Goal: Task Accomplishment & Management: Complete application form

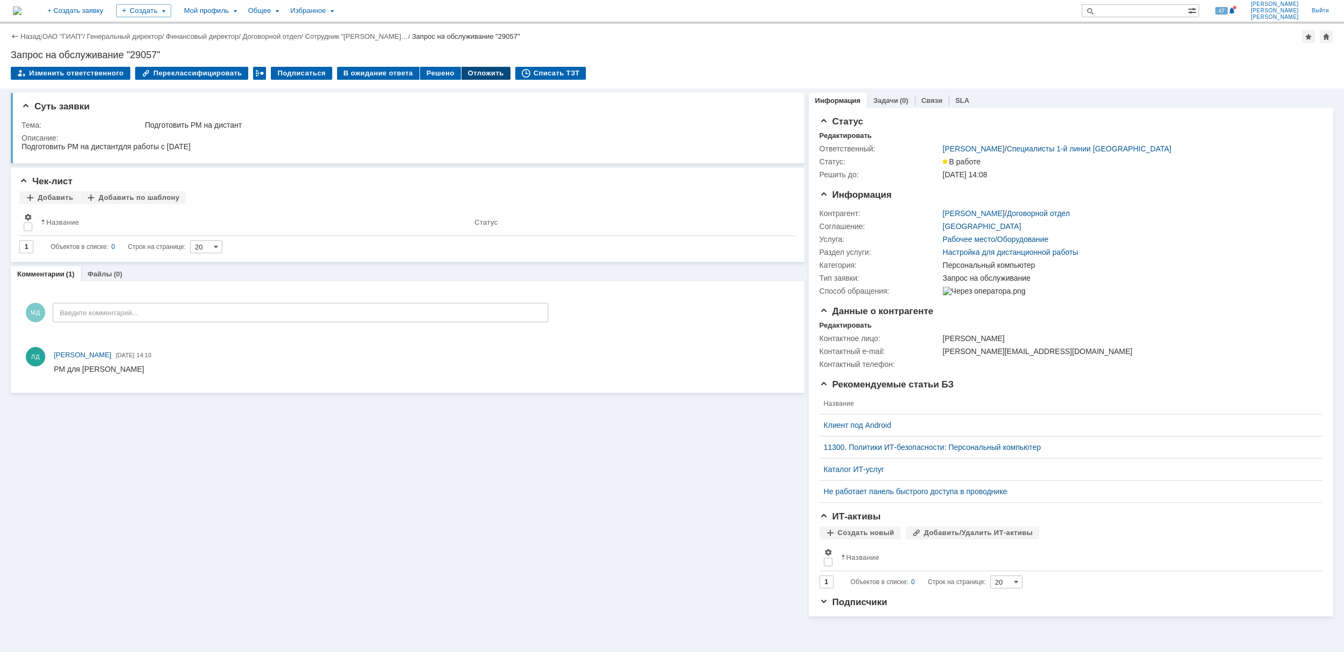
click at [462, 73] on div "Отложить" at bounding box center [486, 73] width 49 height 13
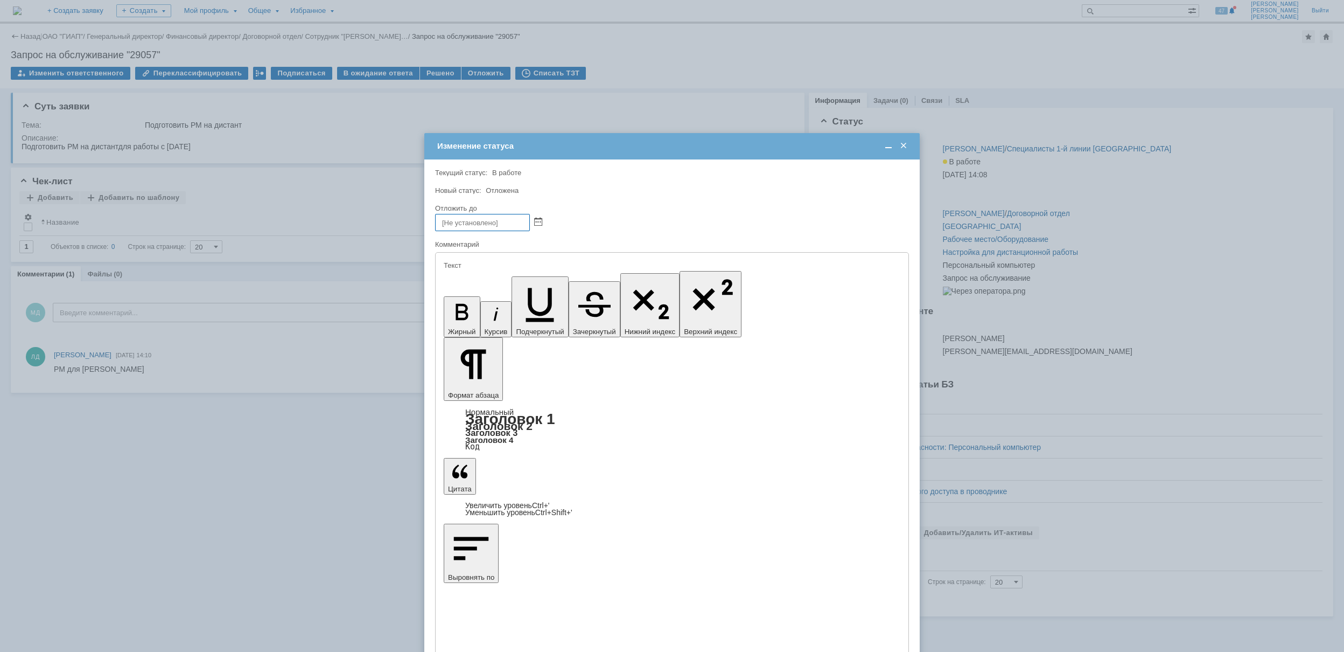
click at [617, 209] on div "Отложить до" at bounding box center [671, 208] width 472 height 7
click at [539, 223] on span at bounding box center [538, 222] width 8 height 9
click at [498, 287] on div "14" at bounding box center [496, 286] width 11 height 9
click at [486, 220] on input "14.08.2025 17:09" at bounding box center [482, 222] width 95 height 17
drag, startPoint x: 493, startPoint y: 222, endPoint x: 493, endPoint y: 213, distance: 8.6
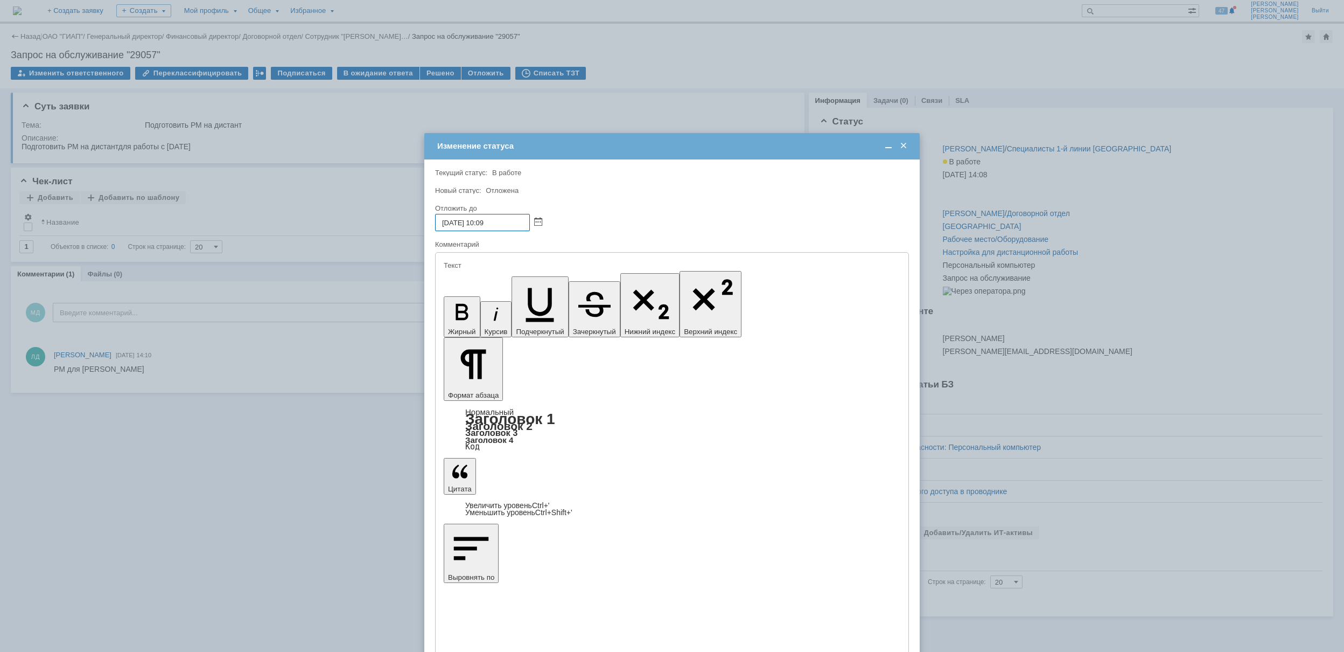
click at [501, 222] on input "14.08.2025 10:09" at bounding box center [482, 222] width 95 height 17
type input "14.08.2025 10:00"
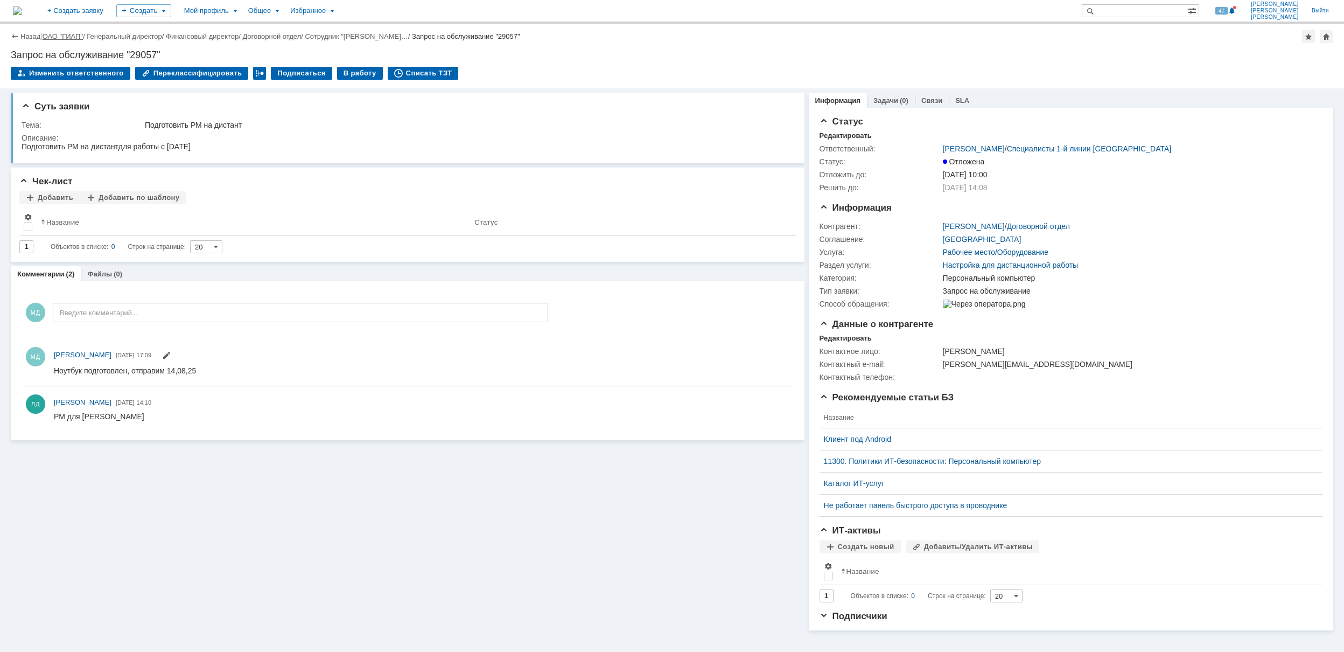
click at [65, 37] on link "ОАО "ГИАП"" at bounding box center [63, 36] width 40 height 8
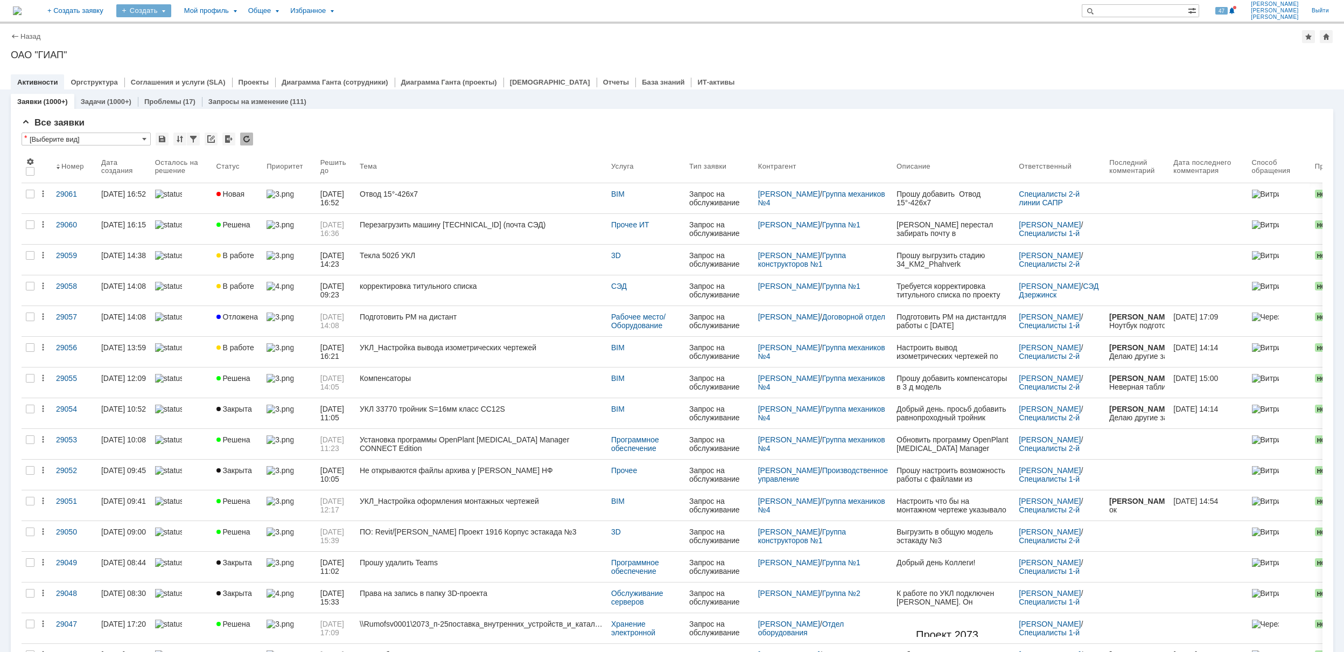
click at [171, 13] on div "Создать" at bounding box center [143, 10] width 55 height 13
click at [200, 62] on link "Заявка" at bounding box center [160, 66] width 82 height 13
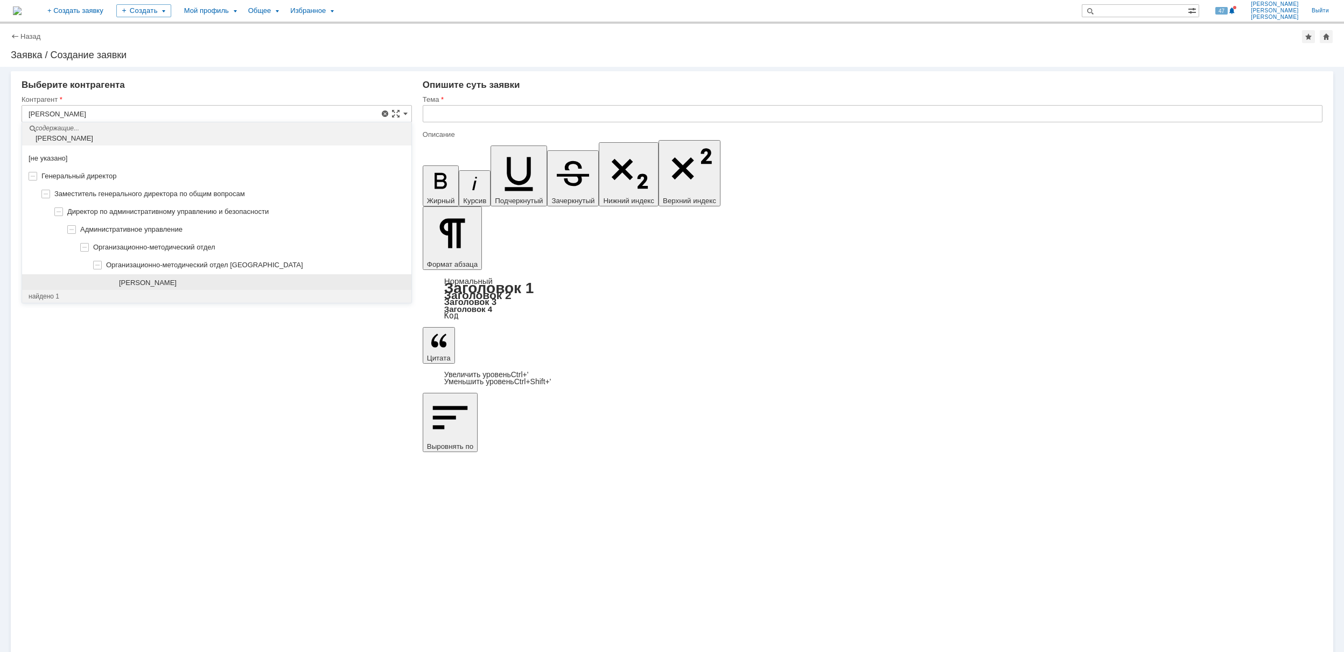
click at [177, 281] on span "[PERSON_NAME]" at bounding box center [148, 282] width 58 height 8
type input "[PERSON_NAME]"
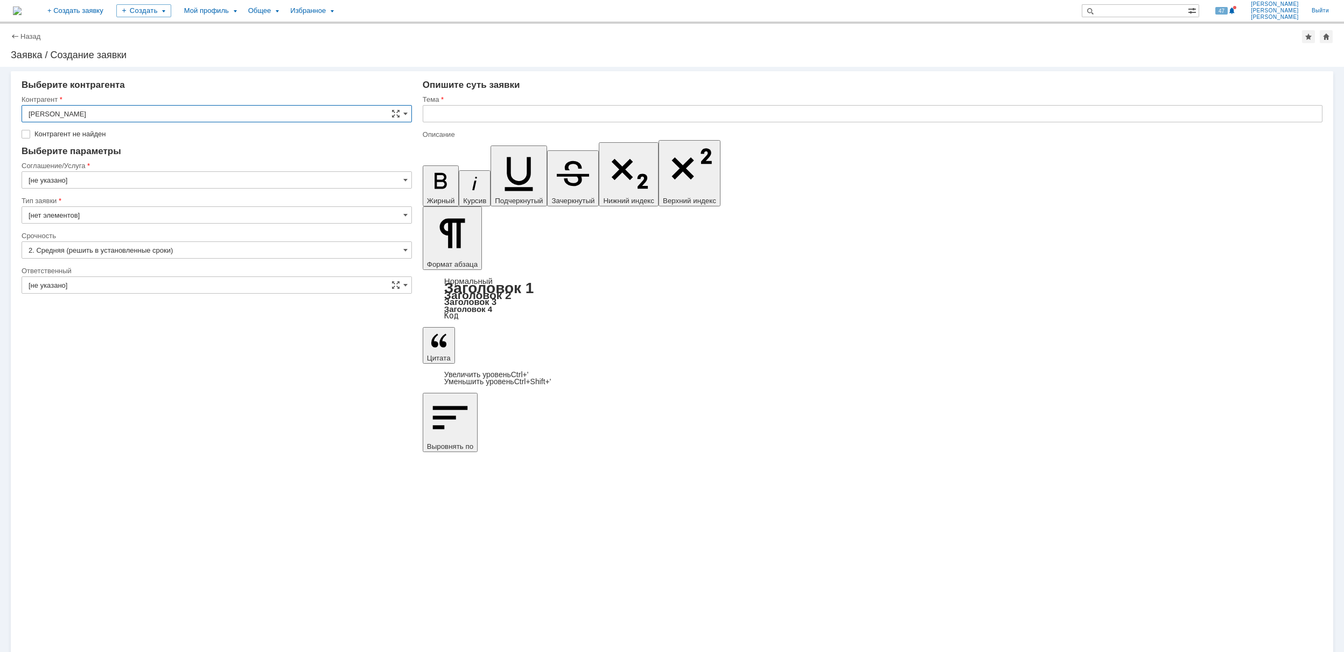
type input "[GEOGRAPHIC_DATA]"
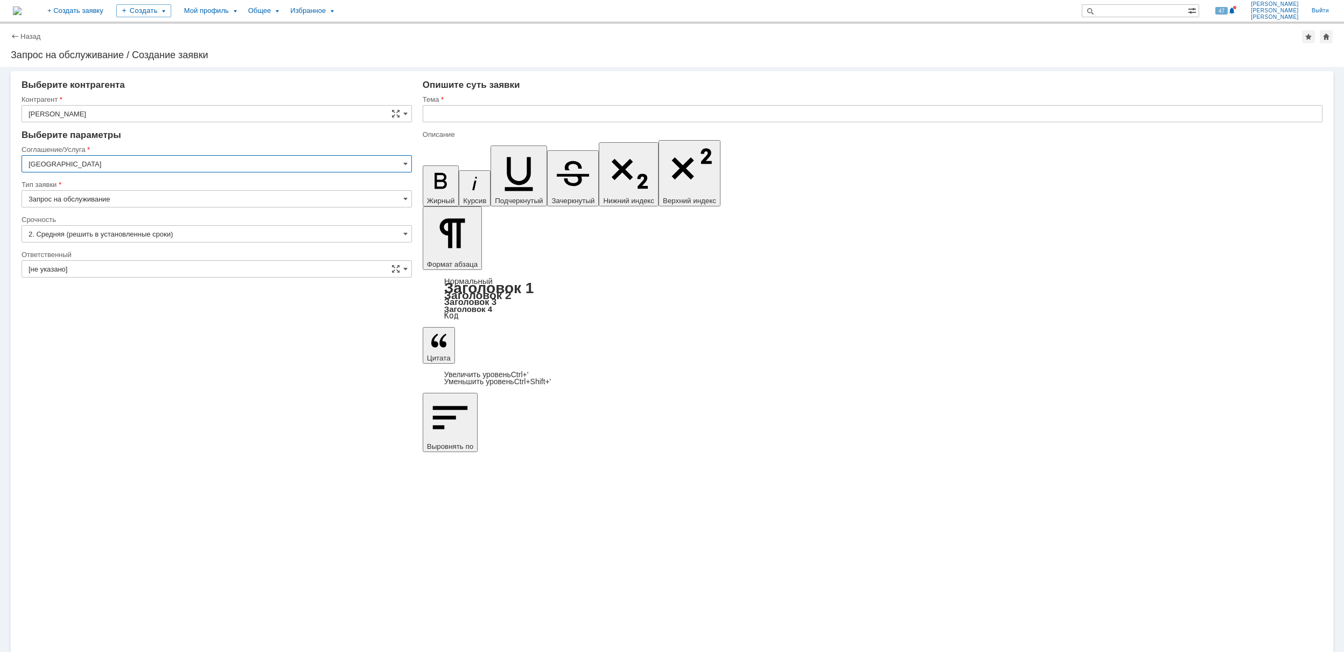
click at [115, 168] on input "[GEOGRAPHIC_DATA]" at bounding box center [217, 163] width 391 height 17
click at [156, 221] on span "Переговорные/Видеоконференции" at bounding box center [217, 217] width 377 height 9
type input "Переговорные/Видеоконференции"
click at [74, 232] on input "[не указано]" at bounding box center [217, 233] width 391 height 17
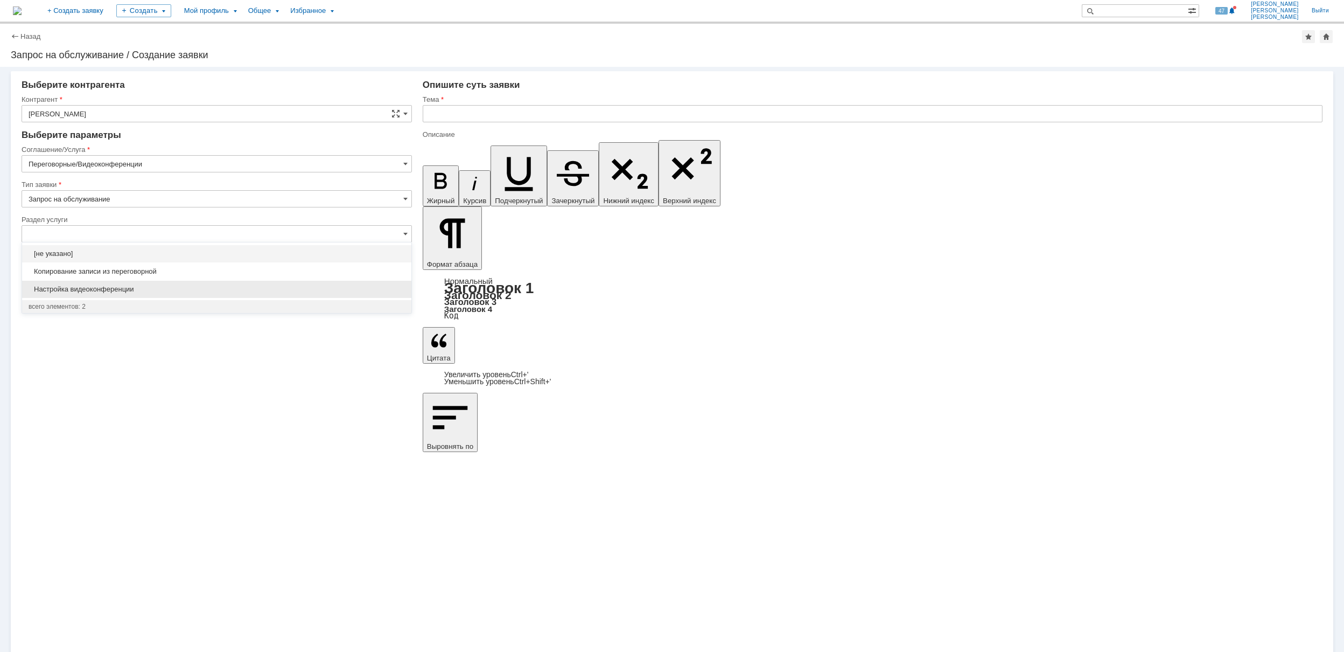
click at [169, 285] on span "Настройка видеоконференции" at bounding box center [217, 289] width 377 height 9
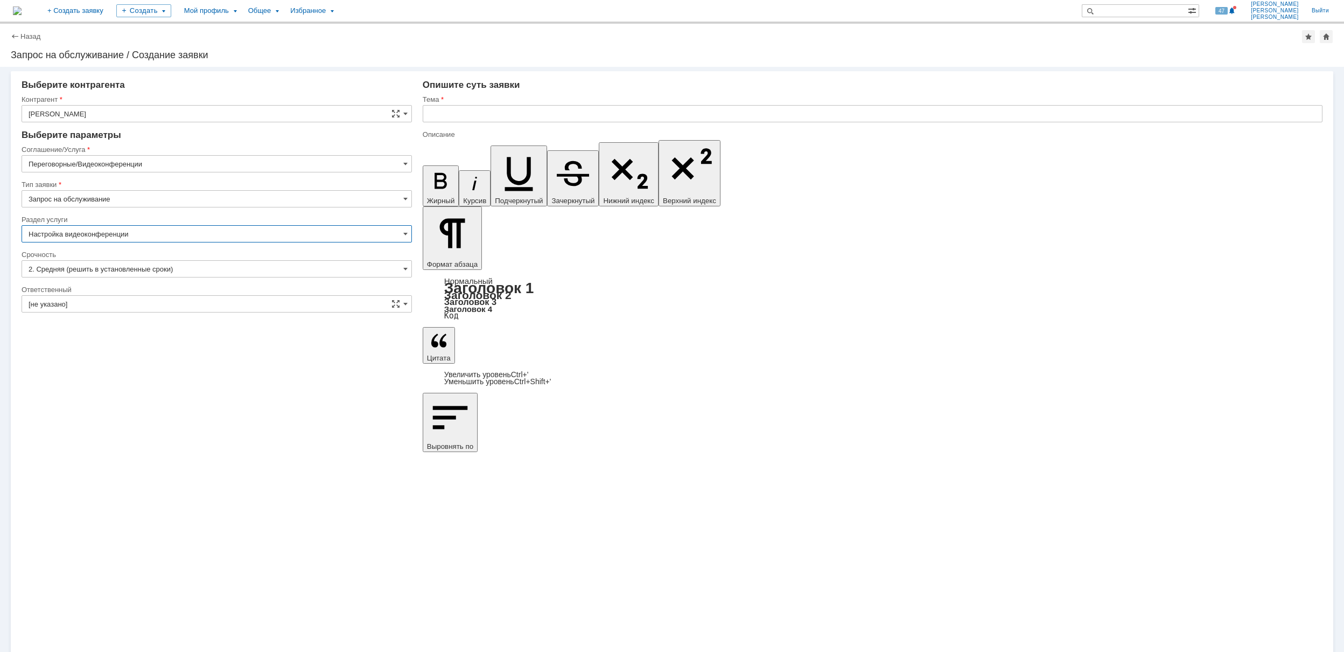
type input "Настройка видеоконференции"
click at [154, 306] on input "[не указано]" at bounding box center [217, 303] width 391 height 17
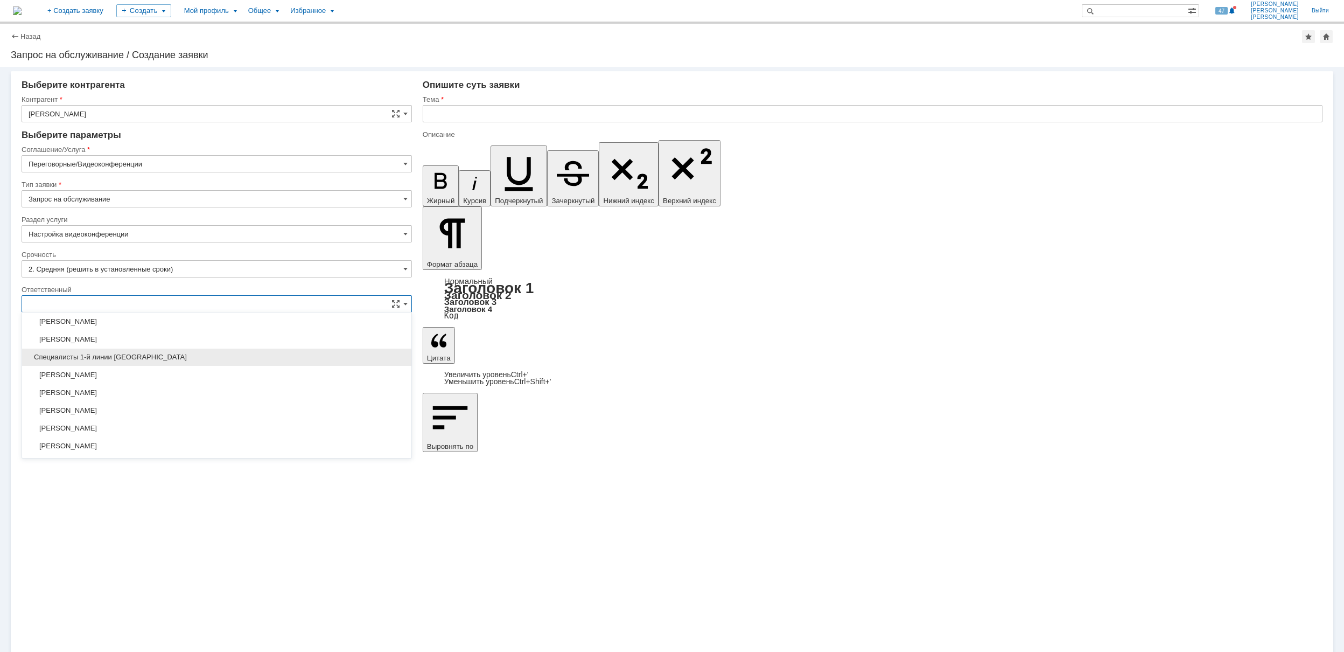
scroll to position [287, 0]
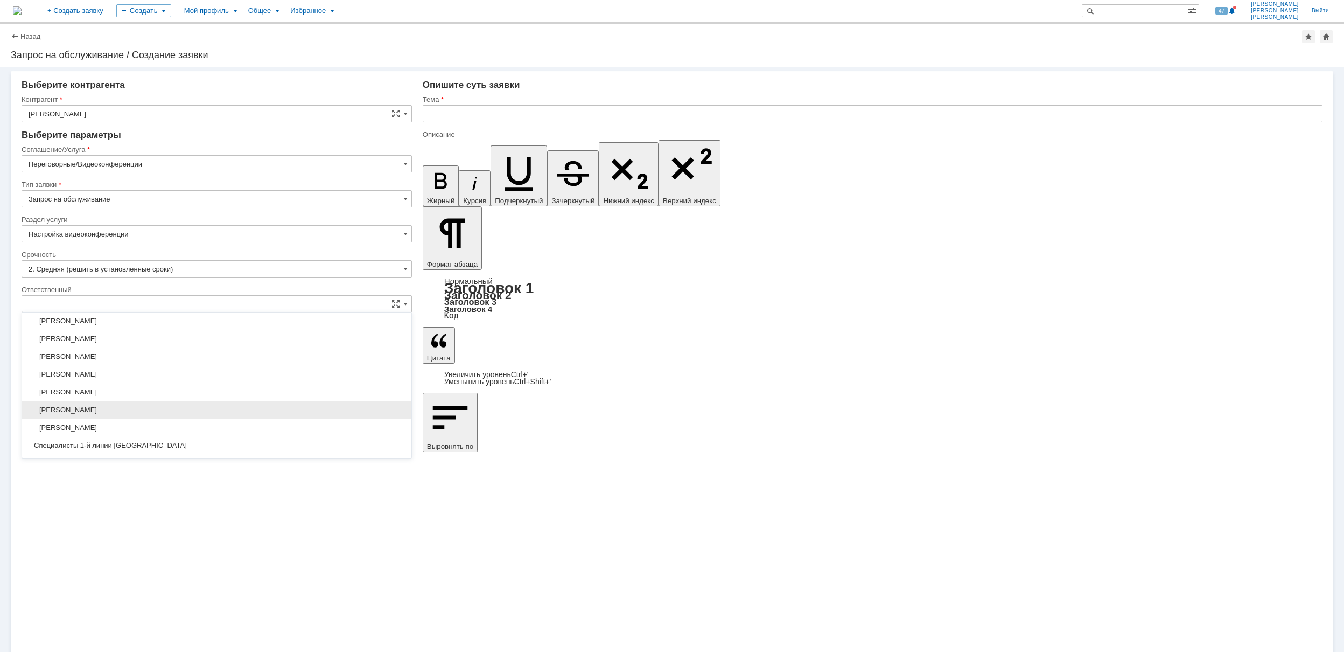
click at [200, 414] on span "[PERSON_NAME]" at bounding box center [217, 410] width 377 height 9
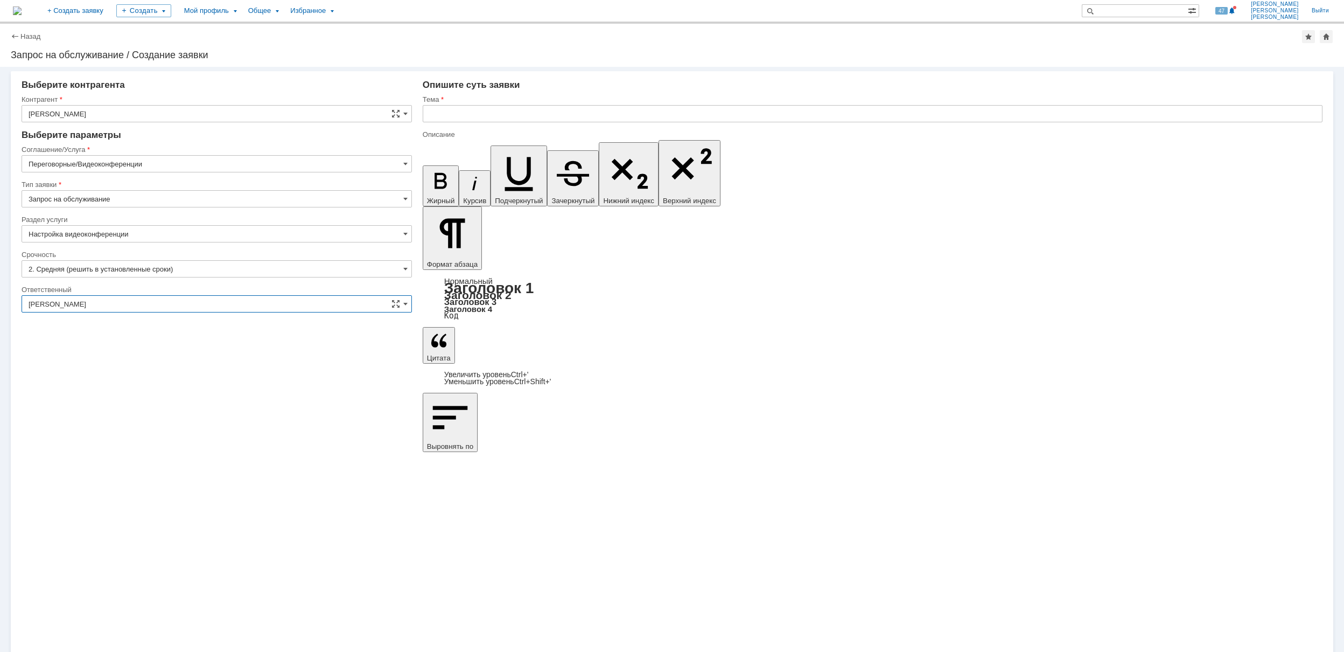
type input "[PERSON_NAME]"
click at [538, 105] on input "text" at bounding box center [873, 113] width 900 height 17
click at [445, 114] on input "text" at bounding box center [873, 113] width 900 height 17
drag, startPoint x: 551, startPoint y: 109, endPoint x: 381, endPoint y: 110, distance: 169.1
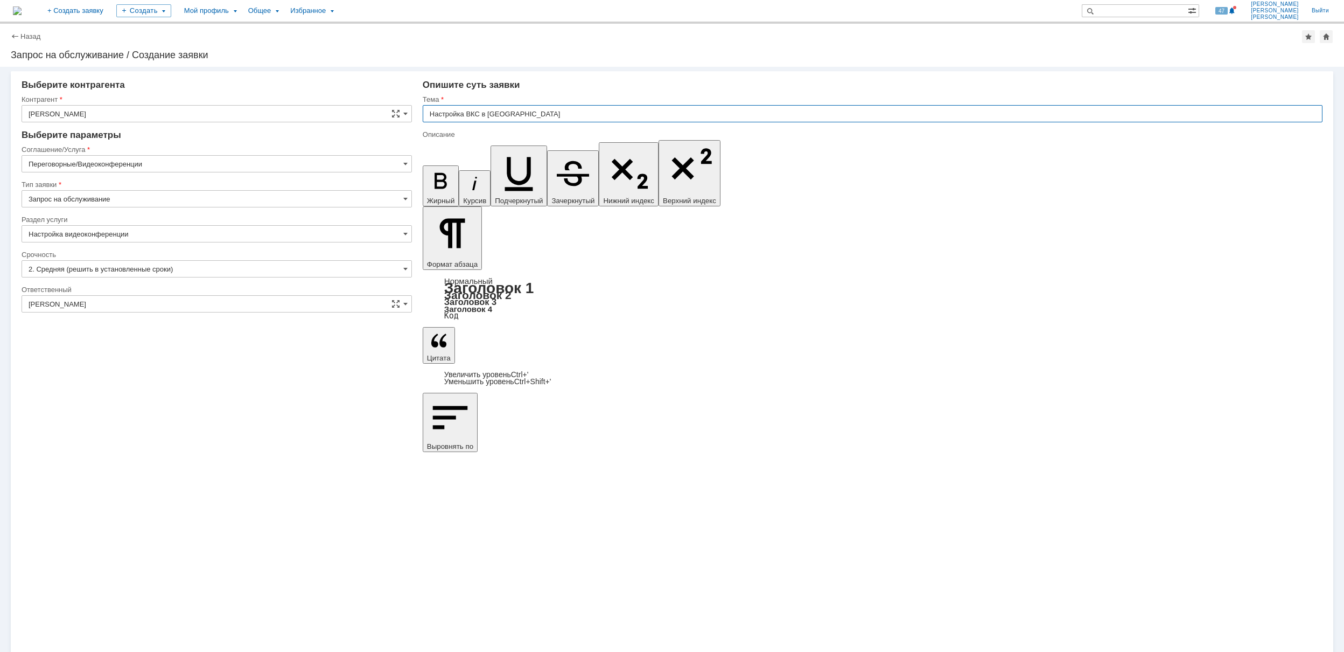
type input "Настройка ВКС в [GEOGRAPHIC_DATA]"
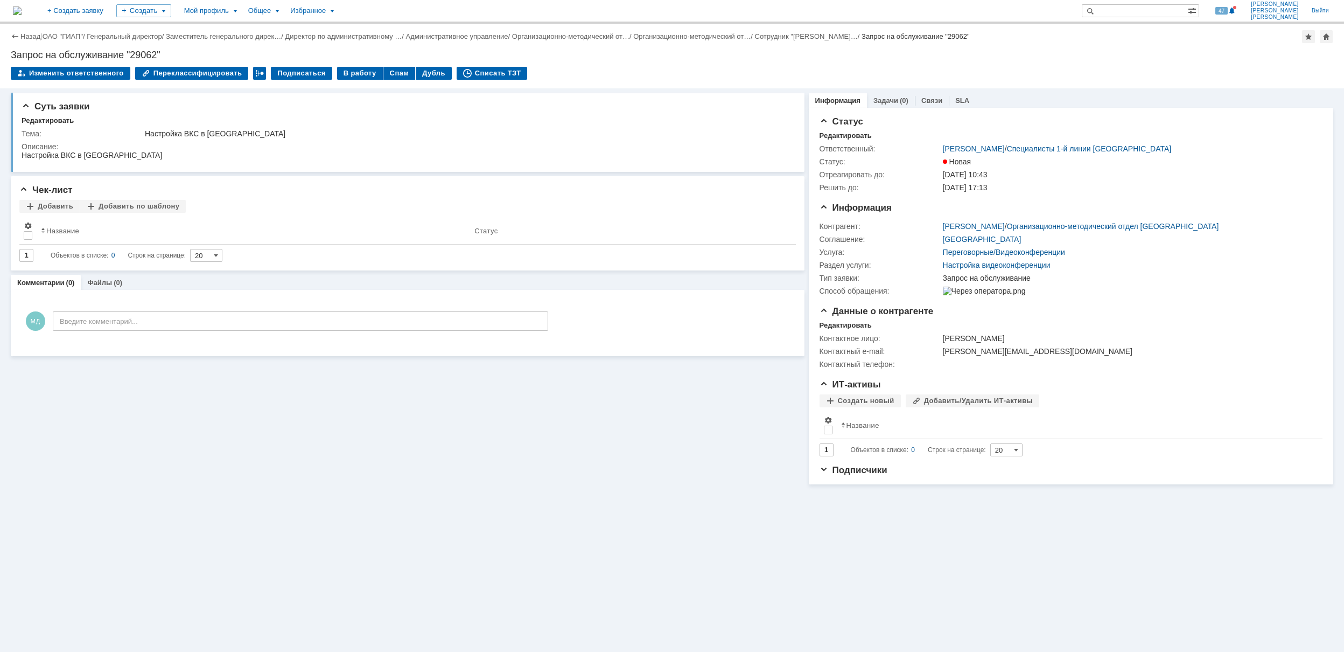
click at [343, 80] on td "В работу" at bounding box center [360, 74] width 46 height 14
click at [384, 78] on div "Спам" at bounding box center [400, 73] width 32 height 13
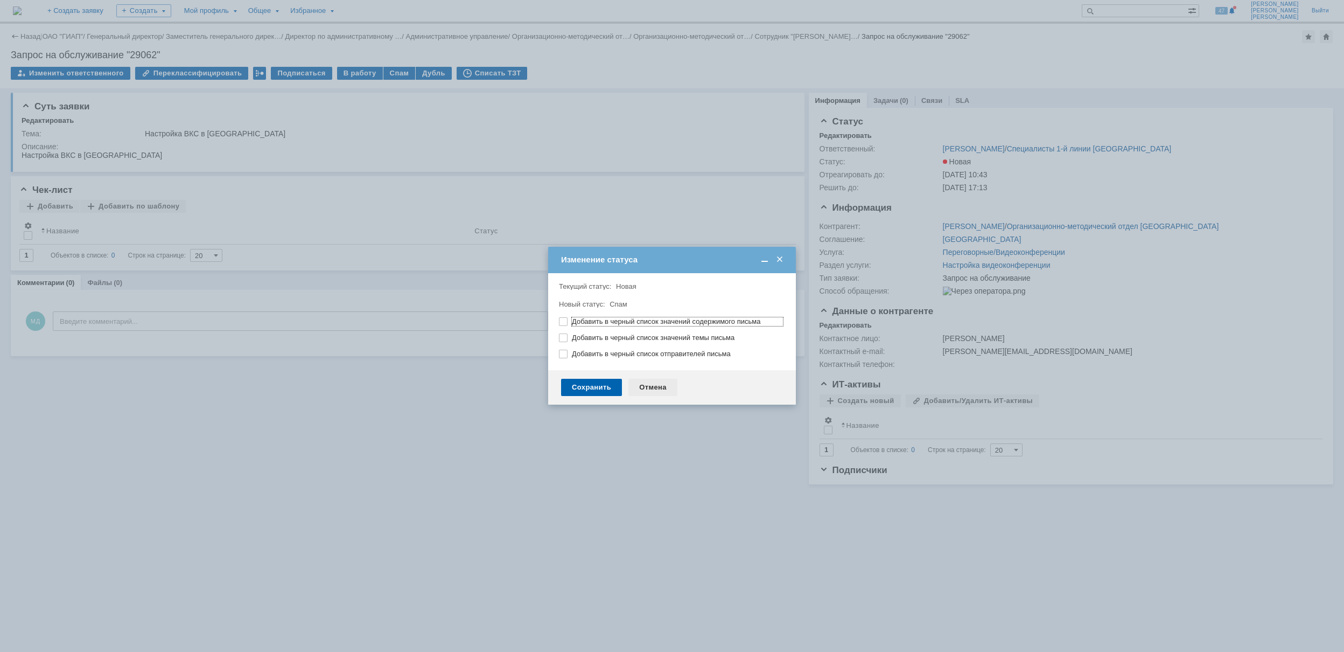
click at [658, 386] on div "Отмена" at bounding box center [653, 387] width 49 height 17
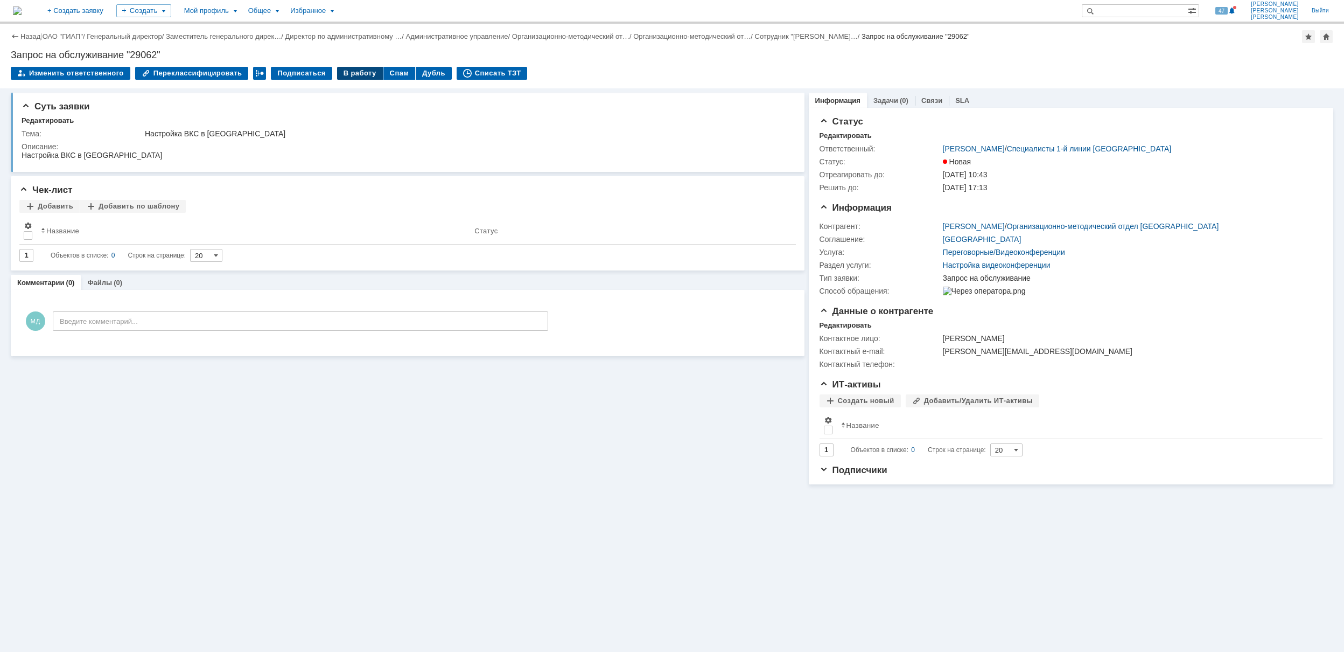
click at [346, 78] on div "В работу" at bounding box center [360, 73] width 46 height 13
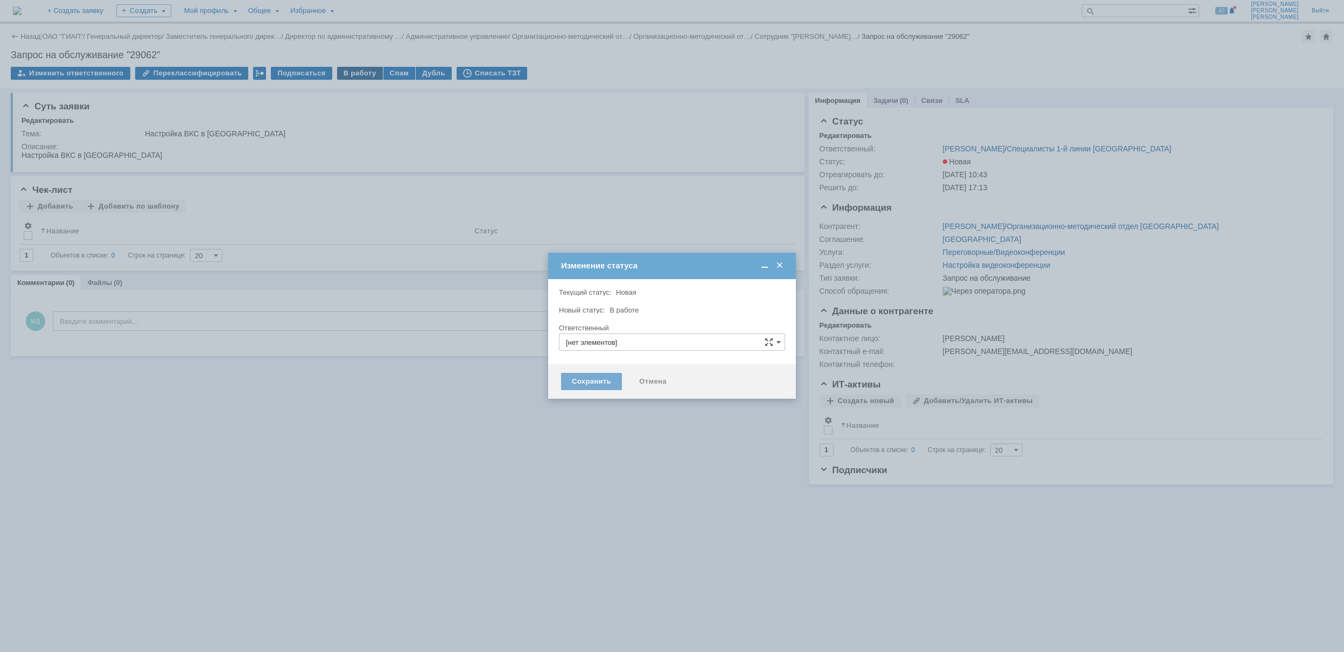
type input "[PERSON_NAME]"
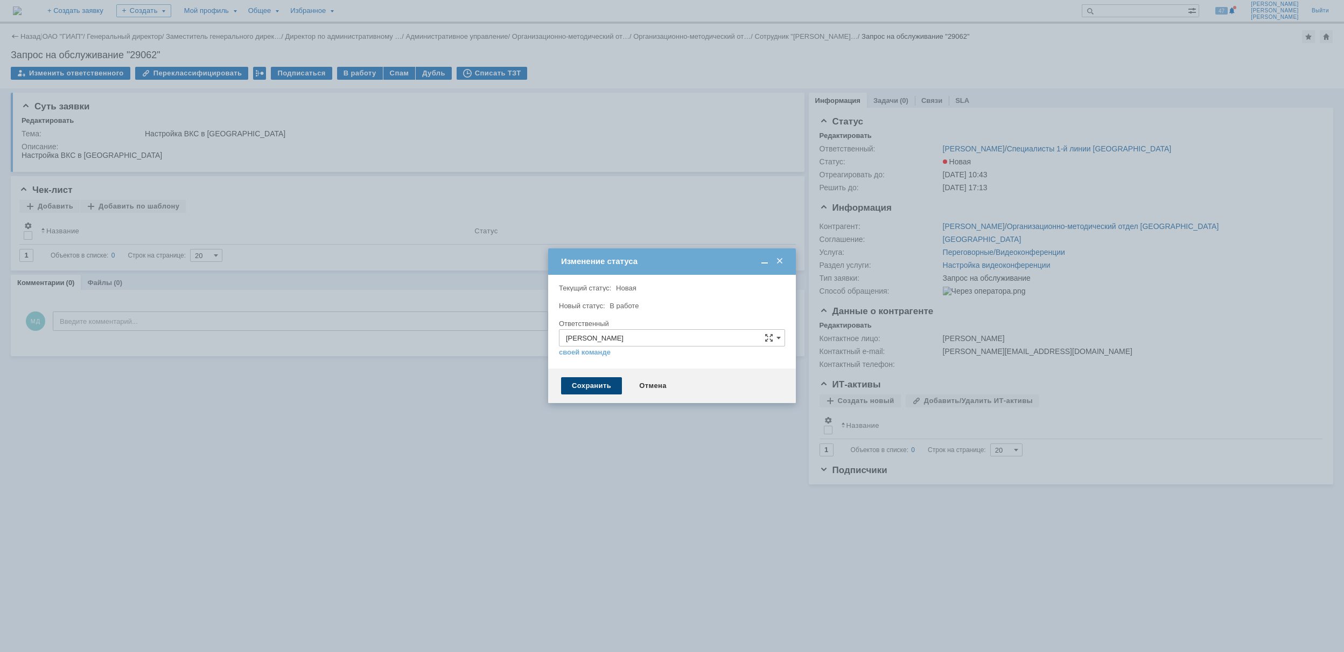
click at [589, 382] on div "Сохранить" at bounding box center [591, 385] width 61 height 17
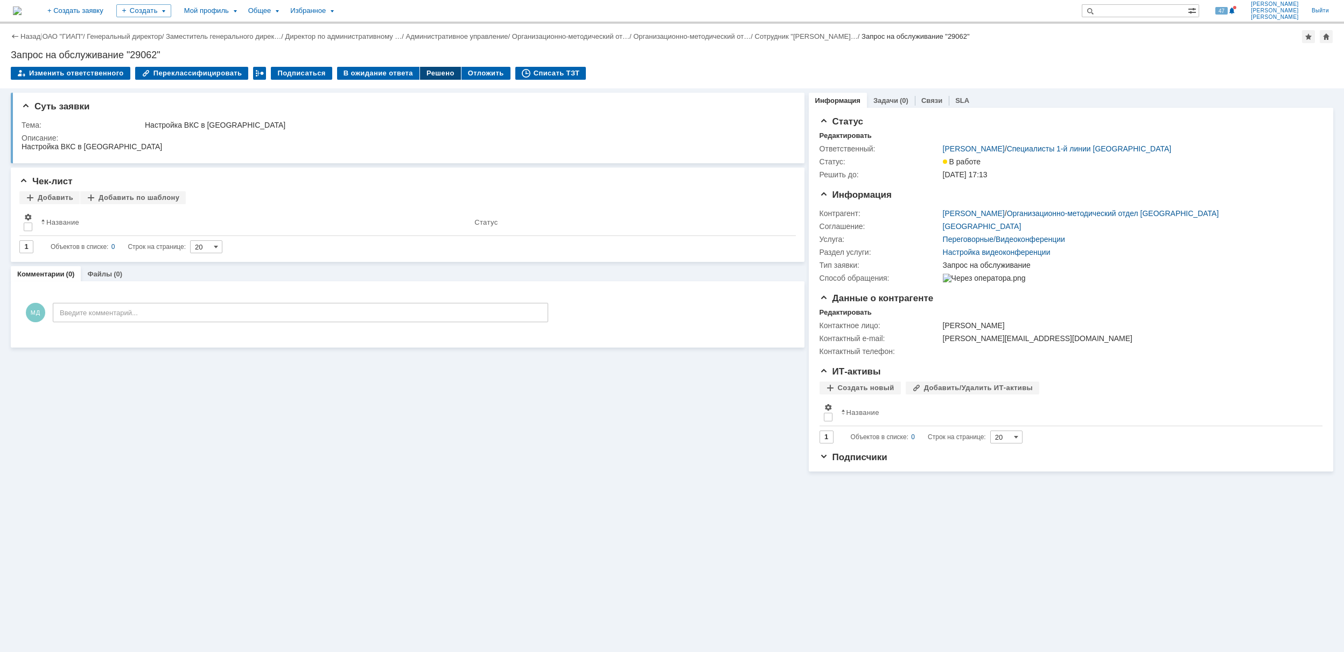
click at [421, 67] on div "Решено" at bounding box center [440, 73] width 41 height 13
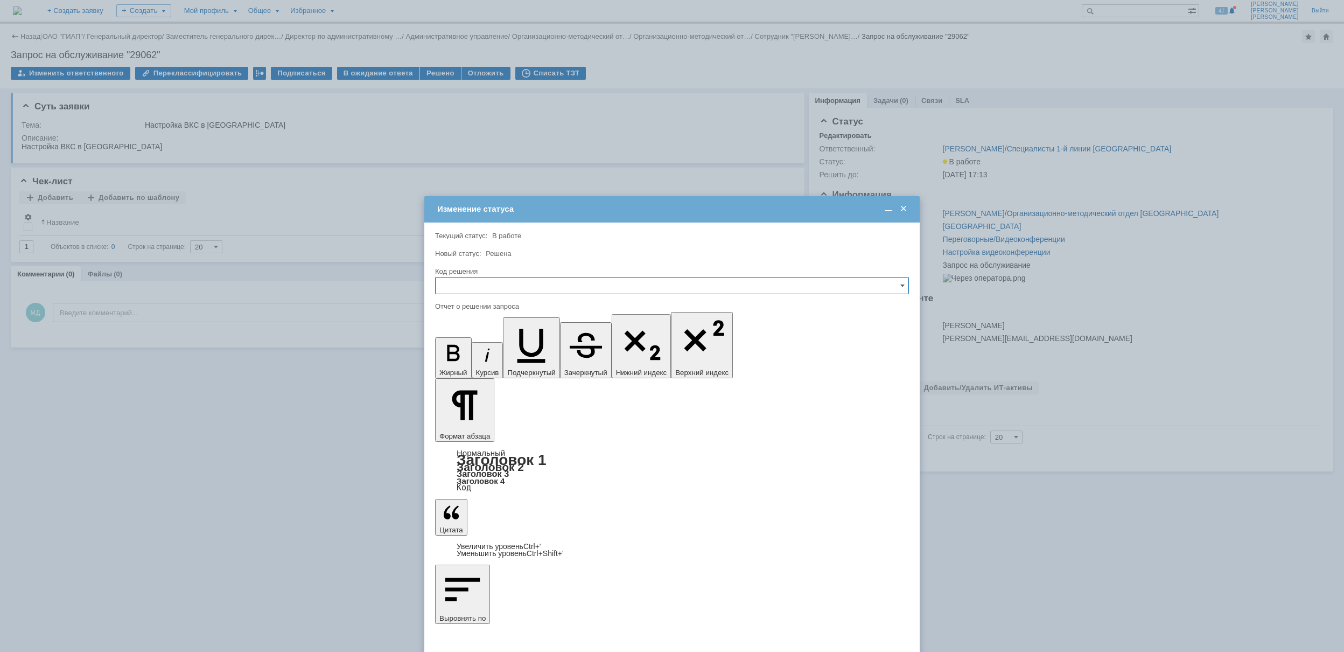
click at [500, 282] on input "text" at bounding box center [672, 285] width 474 height 17
click at [490, 356] on span "Решено" at bounding box center [672, 358] width 460 height 9
type input "Решено"
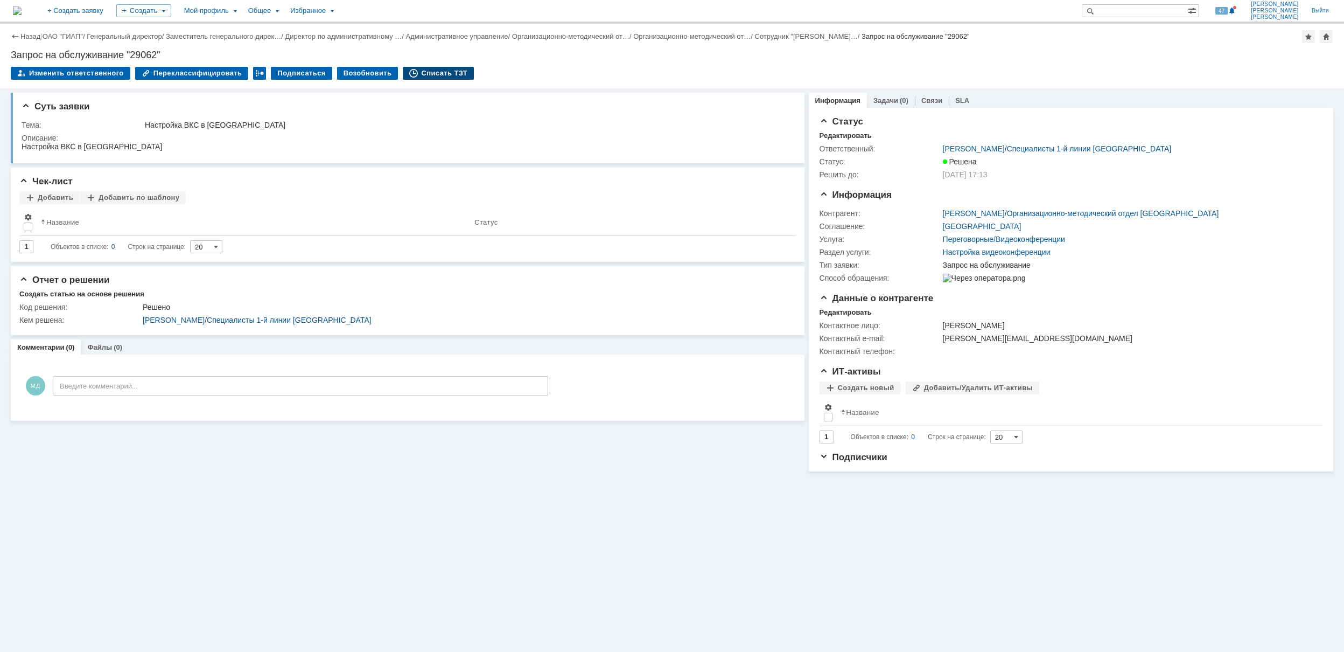
click at [440, 74] on div "Списать ТЗТ" at bounding box center [438, 73] width 71 height 13
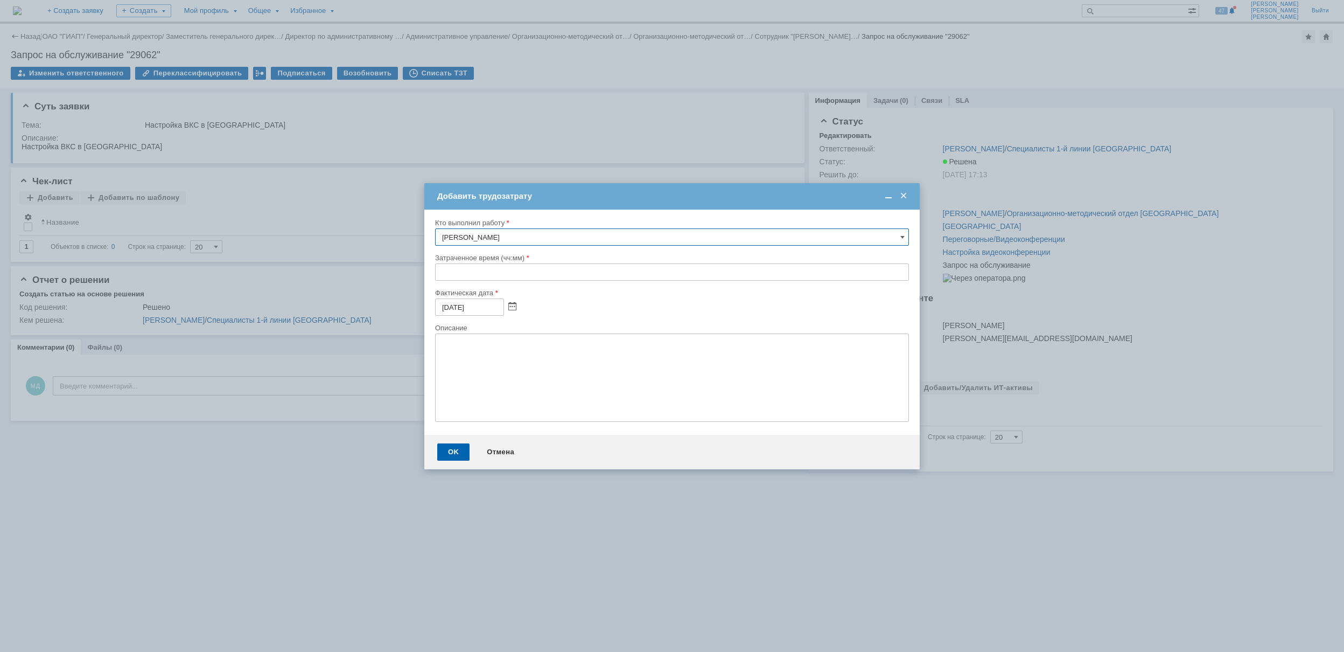
click at [438, 275] on input "text" at bounding box center [672, 271] width 474 height 17
type input "00:30"
click at [464, 448] on div "OK" at bounding box center [453, 451] width 32 height 17
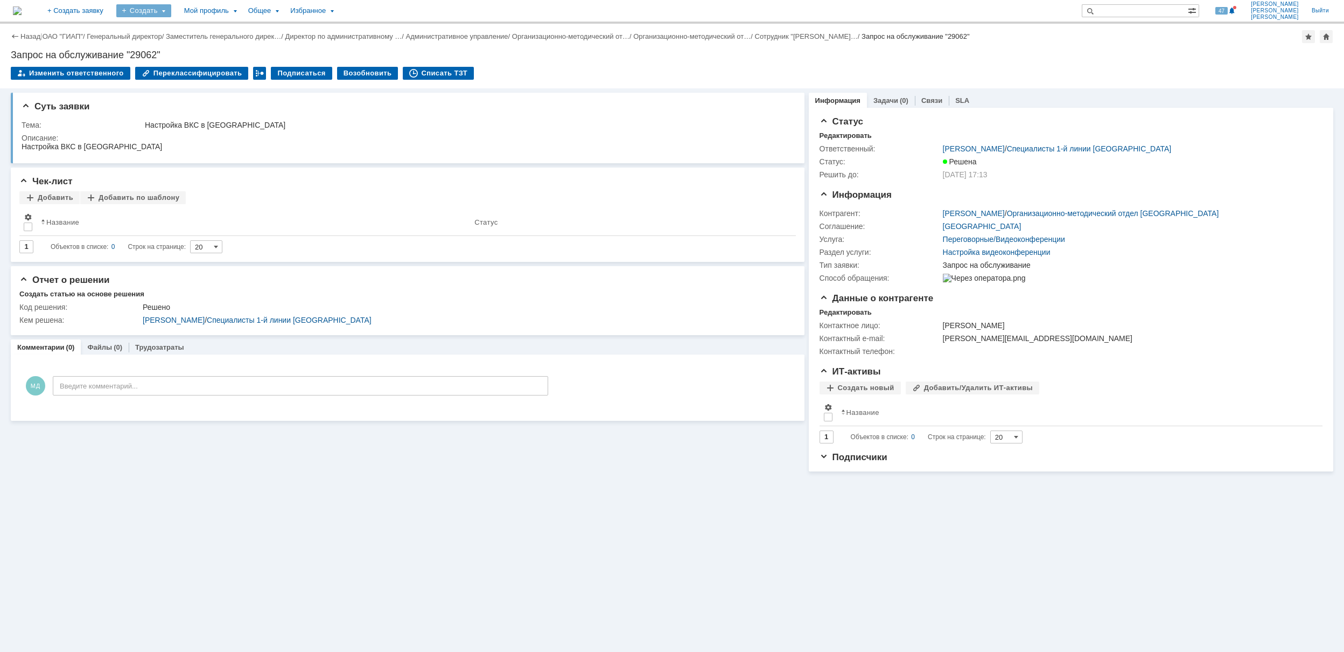
click at [171, 11] on div "Создать" at bounding box center [143, 10] width 55 height 13
click at [191, 65] on link "Заявка" at bounding box center [160, 66] width 82 height 13
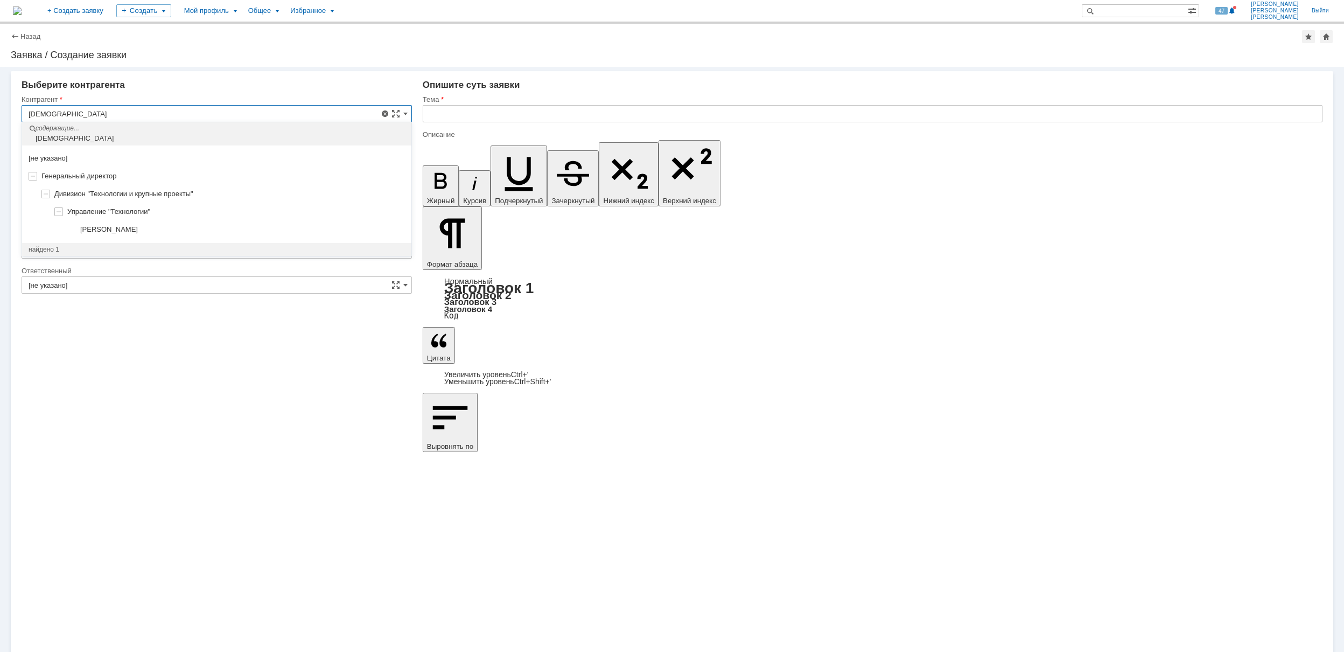
click at [236, 236] on div "[PERSON_NAME]" at bounding box center [216, 230] width 389 height 18
type input "[PERSON_NAME]"
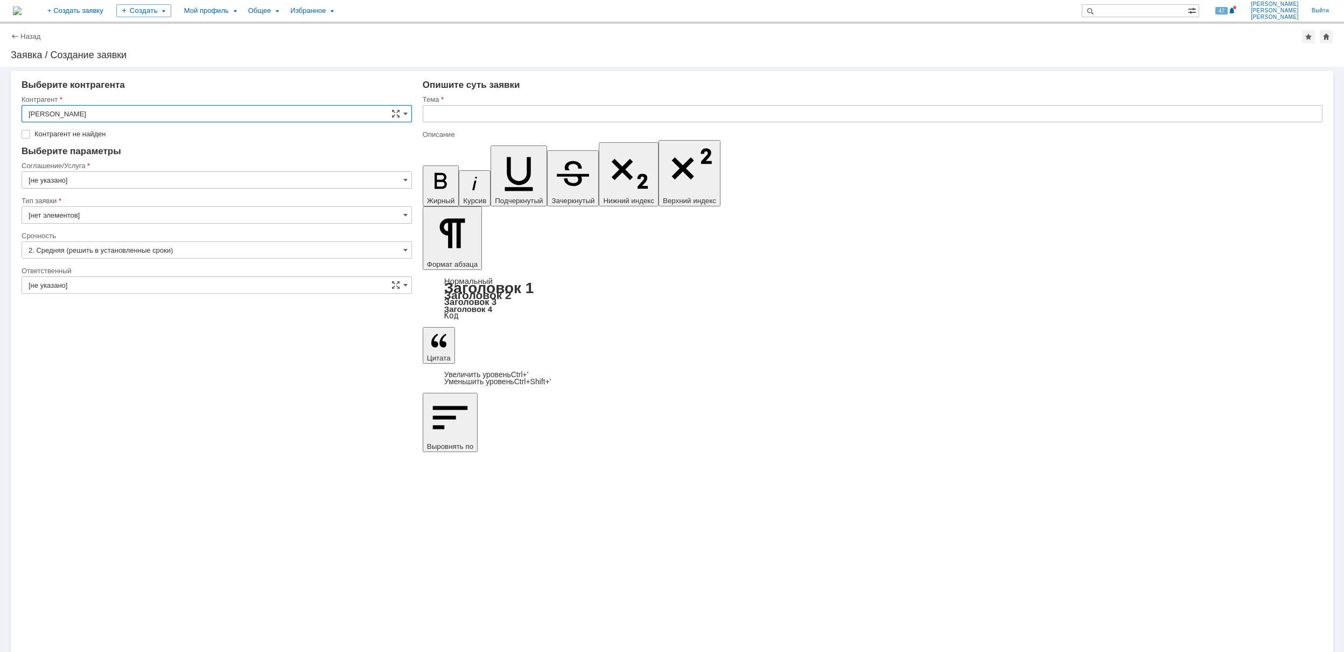
type input "[GEOGRAPHIC_DATA]"
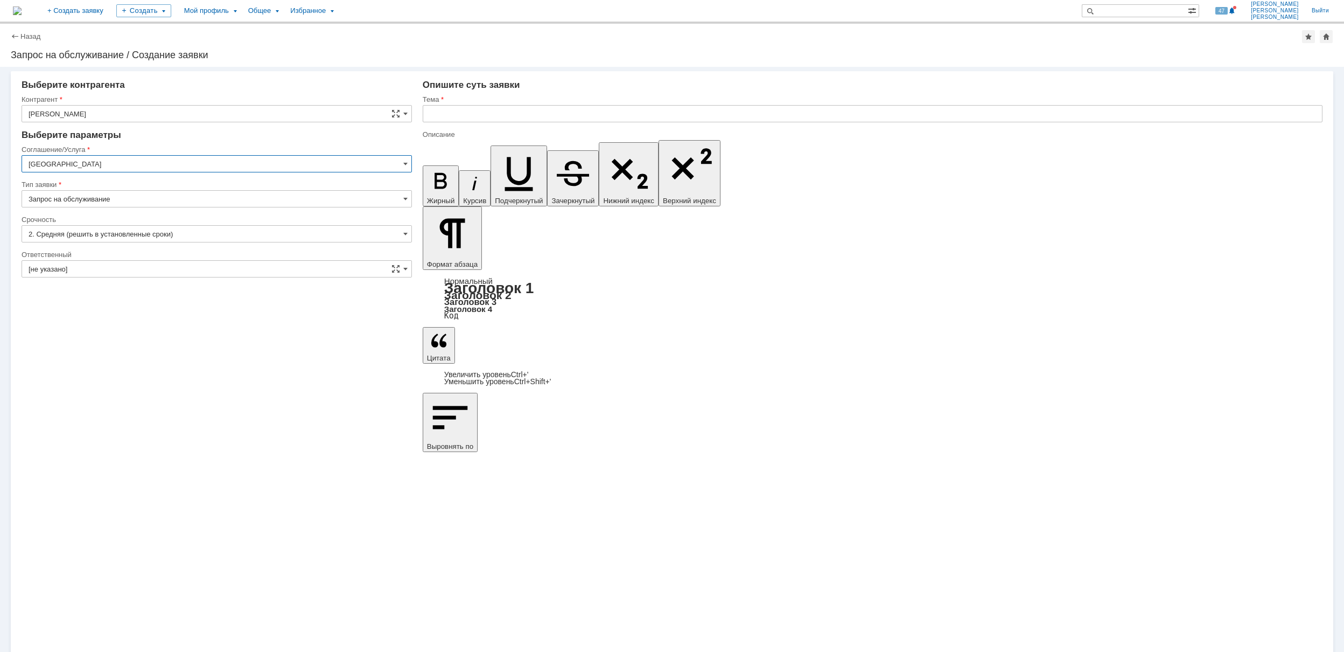
click at [190, 166] on input "[GEOGRAPHIC_DATA]" at bounding box center [217, 163] width 391 height 17
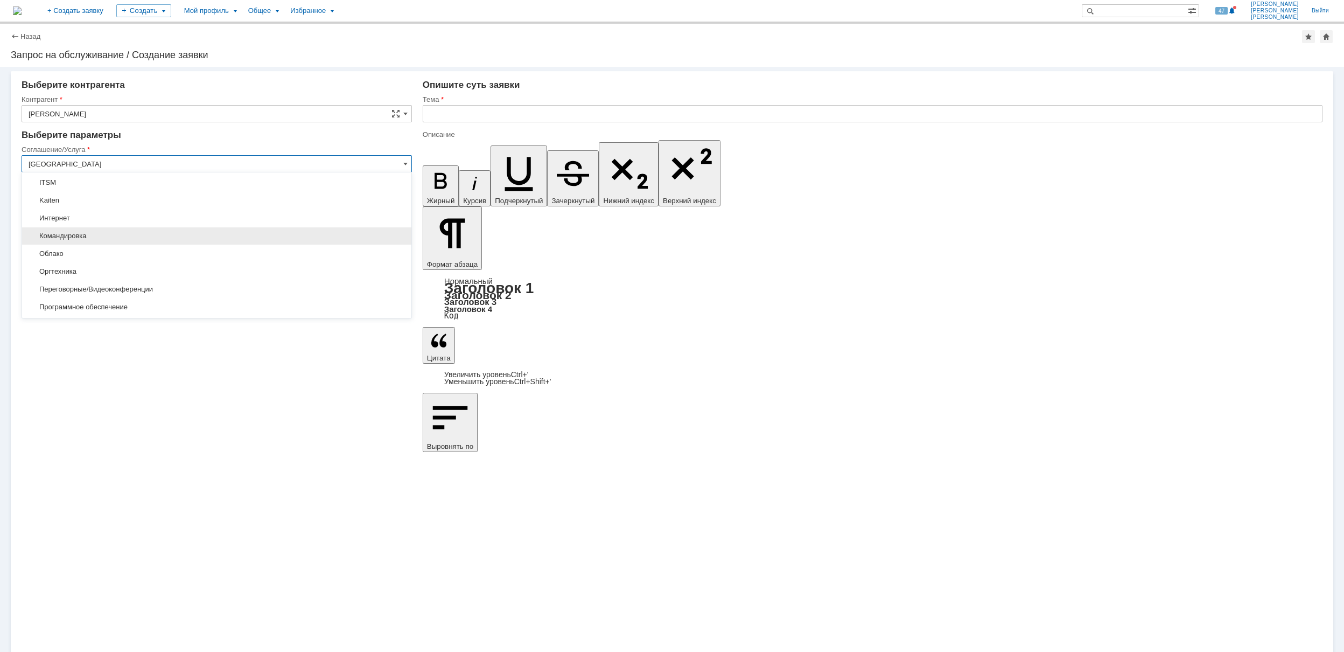
scroll to position [215, 0]
drag, startPoint x: 182, startPoint y: 227, endPoint x: 184, endPoint y: 236, distance: 8.9
click at [184, 236] on div "[не указано] АХО Москва Обслуживание Приобретение ТМЦ Ремонт Москва 1С: Предпри…" at bounding box center [216, 181] width 389 height 444
click at [184, 236] on span "Программное обеспечение" at bounding box center [217, 235] width 377 height 9
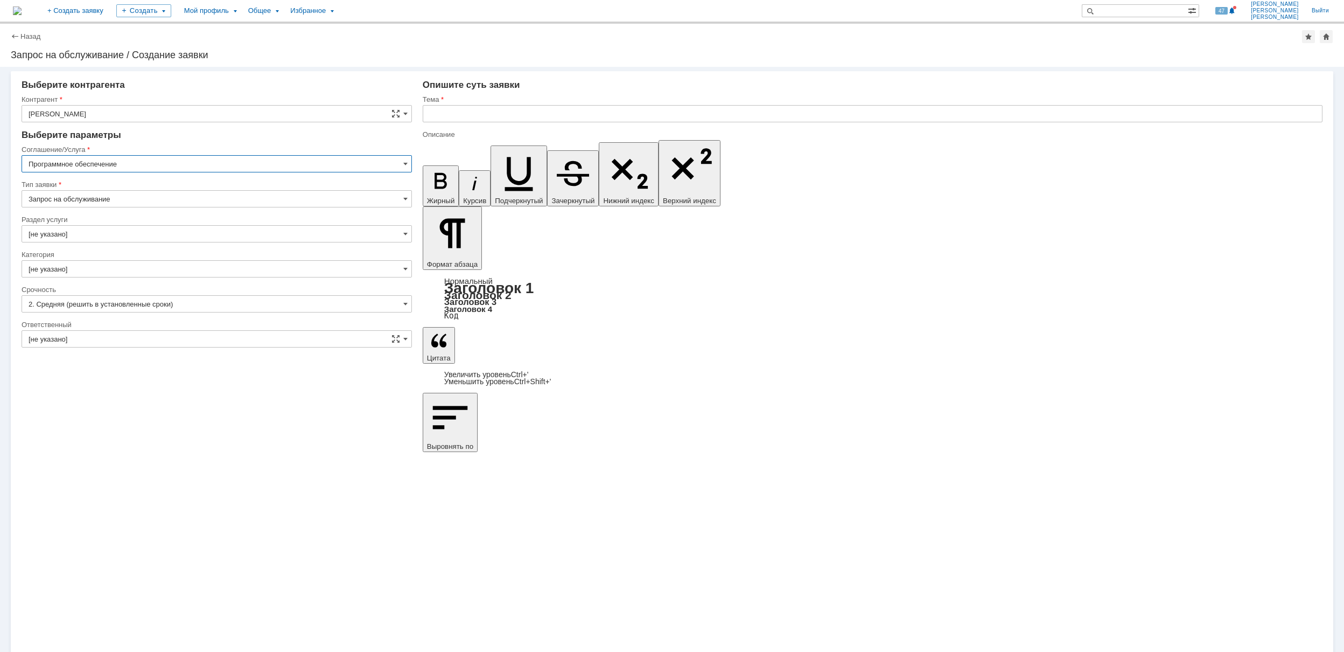
type input "Программное обеспечение"
click at [188, 235] on input "[не указано]" at bounding box center [217, 233] width 391 height 17
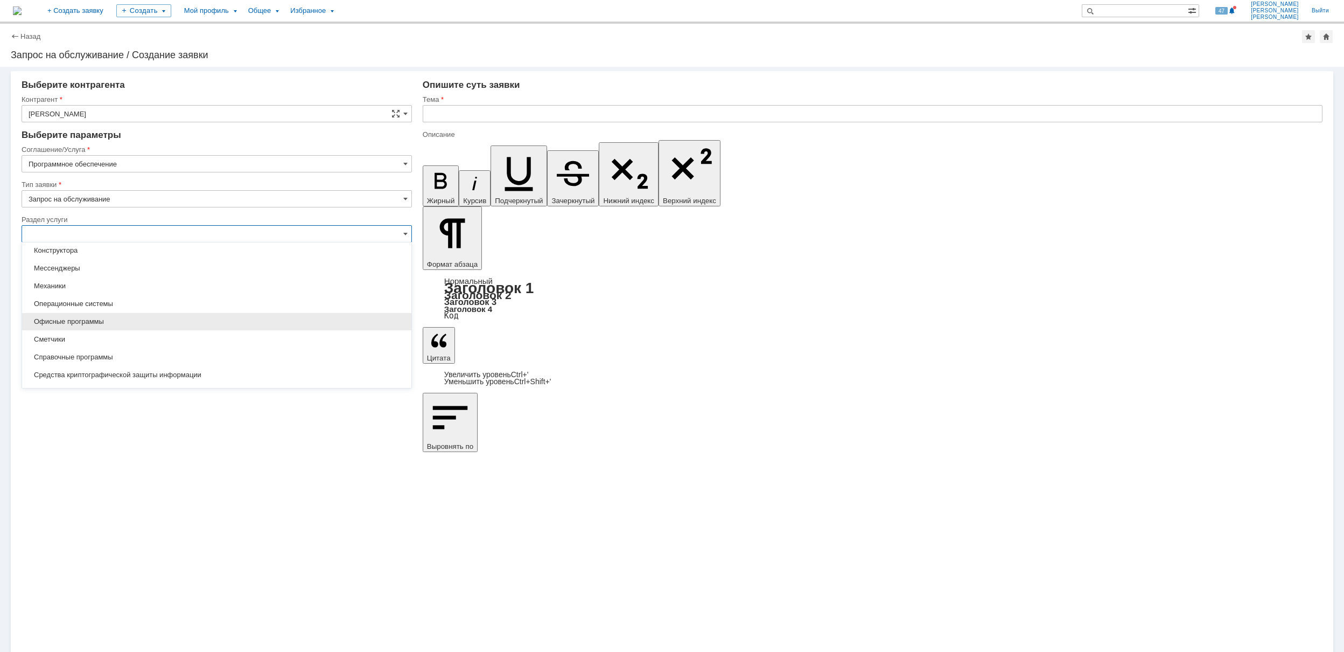
click at [285, 324] on span "Офисные программы" at bounding box center [217, 321] width 377 height 9
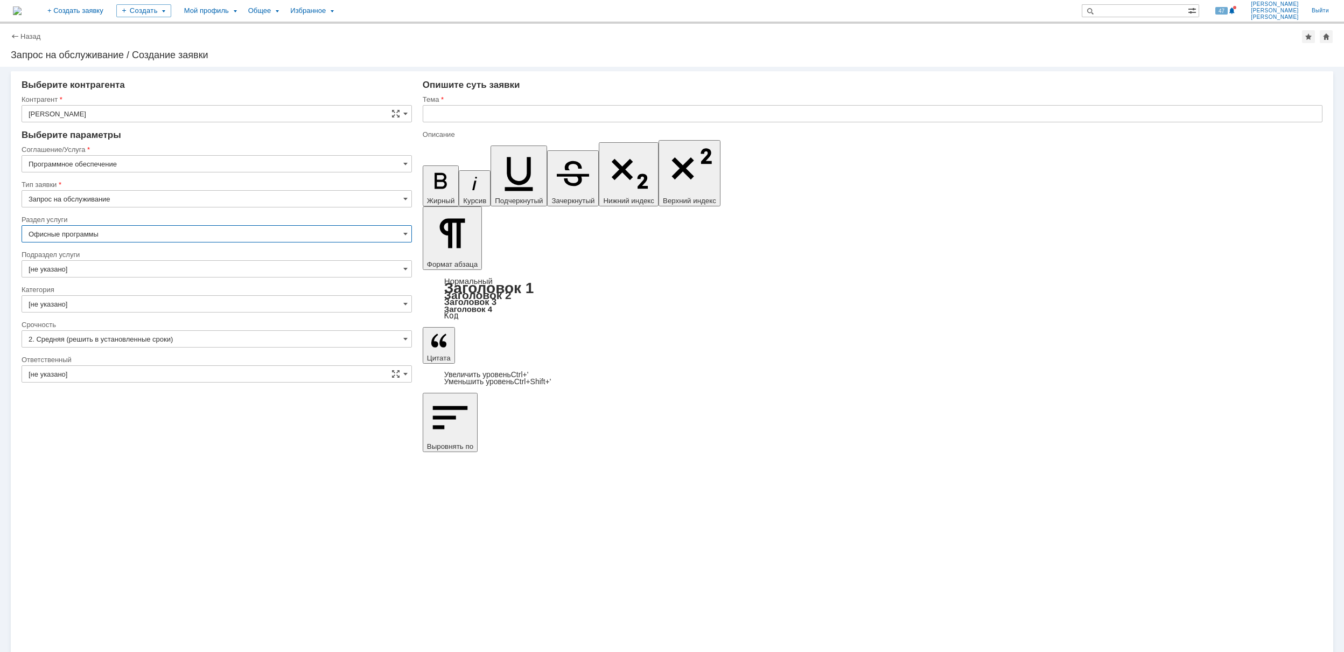
type input "Офисные программы"
click at [130, 270] on input "[не указано]" at bounding box center [217, 268] width 391 height 17
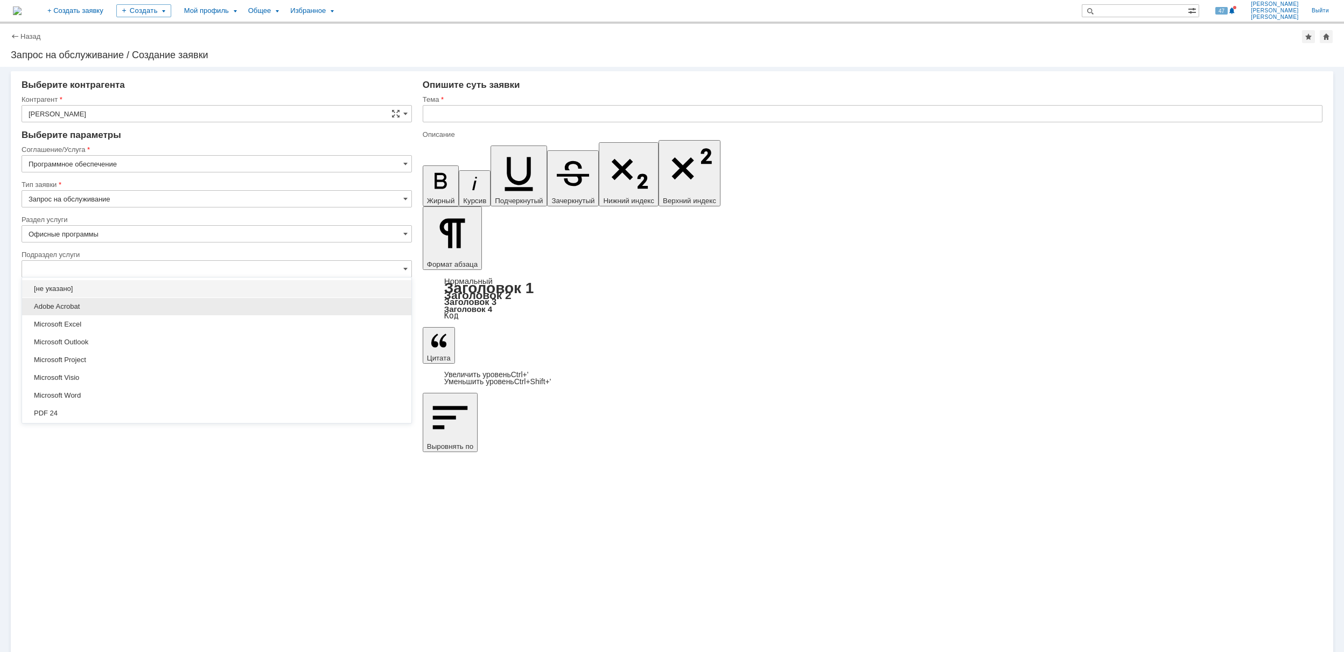
click at [135, 302] on span "Adobe Acrobat" at bounding box center [217, 306] width 377 height 9
type input "Adobe Acrobat"
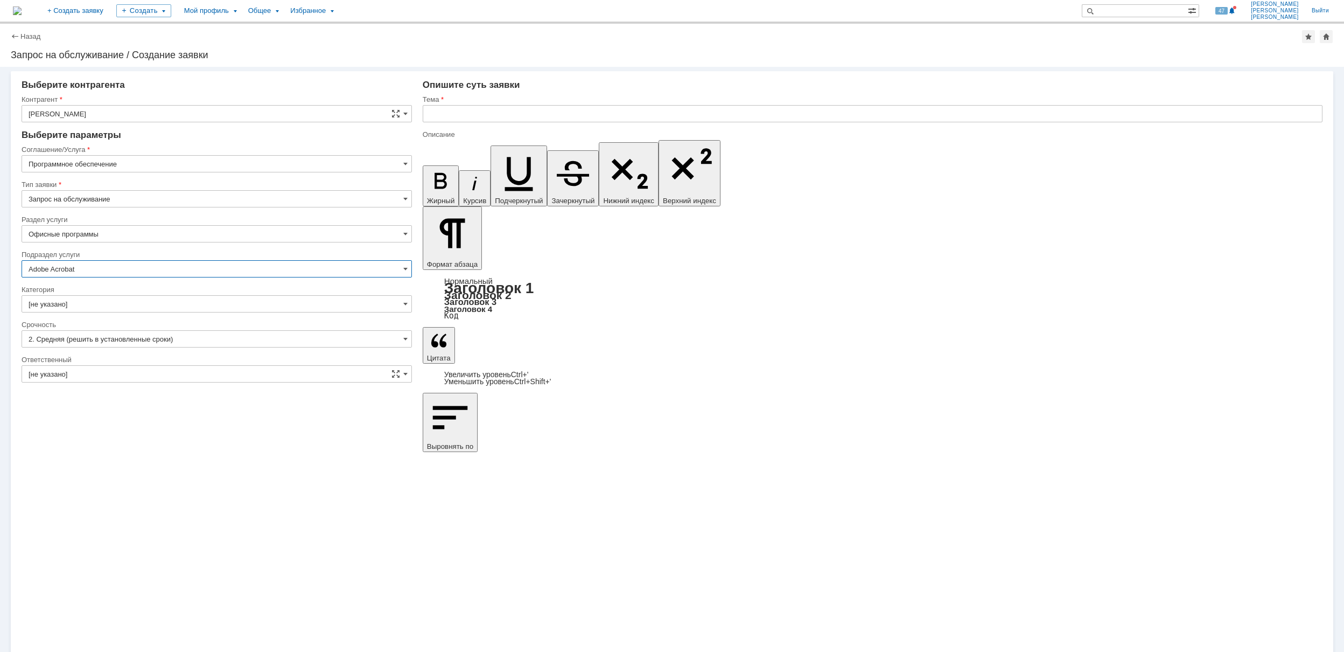
click at [135, 302] on input "[не указано]" at bounding box center [217, 303] width 391 height 17
type input "Adobe Acrobat"
click at [132, 330] on div "Adobe Acrobat" at bounding box center [216, 322] width 389 height 17
type input "Adobe Acrobat"
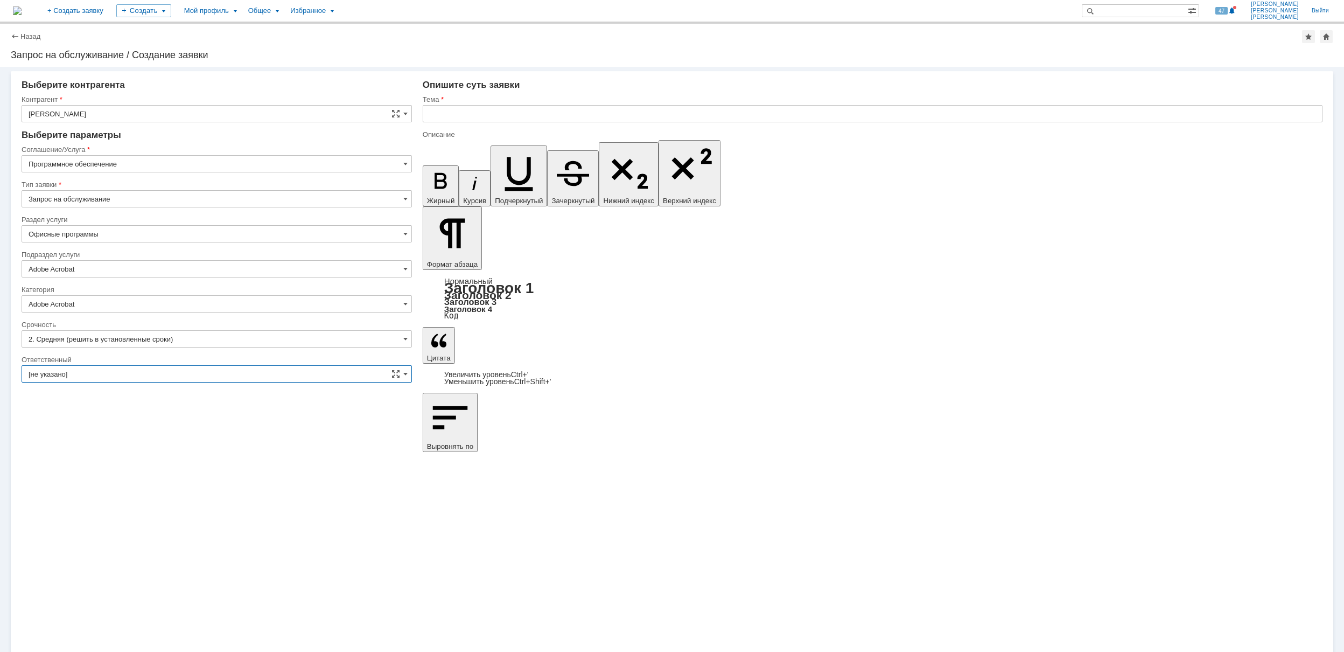
click at [126, 367] on input "[не указано]" at bounding box center [217, 373] width 391 height 17
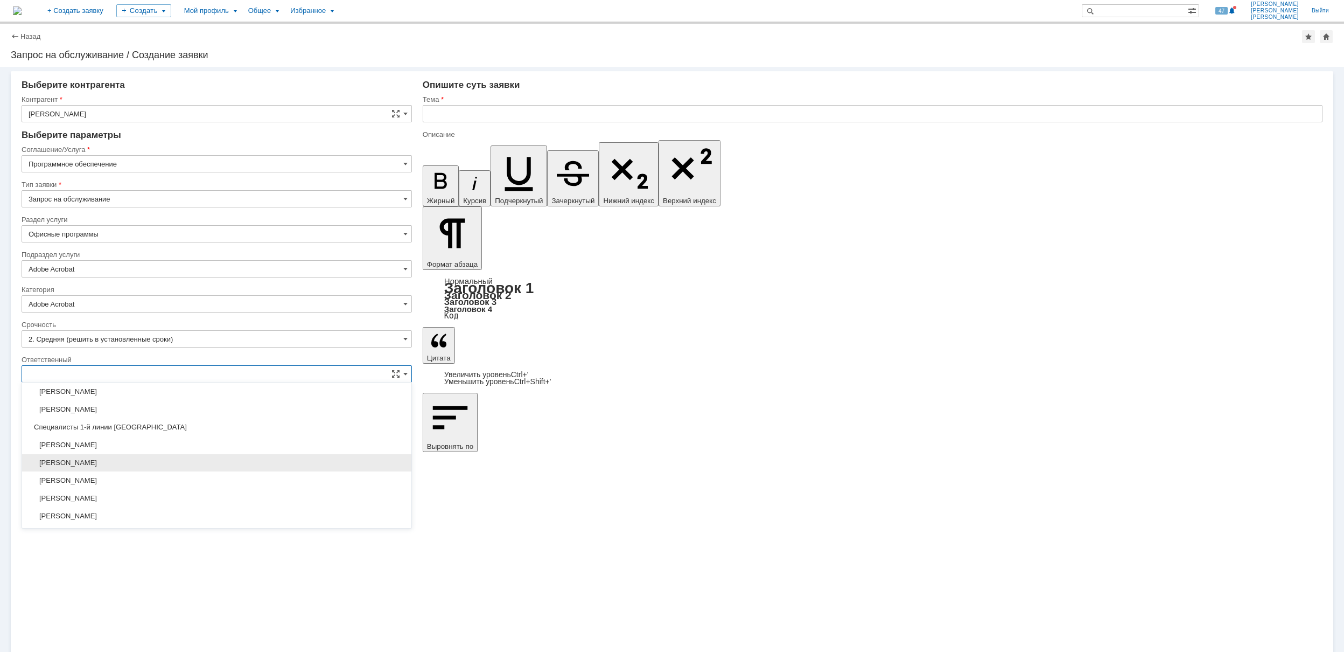
scroll to position [287, 0]
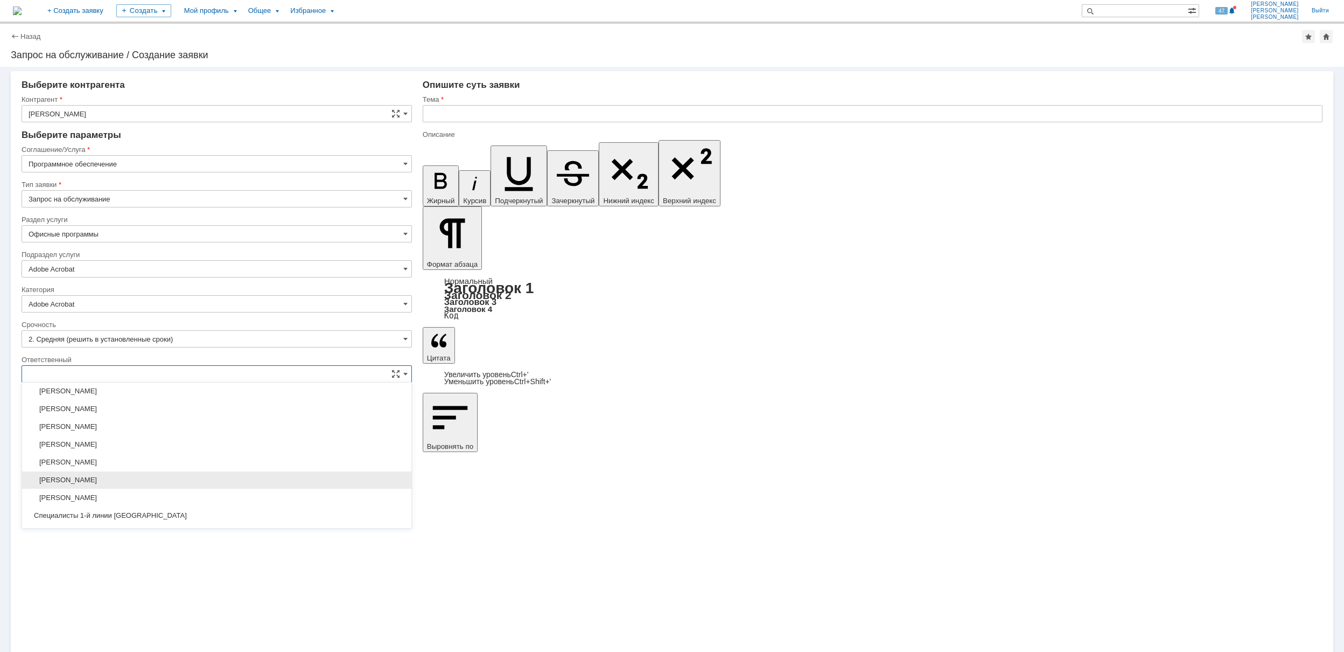
click at [220, 476] on div "[PERSON_NAME]" at bounding box center [216, 479] width 389 height 17
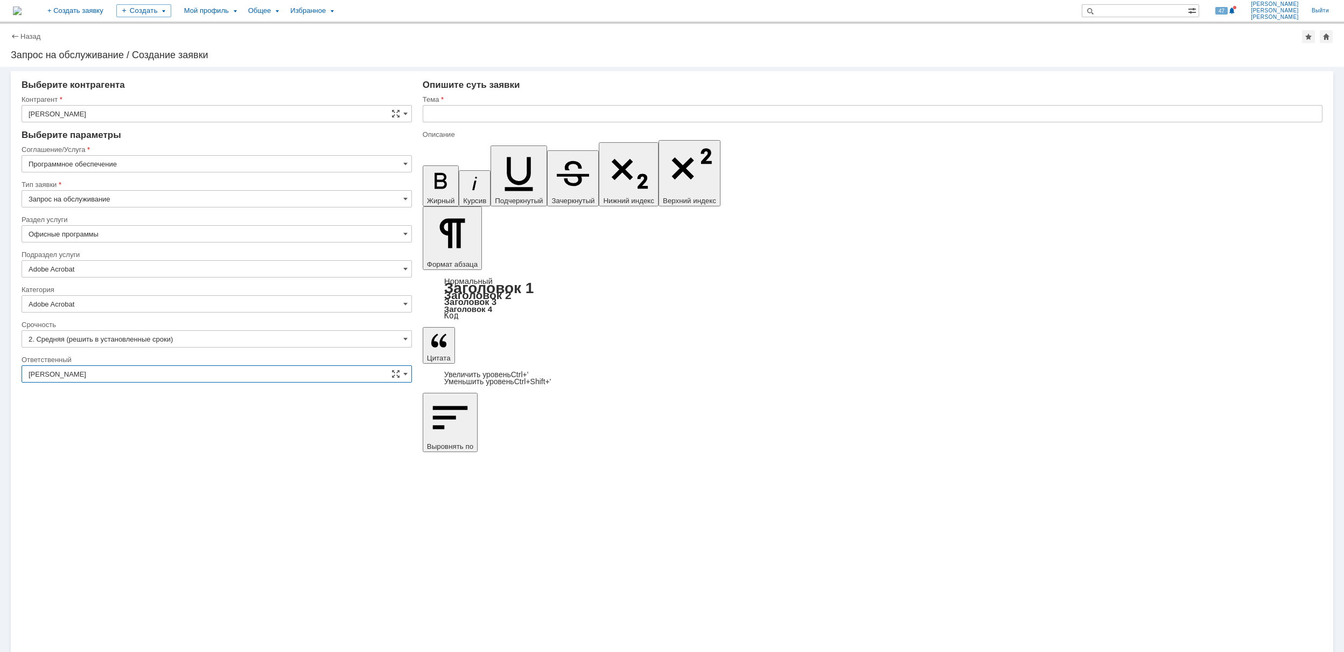
type input "[PERSON_NAME]"
click at [506, 113] on input "text" at bounding box center [873, 113] width 900 height 17
type input "Ф"
drag, startPoint x: 479, startPoint y: 114, endPoint x: 402, endPoint y: 113, distance: 77.0
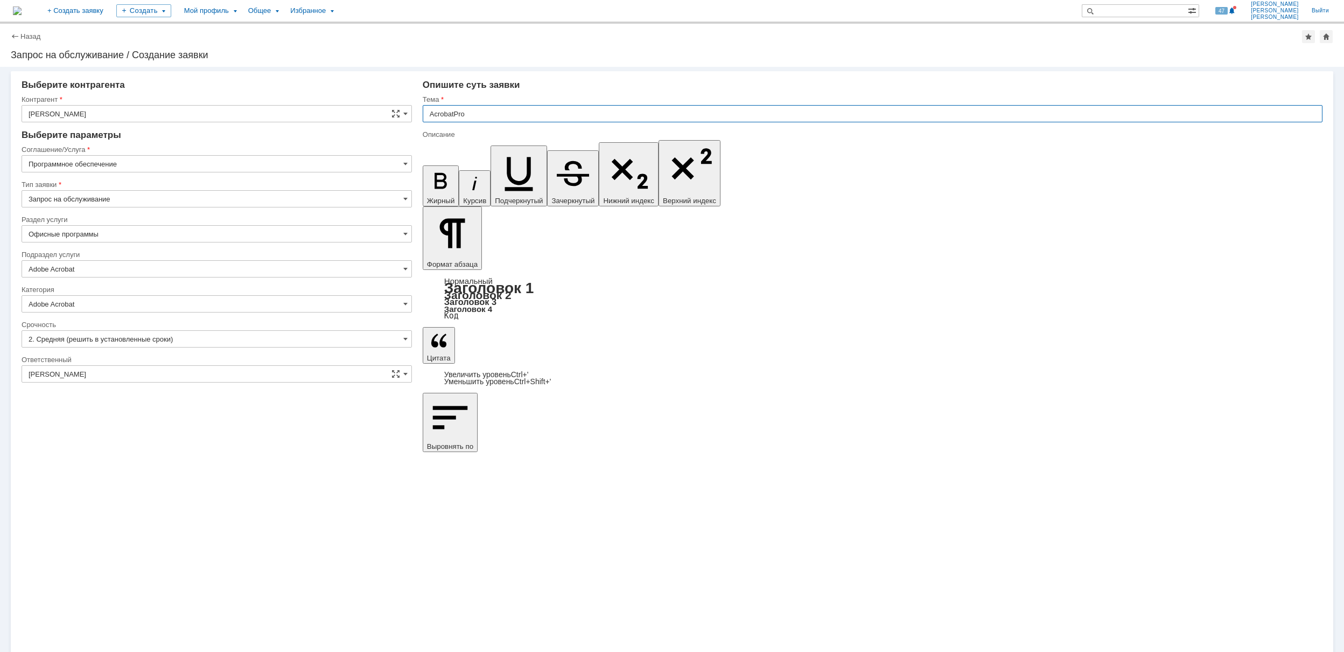
type input "AcrobatPro"
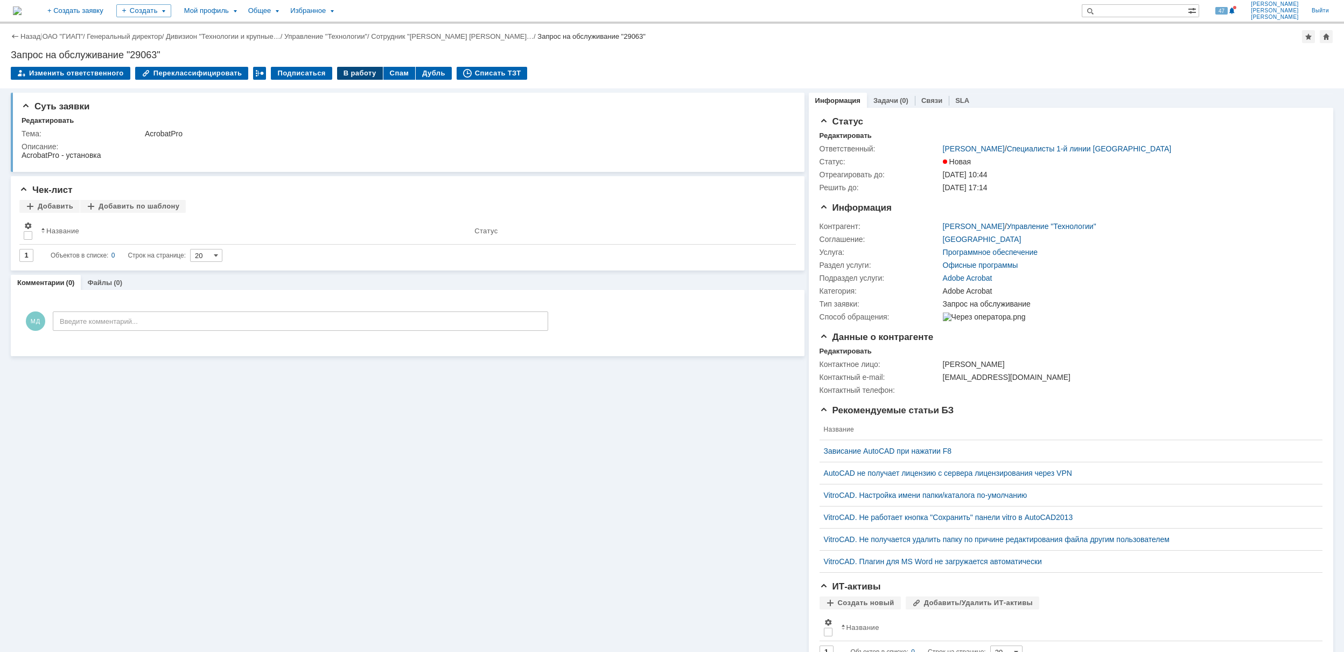
click at [337, 68] on div "В работу" at bounding box center [360, 73] width 46 height 13
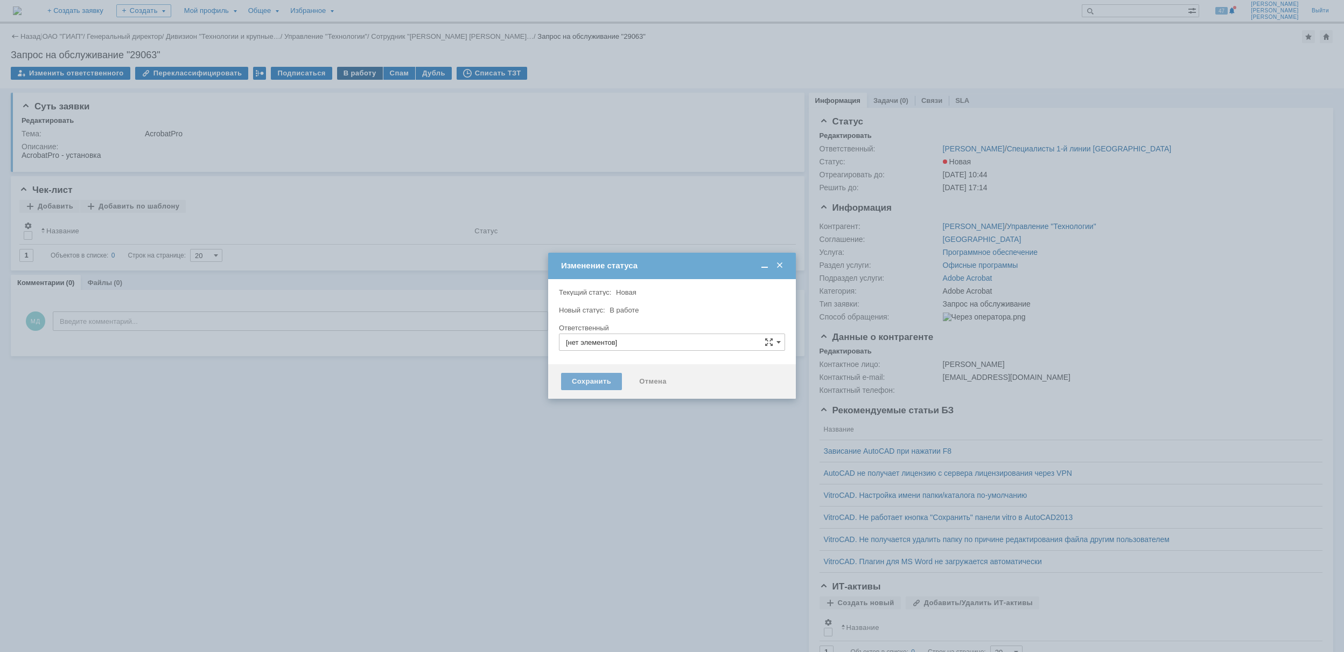
type input "[PERSON_NAME]"
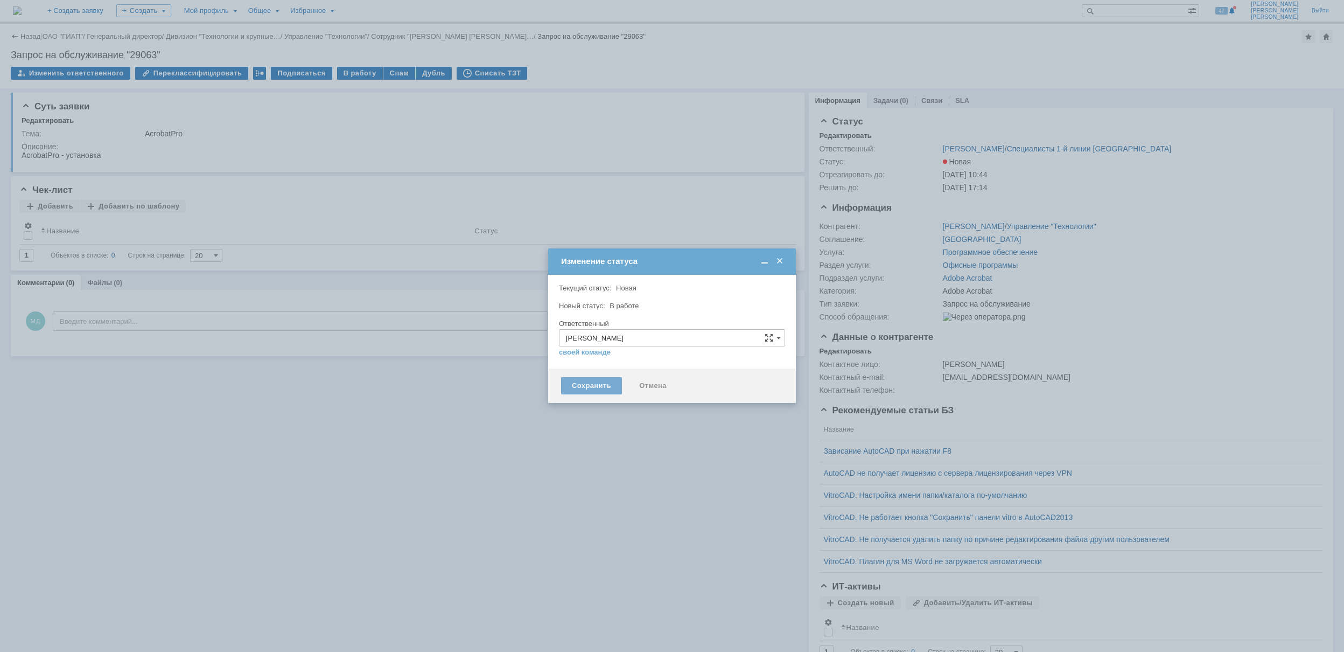
type input "Adobe Acrobat"
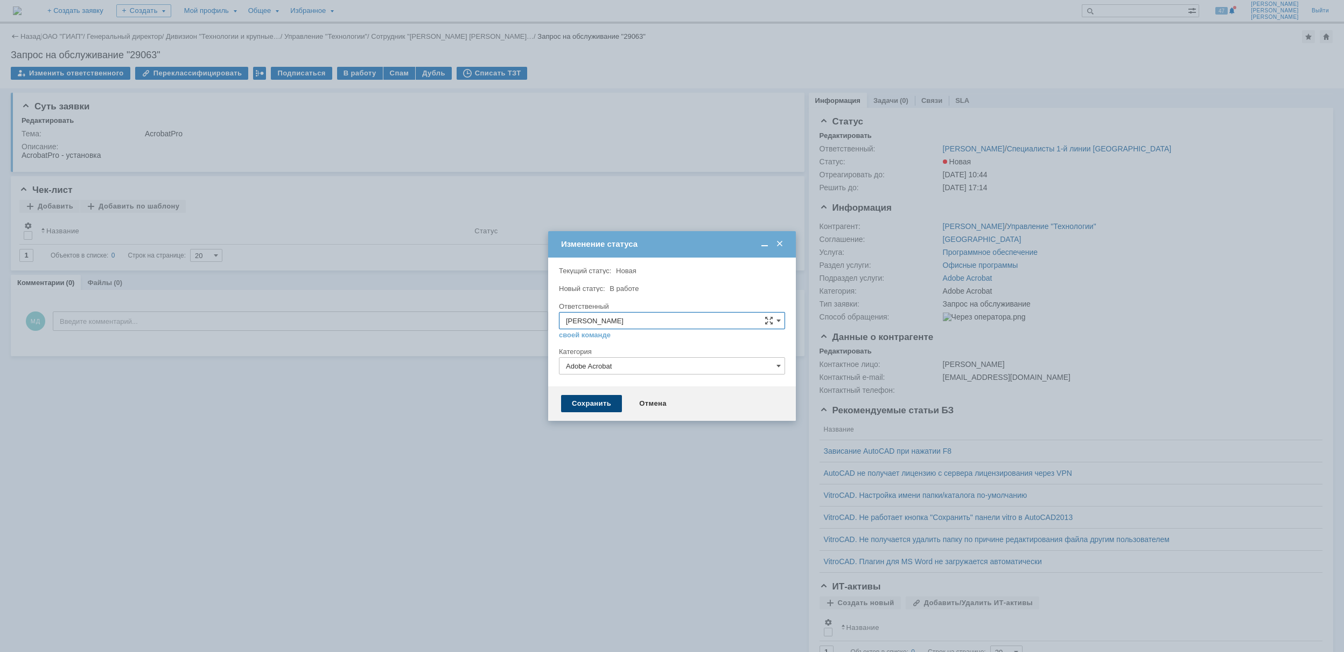
click at [595, 407] on div "Сохранить" at bounding box center [591, 403] width 61 height 17
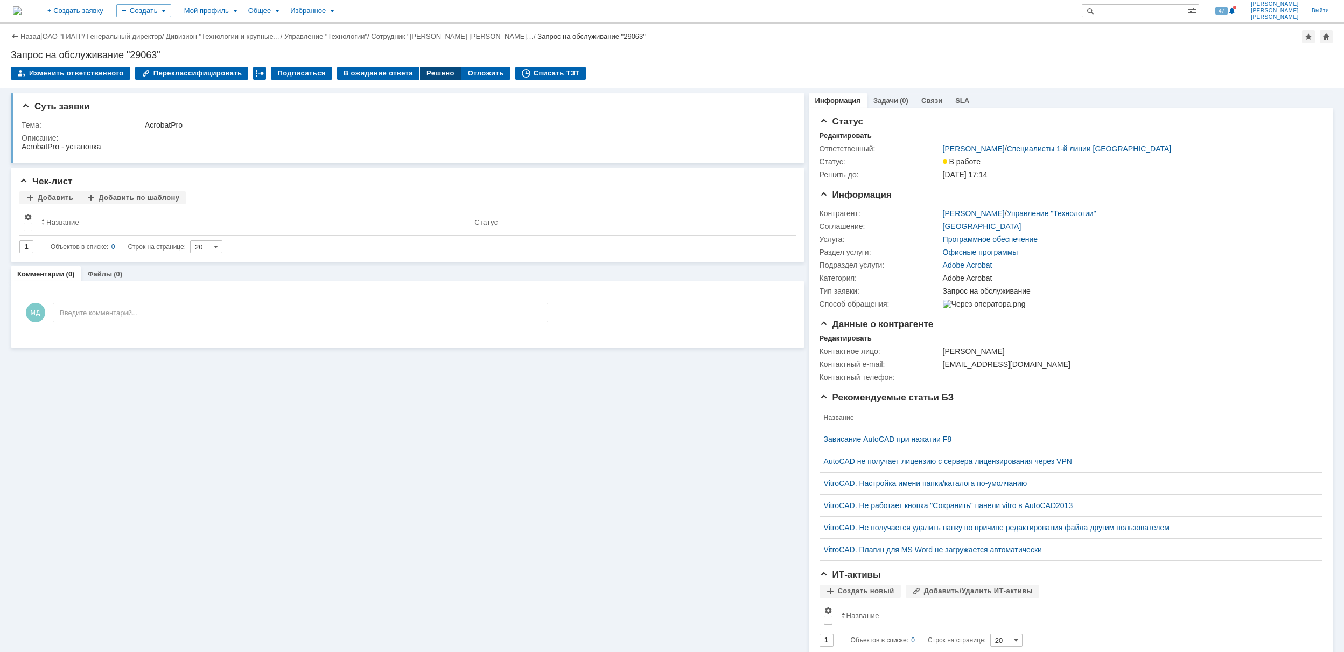
click at [426, 70] on div "Решено" at bounding box center [440, 73] width 41 height 13
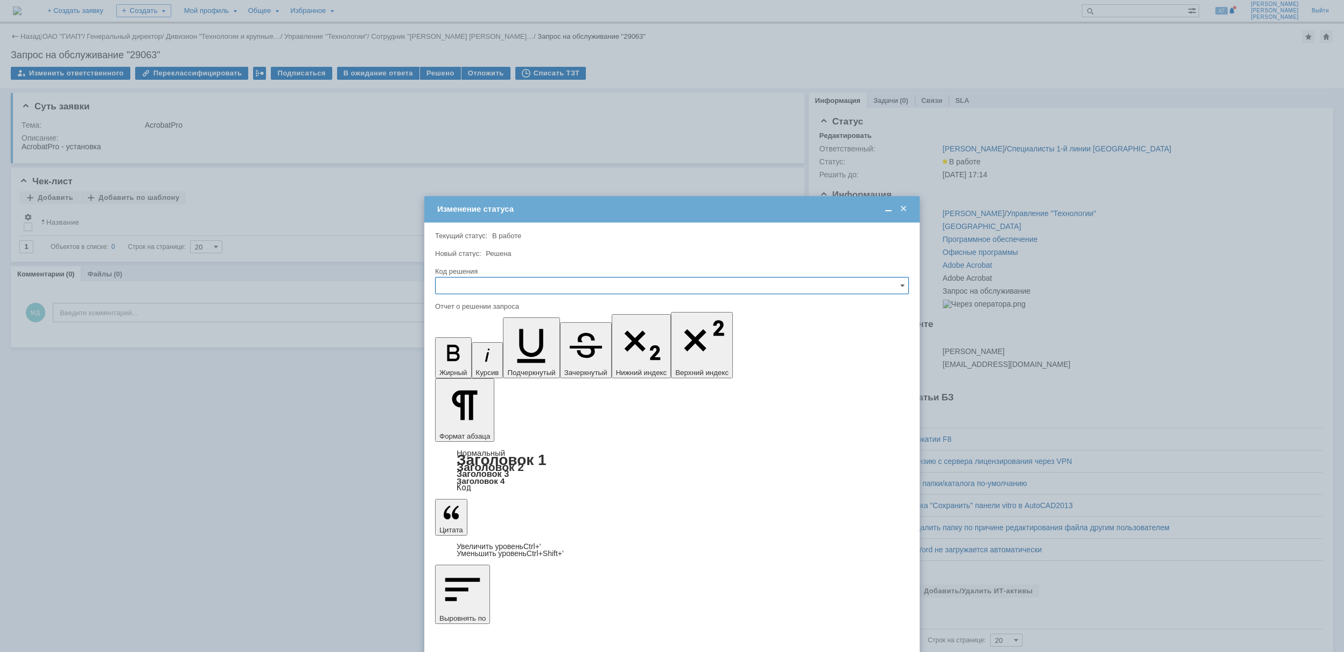
click at [536, 278] on input "text" at bounding box center [672, 285] width 474 height 17
drag, startPoint x: 518, startPoint y: 353, endPoint x: 67, endPoint y: 68, distance: 533.3
click at [518, 353] on div "Решено" at bounding box center [672, 358] width 473 height 17
type input "Решено"
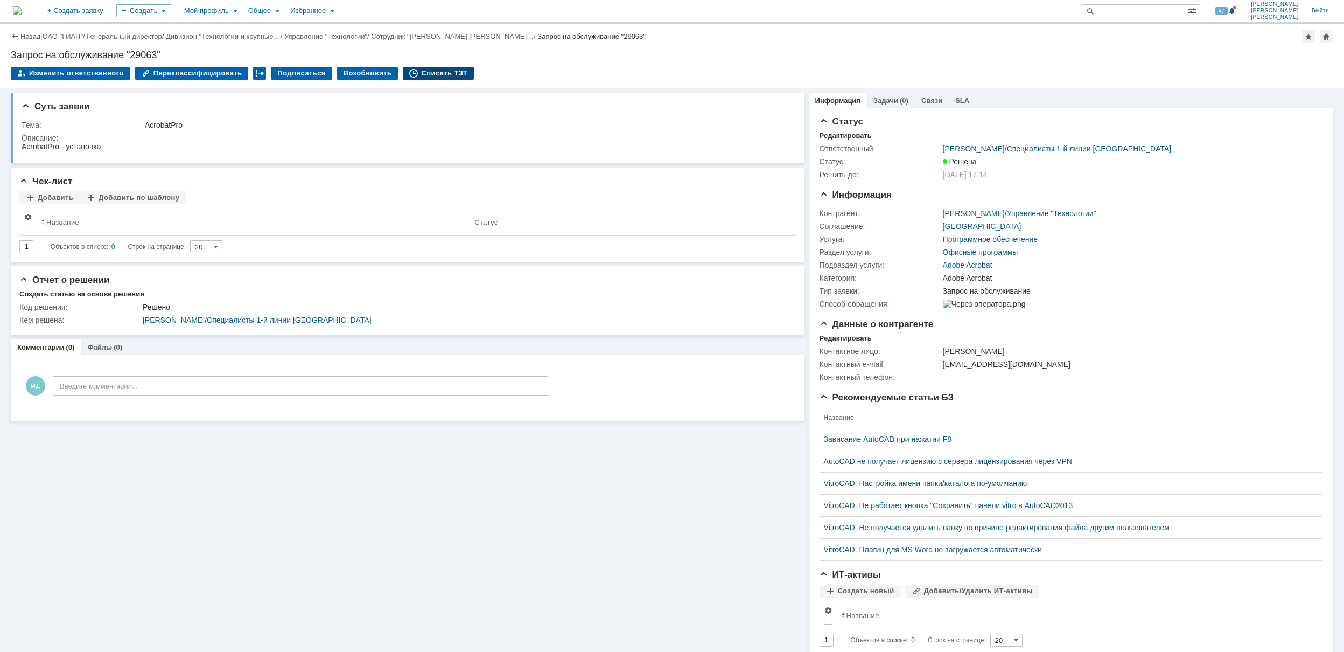
click at [408, 74] on div "Списать ТЗТ" at bounding box center [438, 73] width 71 height 13
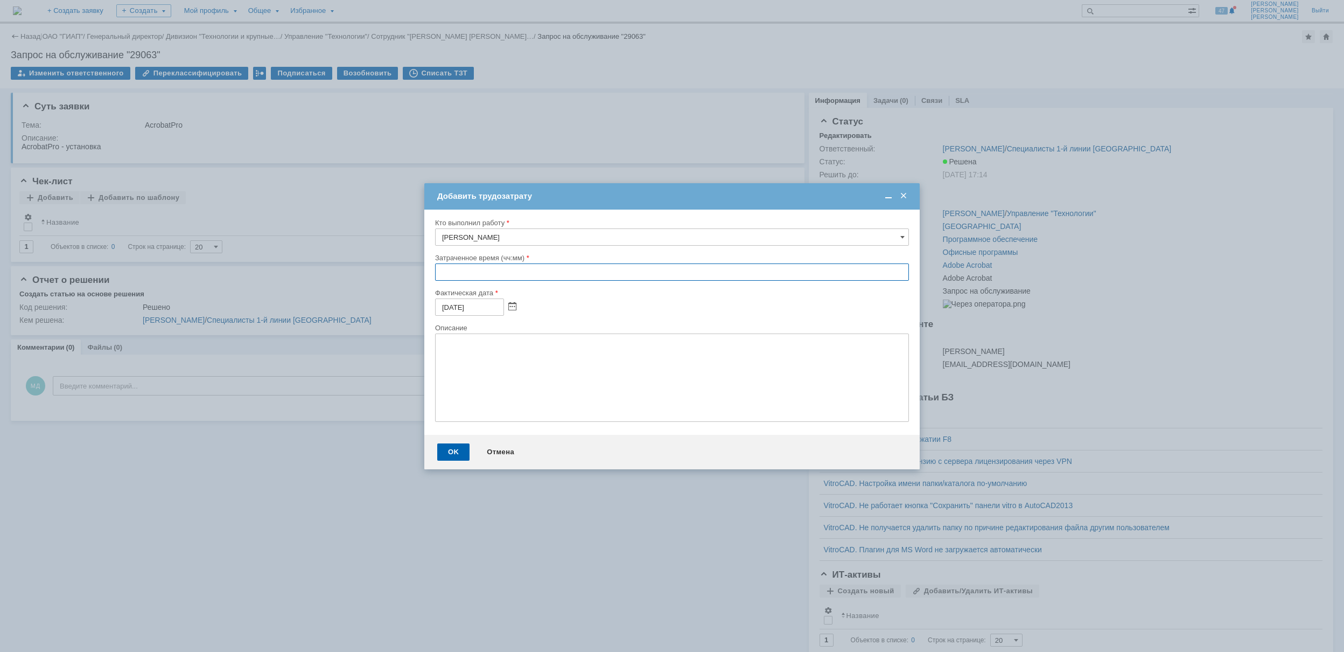
click at [441, 273] on input "text" at bounding box center [672, 271] width 474 height 17
type input "00:30"
click at [461, 452] on div "OK" at bounding box center [453, 451] width 32 height 17
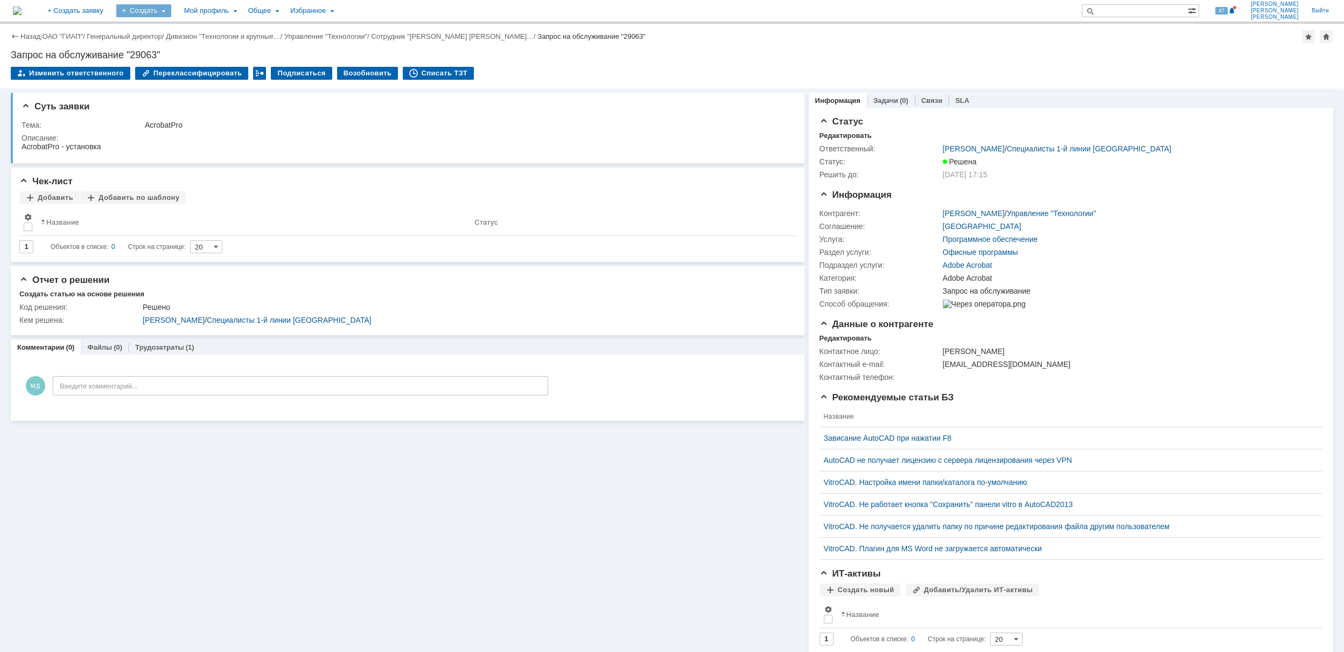
click at [171, 16] on div "Создать" at bounding box center [143, 10] width 55 height 13
click at [200, 72] on link "Заявка" at bounding box center [160, 66] width 82 height 13
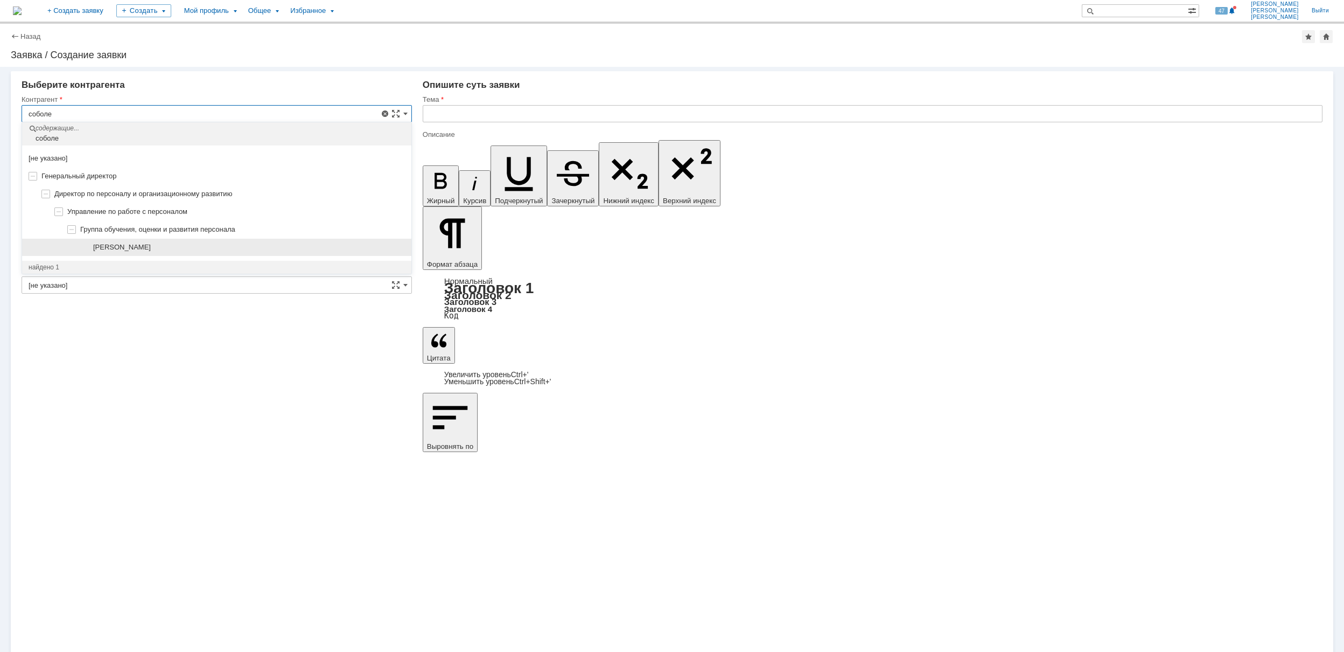
click at [262, 253] on div "[PERSON_NAME]" at bounding box center [216, 248] width 389 height 18
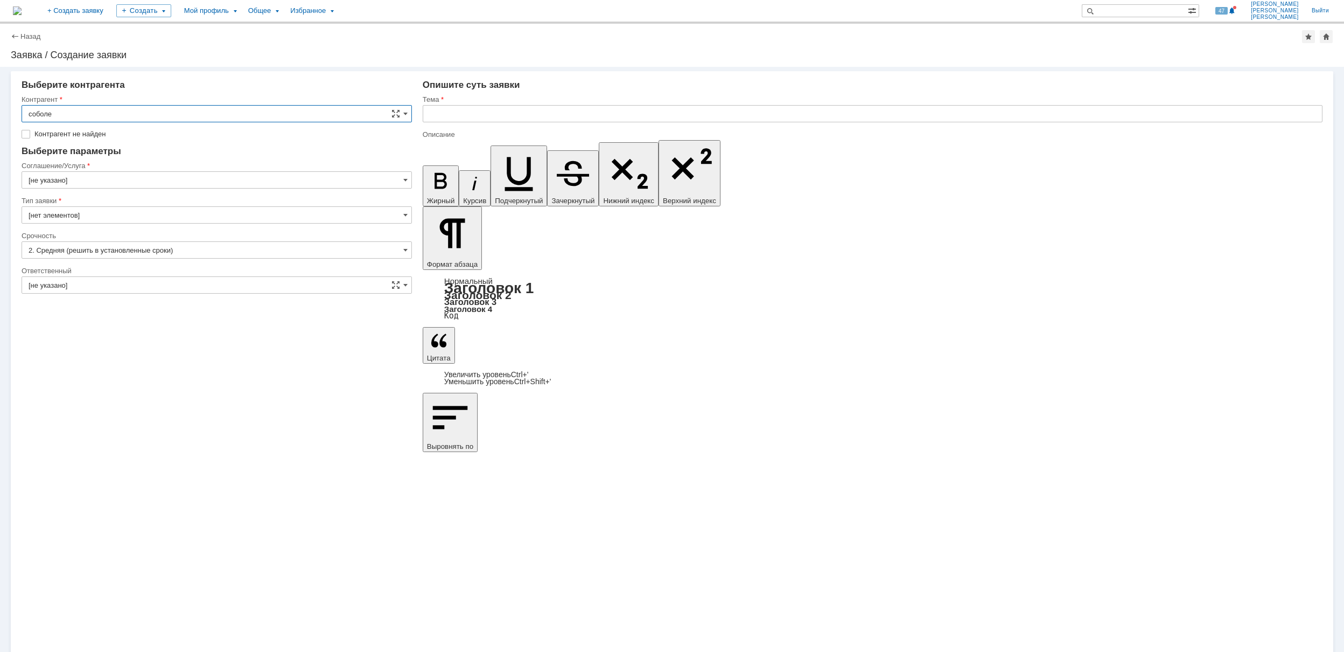
type input "[PERSON_NAME]"
type input "[GEOGRAPHIC_DATA]"
click at [79, 167] on input "[GEOGRAPHIC_DATA]" at bounding box center [217, 163] width 391 height 17
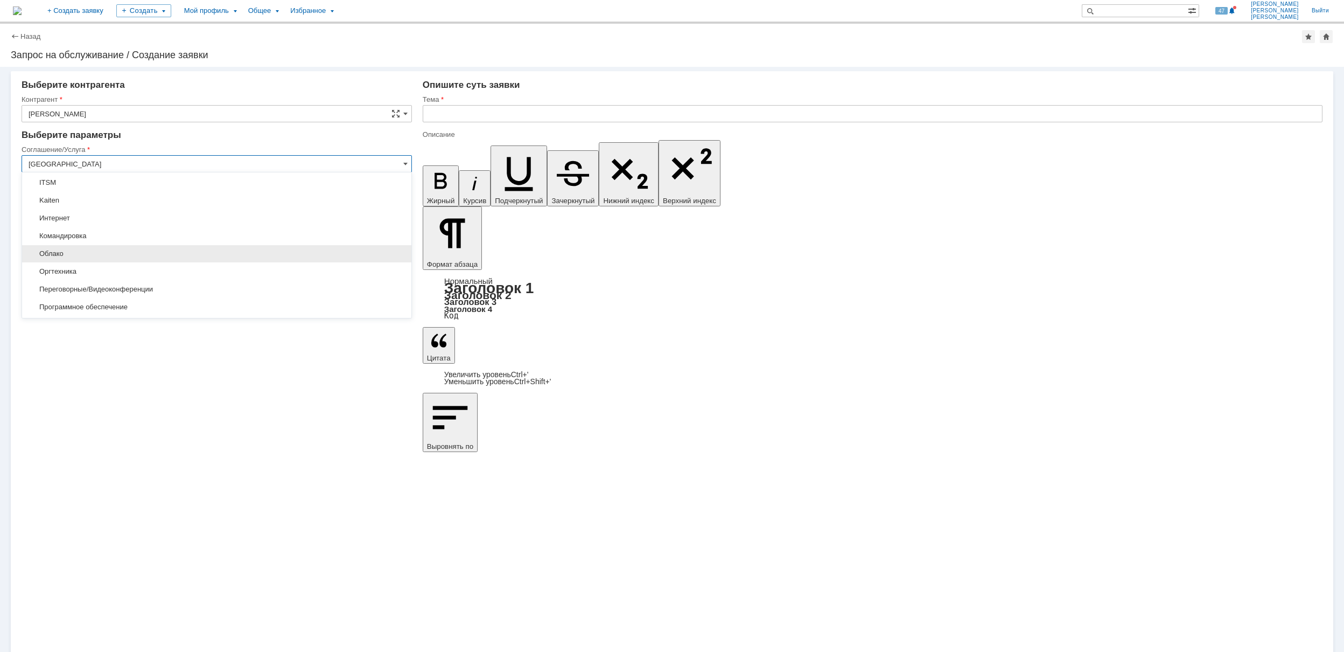
scroll to position [215, 0]
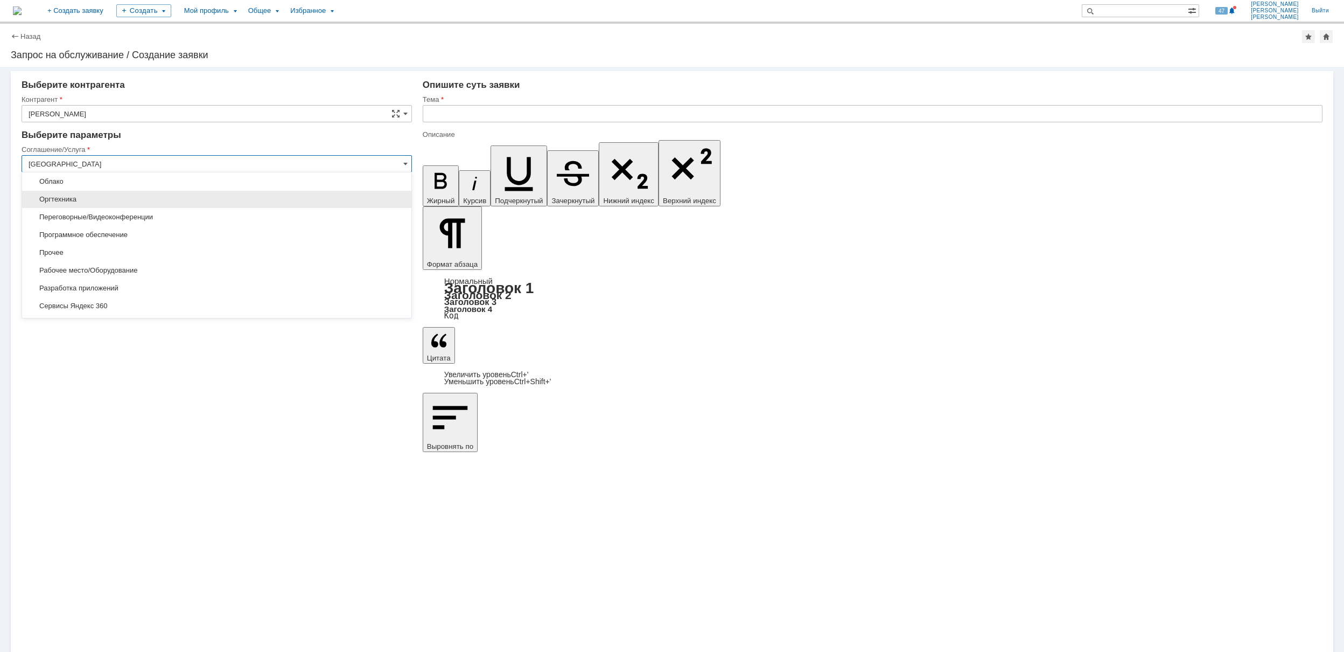
click at [222, 204] on span "Оргтехника" at bounding box center [217, 199] width 377 height 9
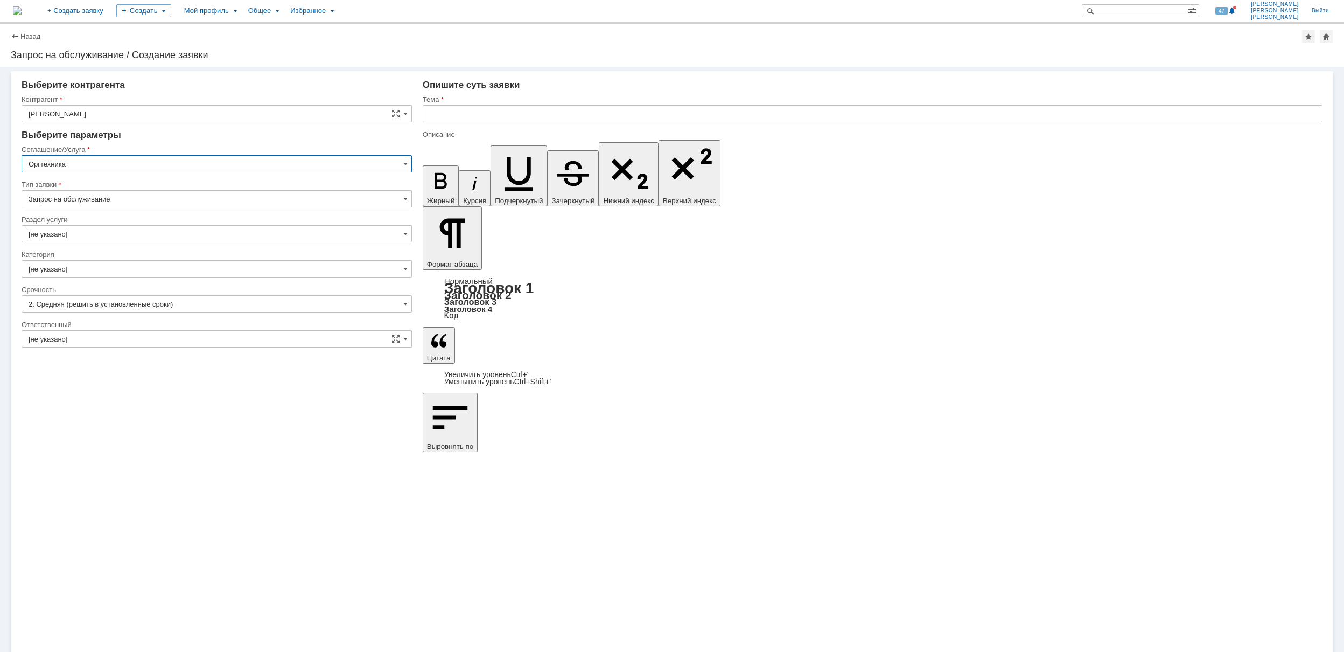
type input "Оргтехника"
click at [97, 229] on input "[не указано]" at bounding box center [217, 233] width 391 height 17
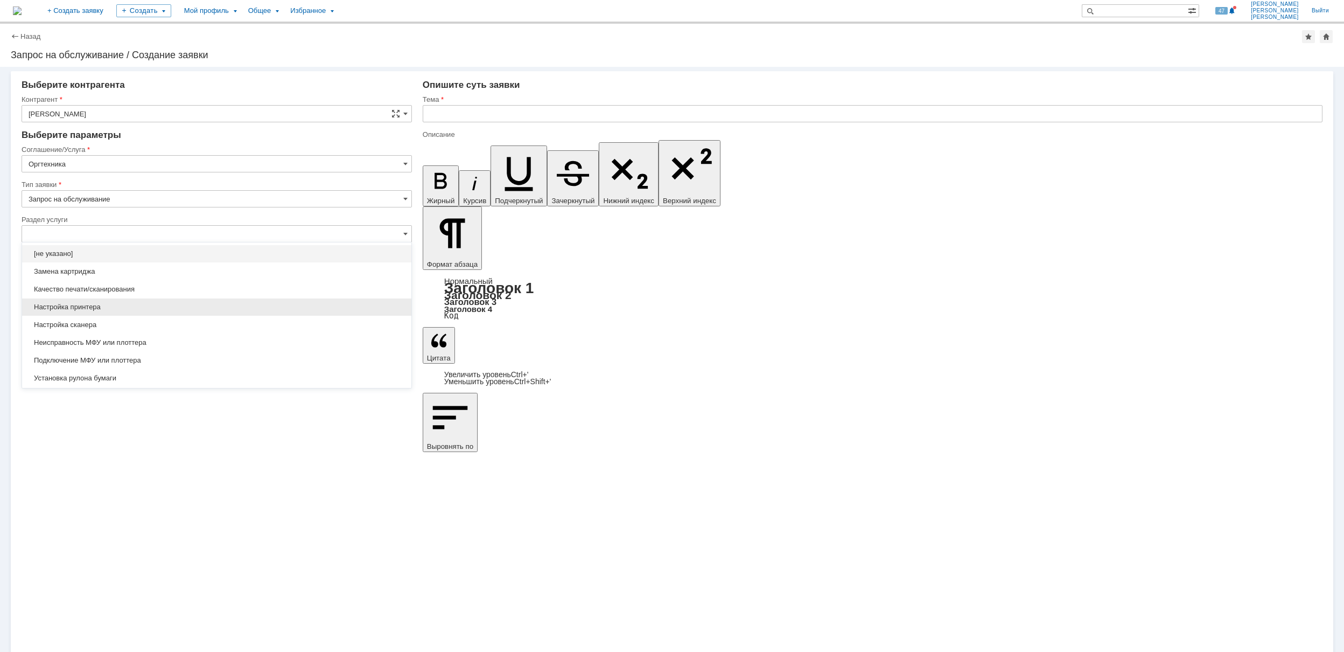
click at [281, 309] on span "Настройка принтера" at bounding box center [217, 307] width 377 height 9
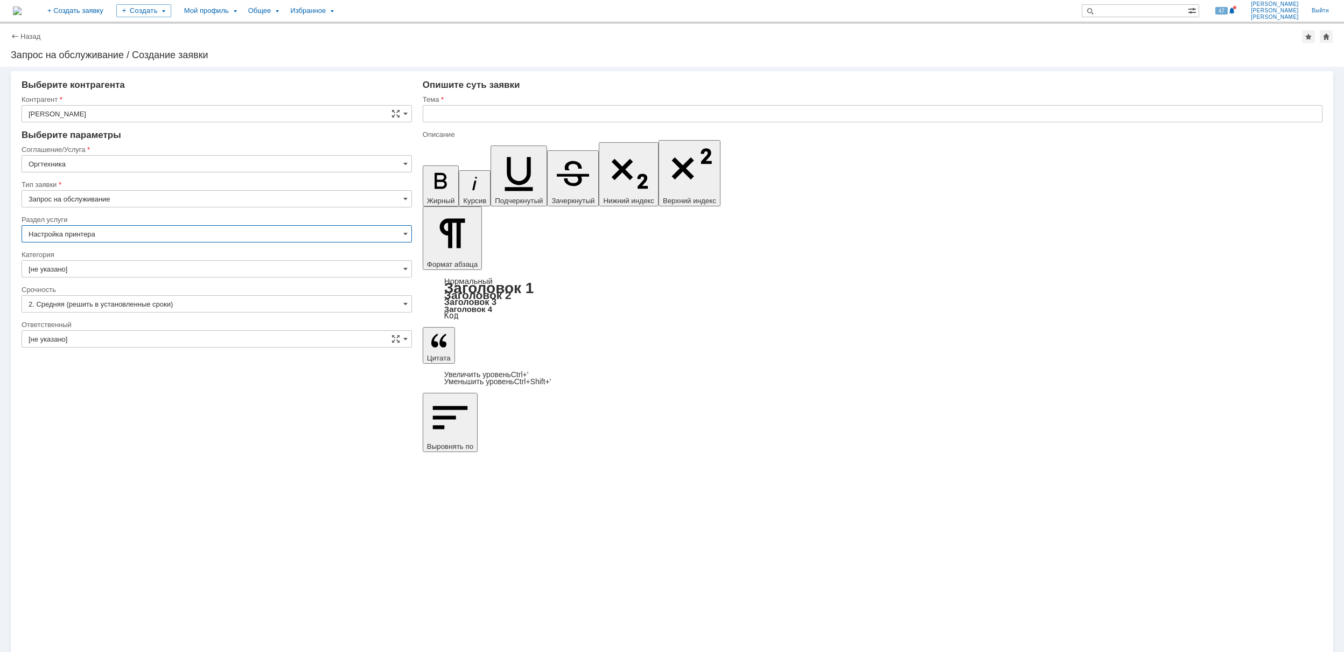
type input "Настройка принтера"
click at [270, 278] on div at bounding box center [217, 281] width 391 height 8
click at [269, 275] on input "[не указано]" at bounding box center [217, 268] width 391 height 17
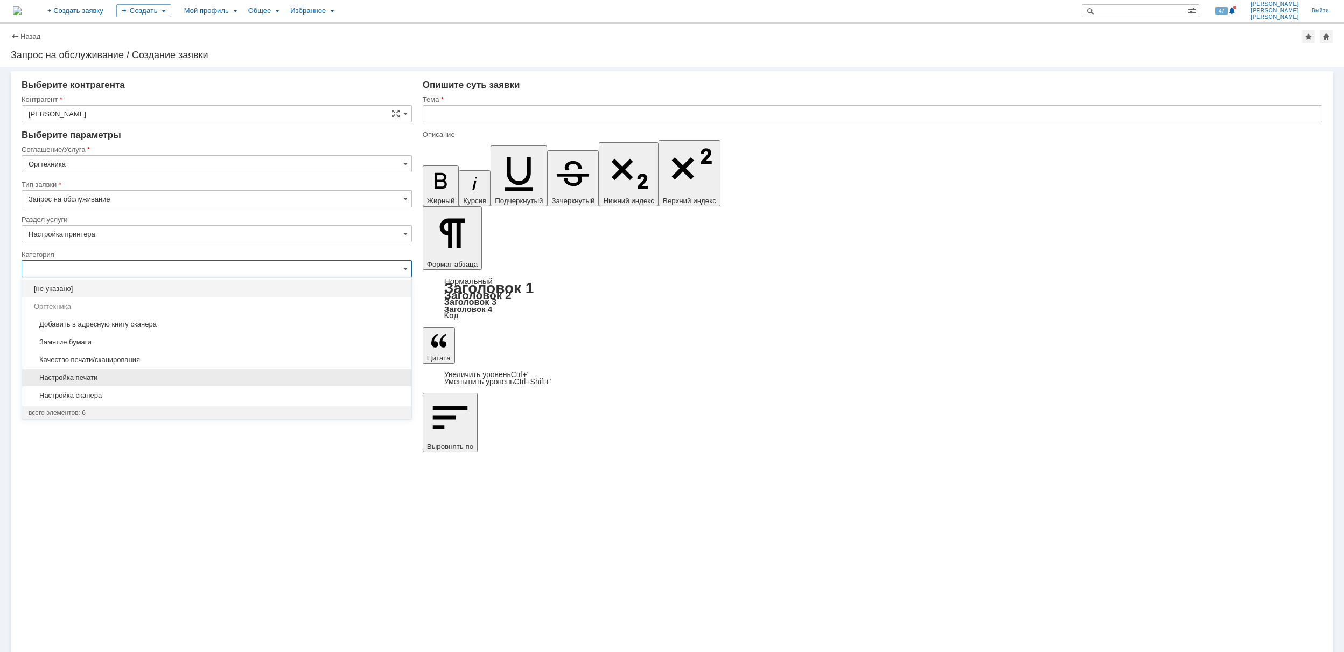
click at [221, 375] on span "Настройка печати" at bounding box center [217, 377] width 377 height 9
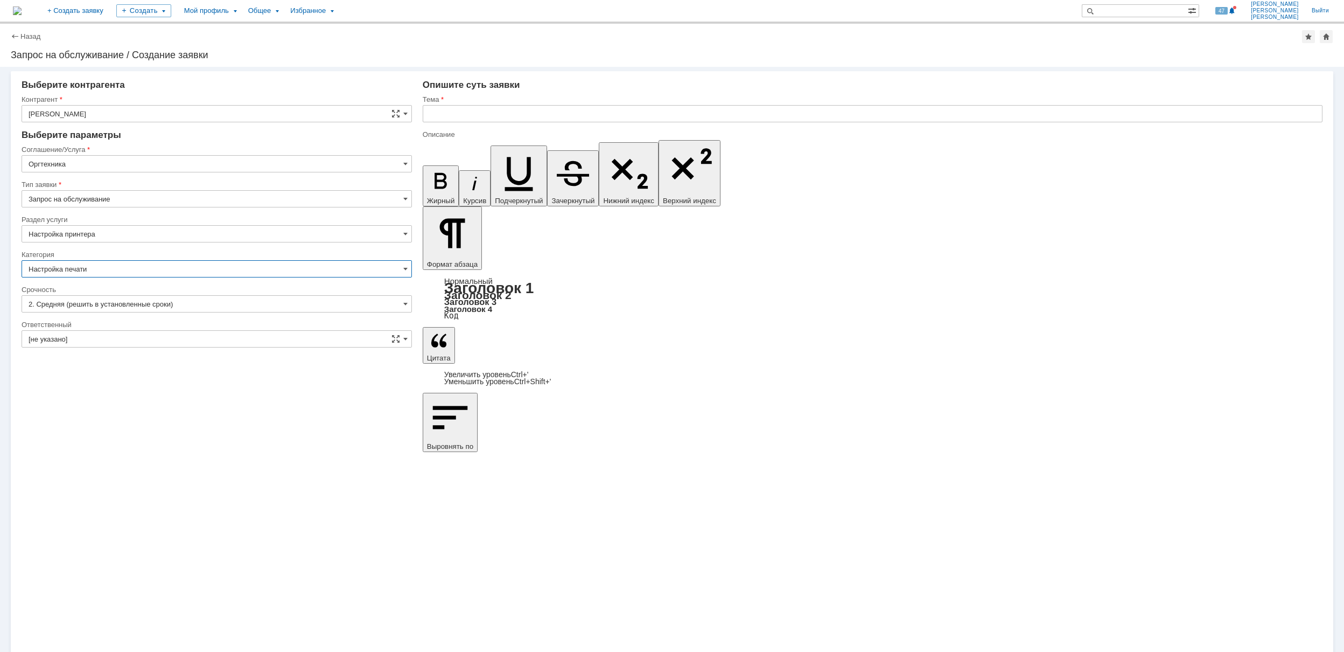
type input "Настройка печати"
click at [244, 343] on input "[не указано]" at bounding box center [217, 338] width 391 height 17
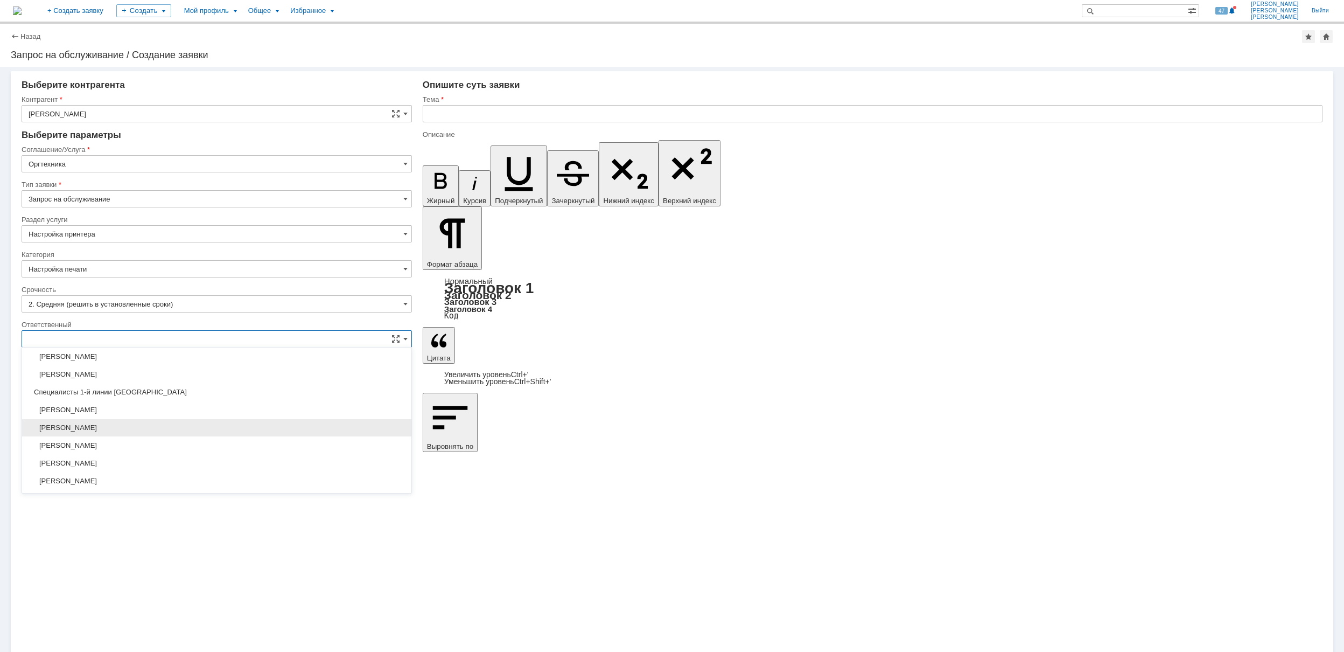
scroll to position [287, 0]
click at [250, 441] on div "[PERSON_NAME]" at bounding box center [216, 444] width 389 height 17
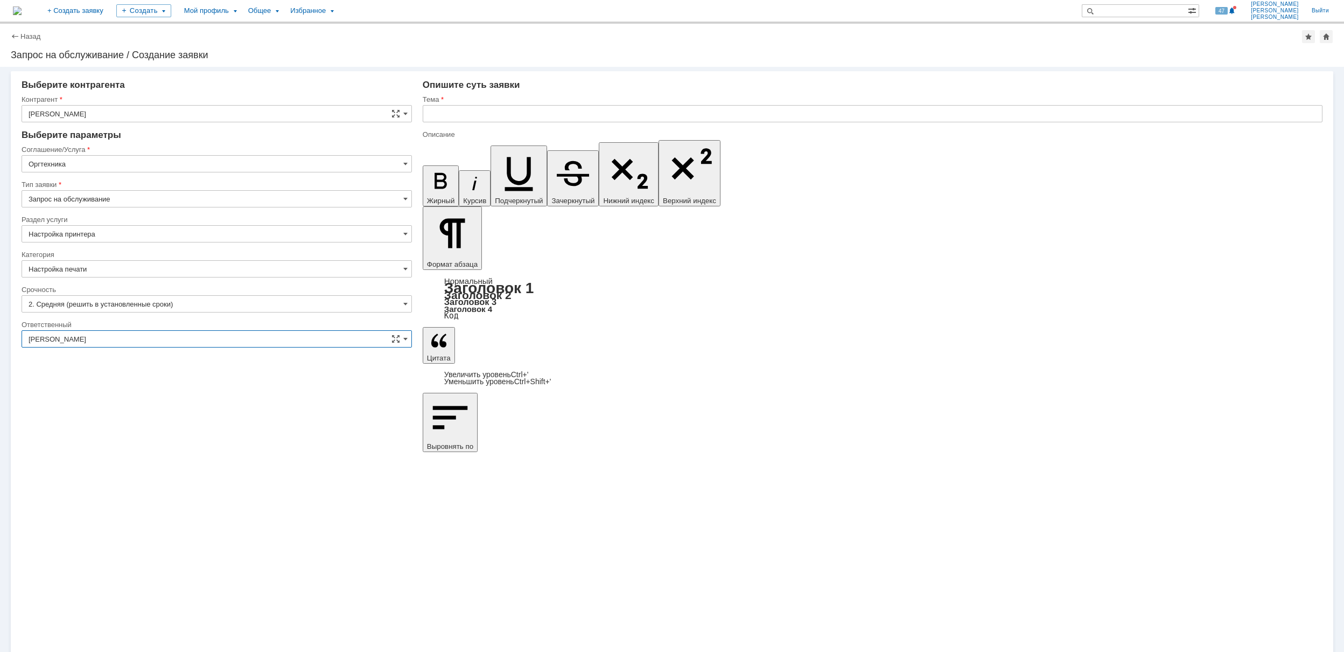
type input "[PERSON_NAME]"
click at [497, 116] on input "text" at bounding box center [873, 113] width 900 height 17
drag, startPoint x: 489, startPoint y: 110, endPoint x: 402, endPoint y: 123, distance: 88.1
type input "Настройка МФУ"
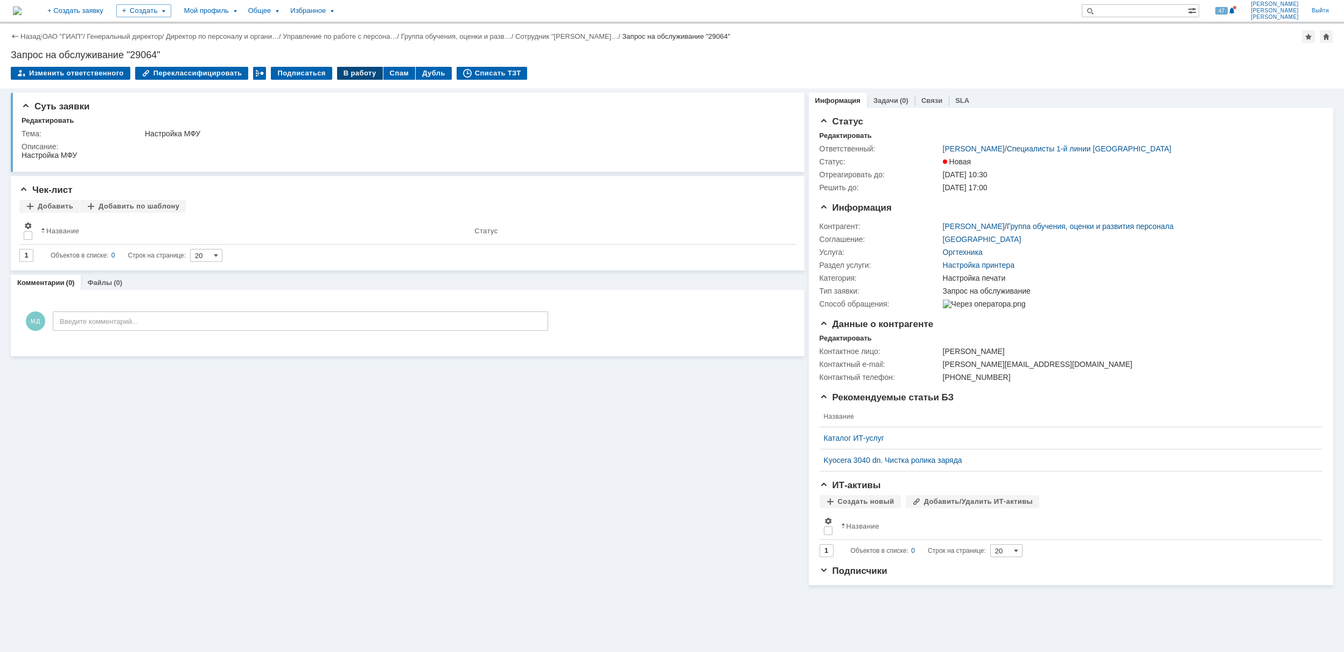
click at [354, 70] on div "В работу" at bounding box center [360, 73] width 46 height 13
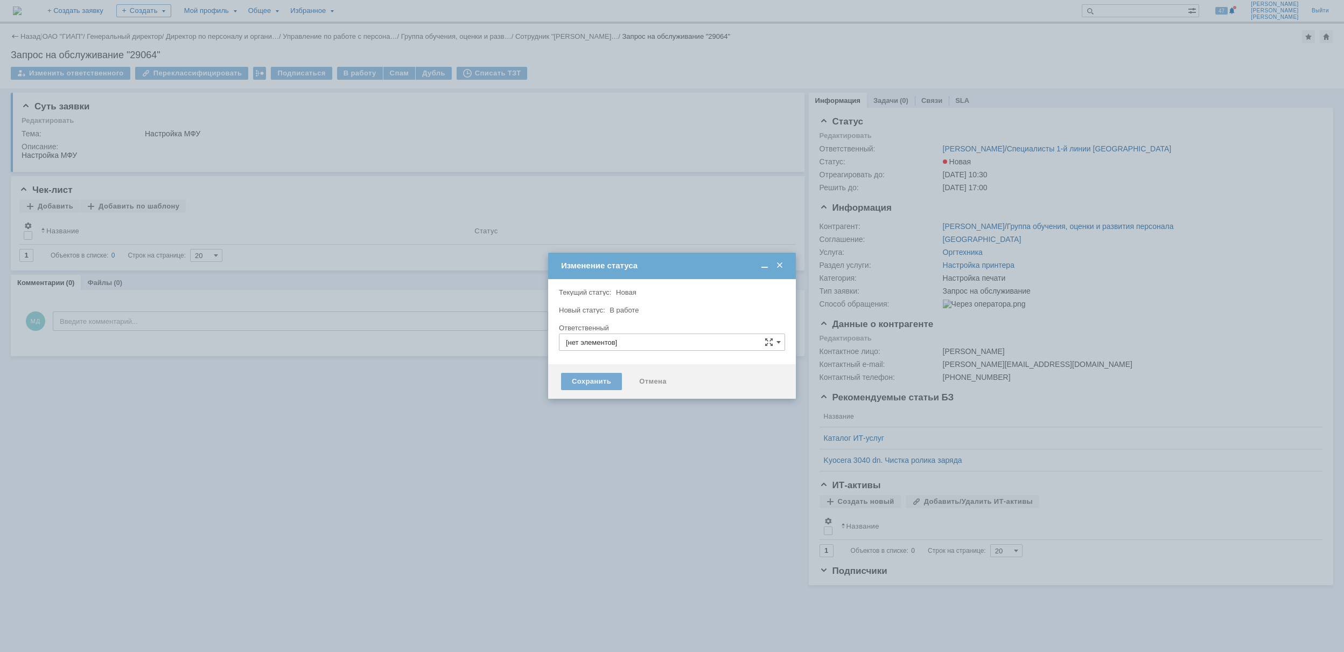
type input "[PERSON_NAME]"
type input "Настройка печати"
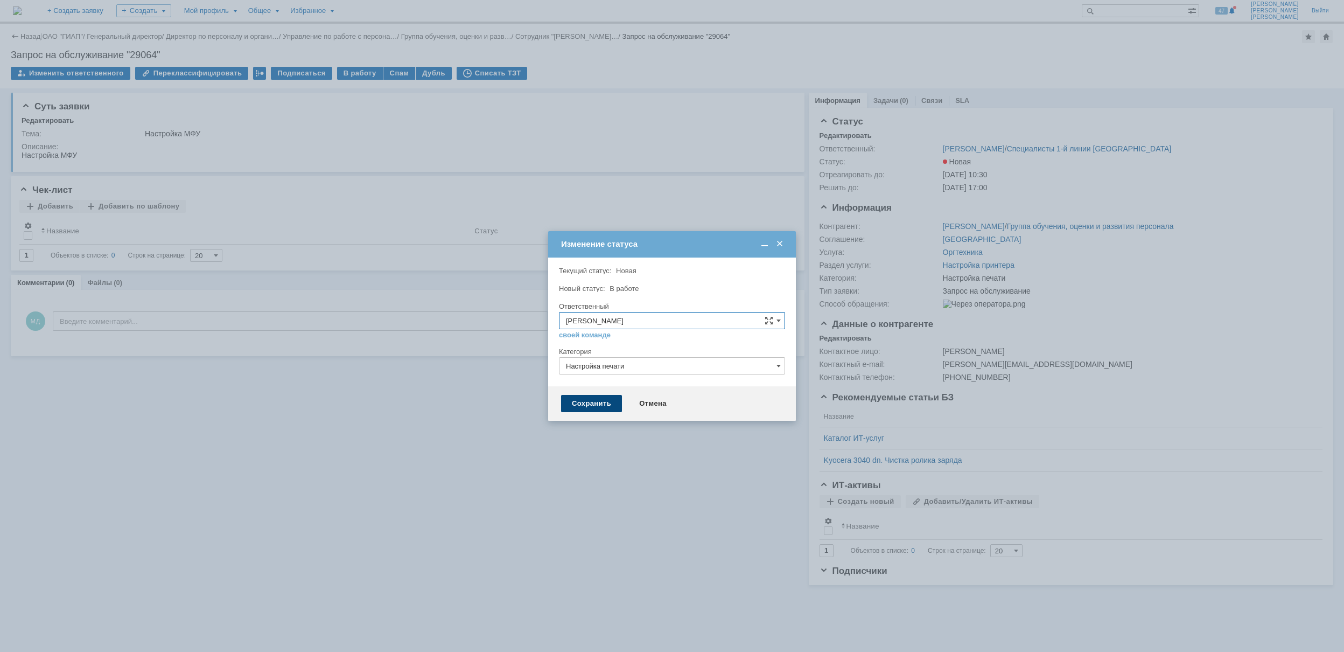
click at [603, 401] on div "Сохранить" at bounding box center [591, 403] width 61 height 17
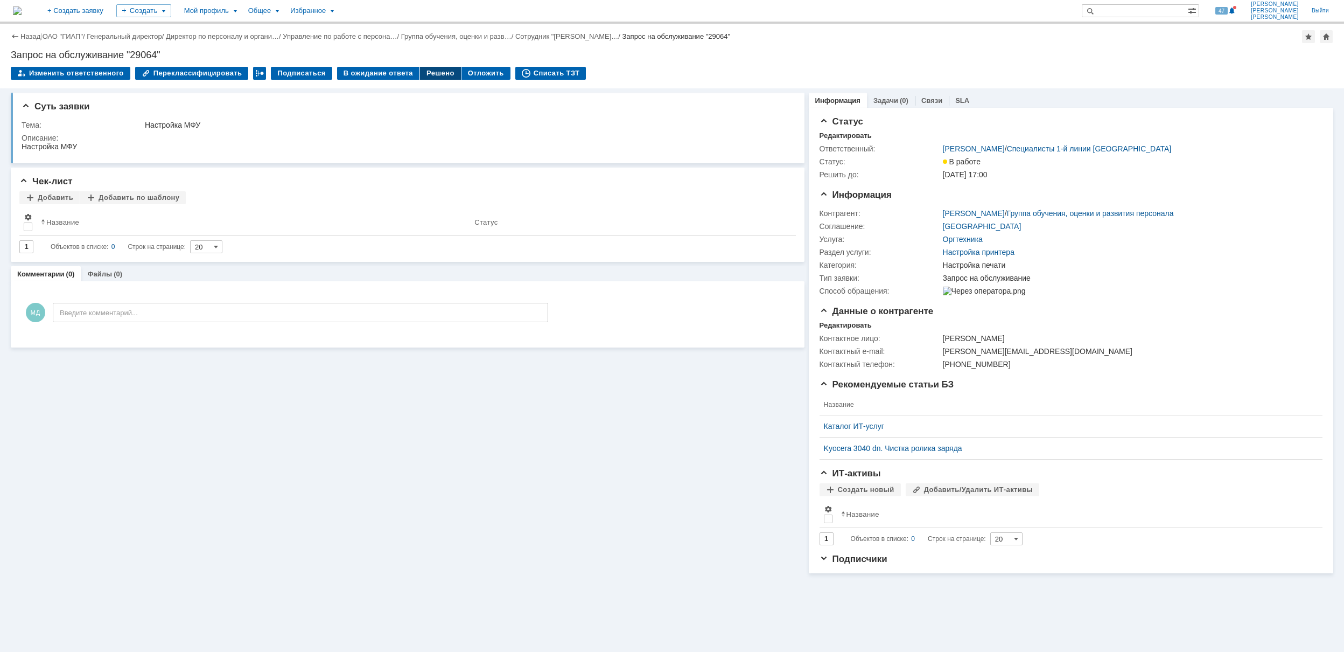
click at [420, 74] on div "Решено" at bounding box center [440, 73] width 41 height 13
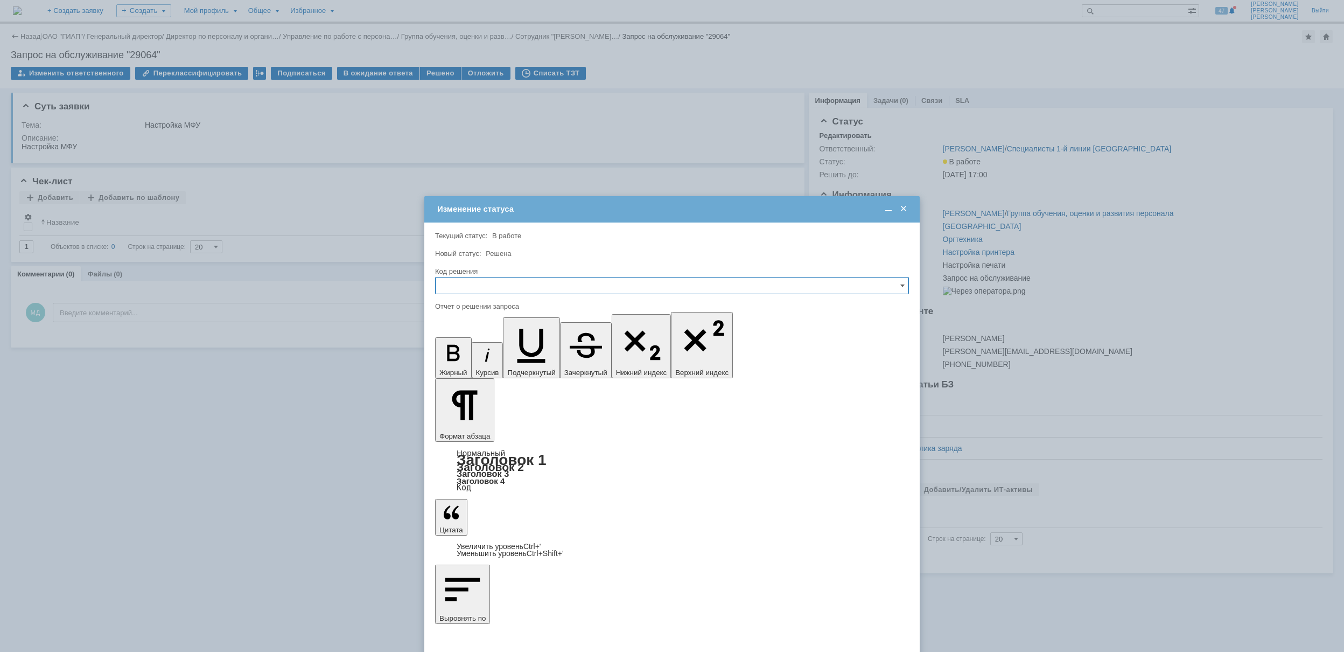
click at [548, 287] on input "text" at bounding box center [672, 285] width 474 height 17
drag, startPoint x: 478, startPoint y: 365, endPoint x: 40, endPoint y: 67, distance: 529.8
click at [478, 365] on div "Решено" at bounding box center [672, 358] width 473 height 17
type input "Решено"
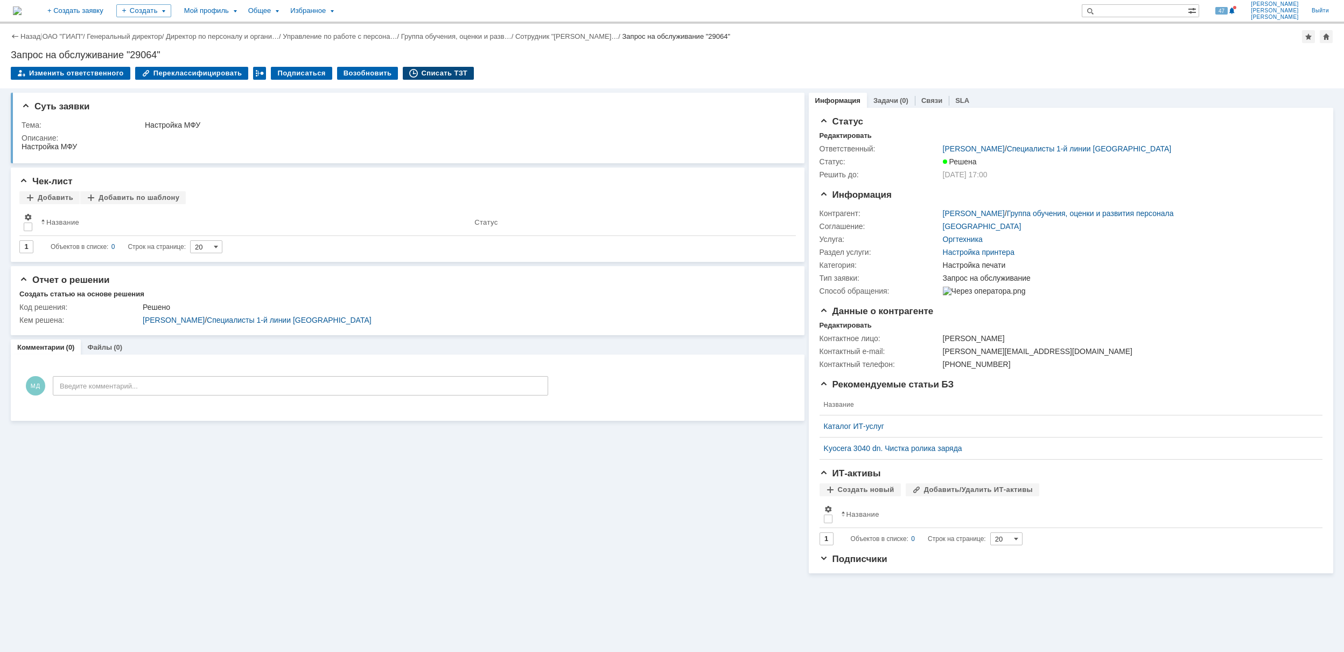
click at [430, 74] on div "Списать ТЗТ" at bounding box center [438, 73] width 71 height 13
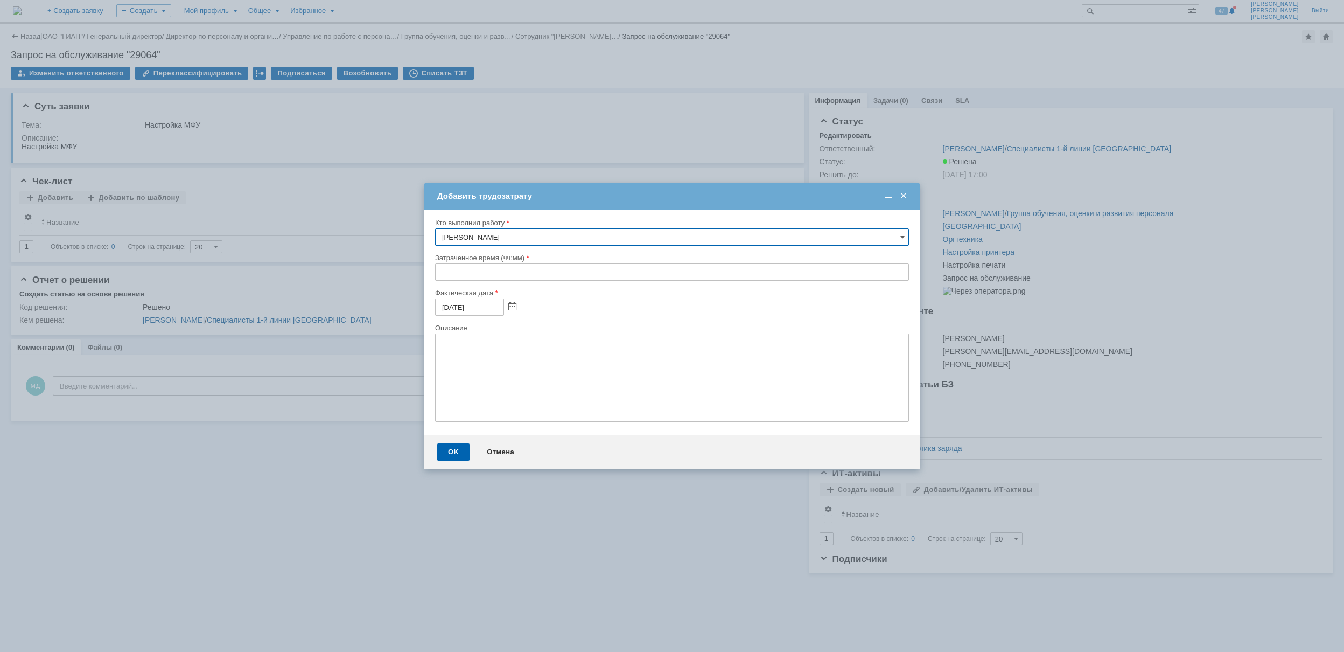
click at [438, 277] on input "text" at bounding box center [672, 271] width 474 height 17
type input "00:30"
click at [449, 452] on div "OK" at bounding box center [453, 451] width 32 height 17
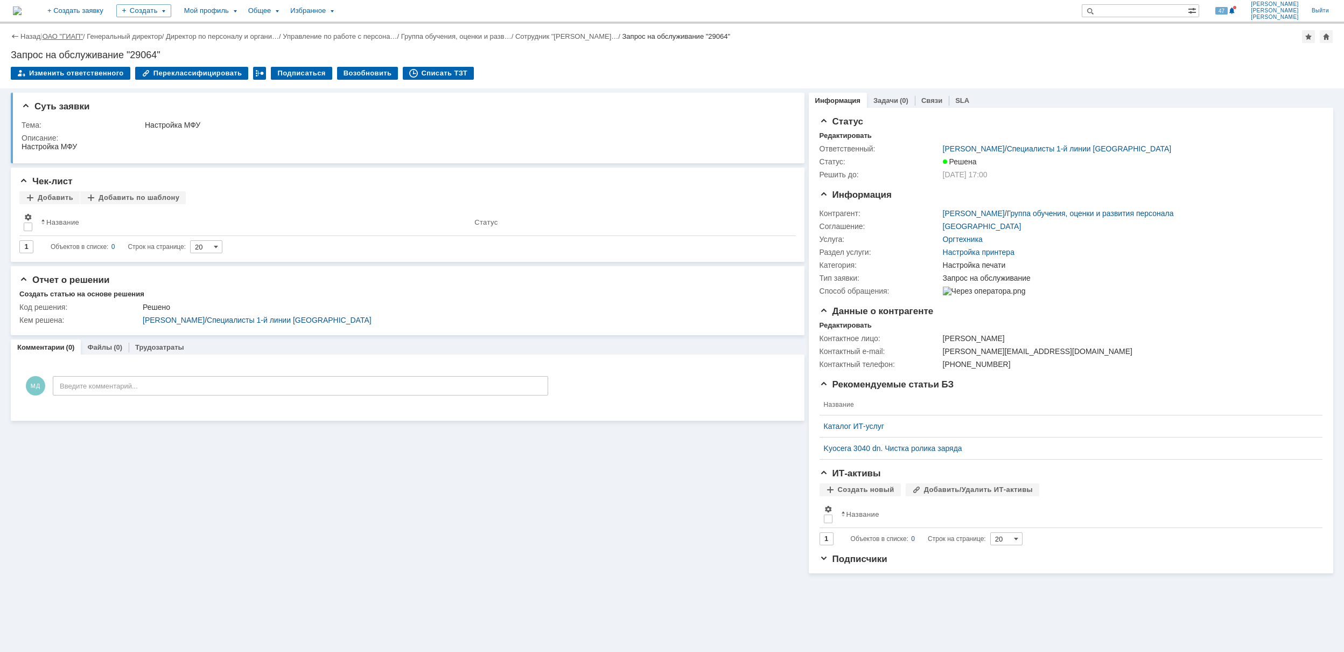
click at [59, 33] on link "ОАО "ГИАП"" at bounding box center [63, 36] width 40 height 8
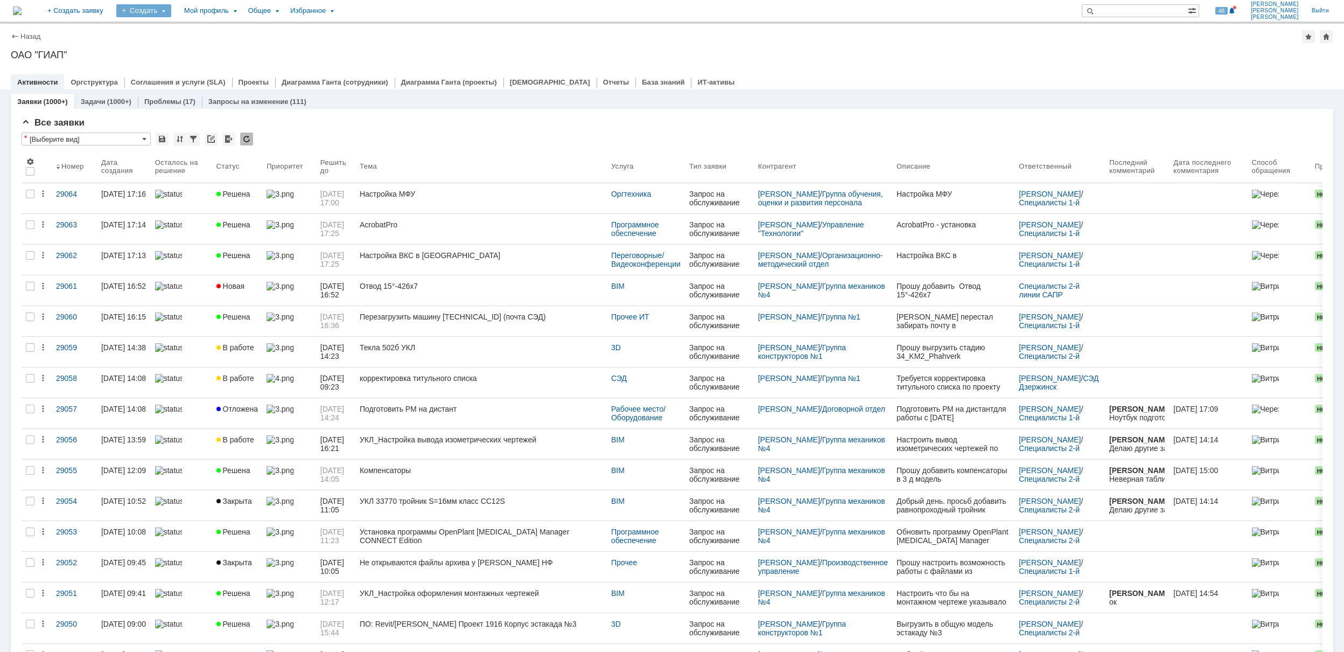
click at [171, 15] on div "Создать" at bounding box center [143, 10] width 55 height 13
click at [200, 66] on link "Заявка" at bounding box center [160, 66] width 82 height 13
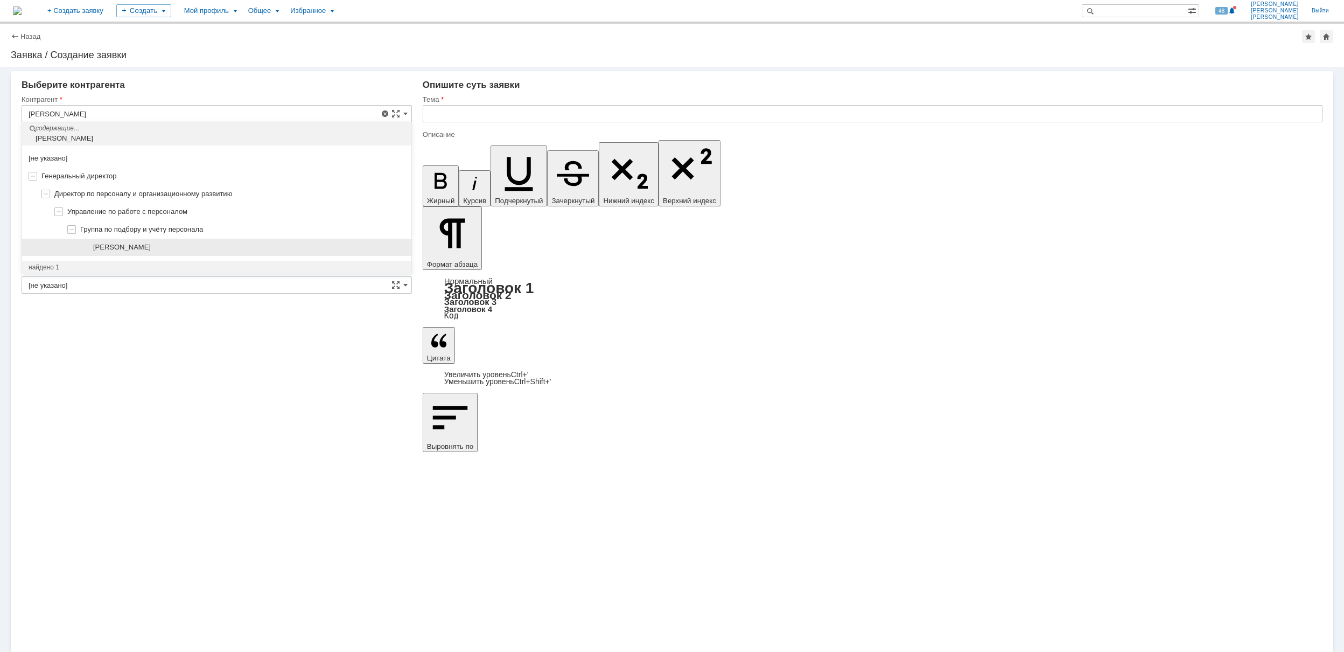
click at [191, 248] on div "[PERSON_NAME]" at bounding box center [249, 247] width 312 height 9
type input "[PERSON_NAME]"
type input "[GEOGRAPHIC_DATA]"
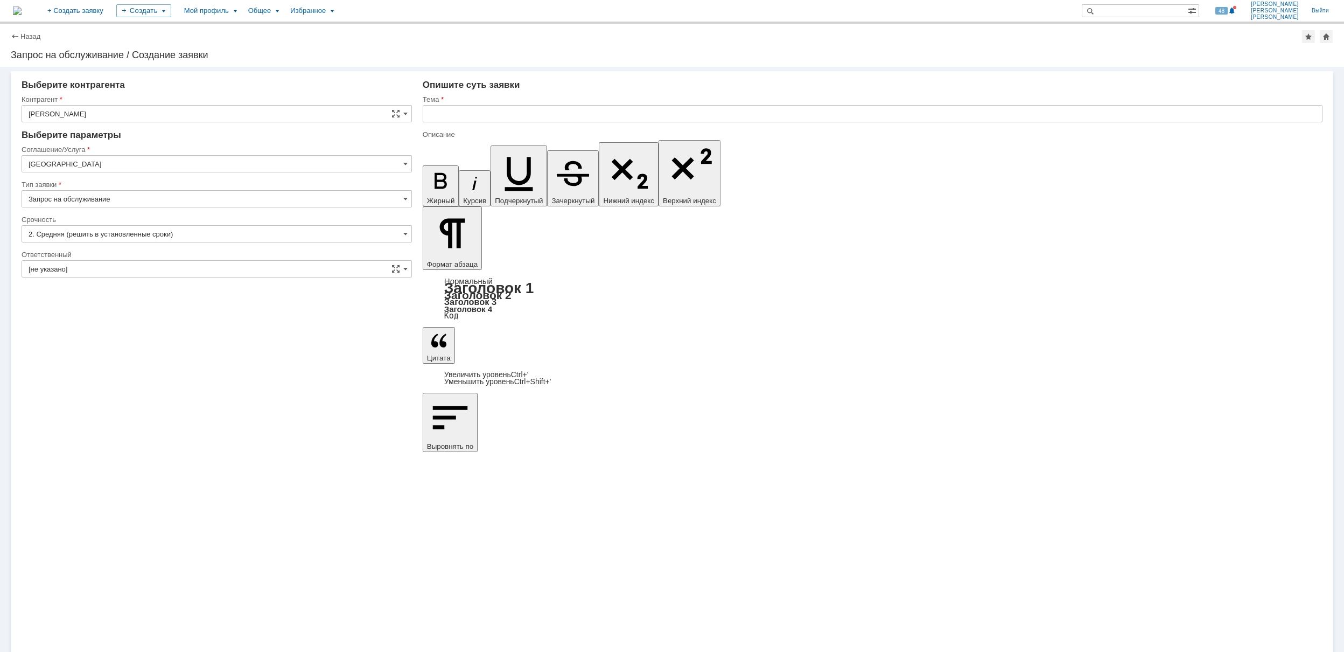
click at [119, 157] on input "[GEOGRAPHIC_DATA]" at bounding box center [217, 163] width 391 height 17
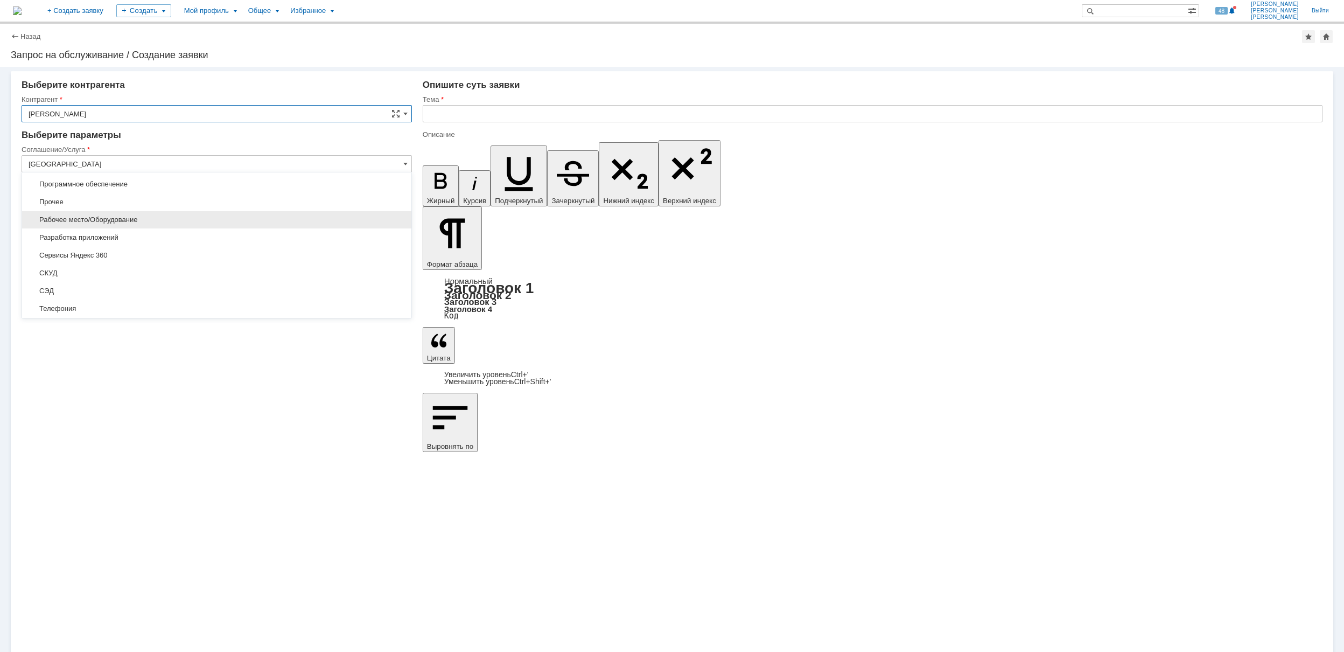
click at [256, 220] on span "Рабочее место/Оборудование" at bounding box center [217, 219] width 377 height 9
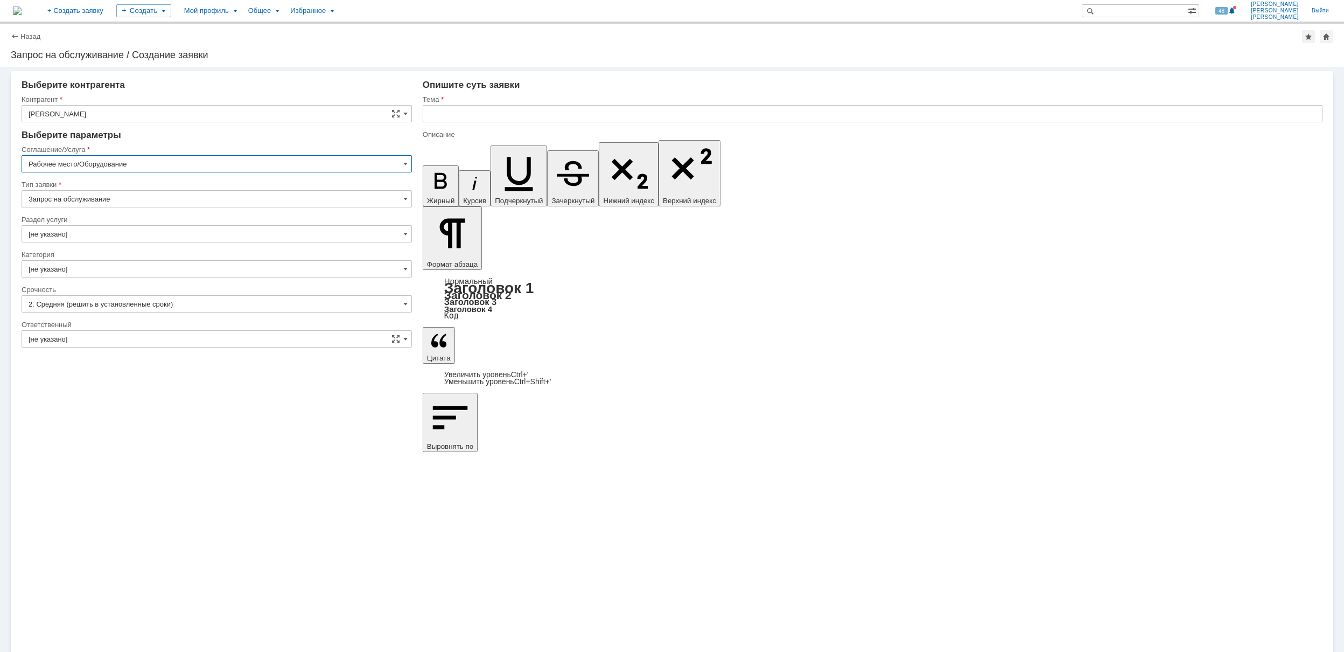
type input "Рабочее место/Оборудование"
click at [137, 240] on input "[не указано]" at bounding box center [217, 233] width 391 height 17
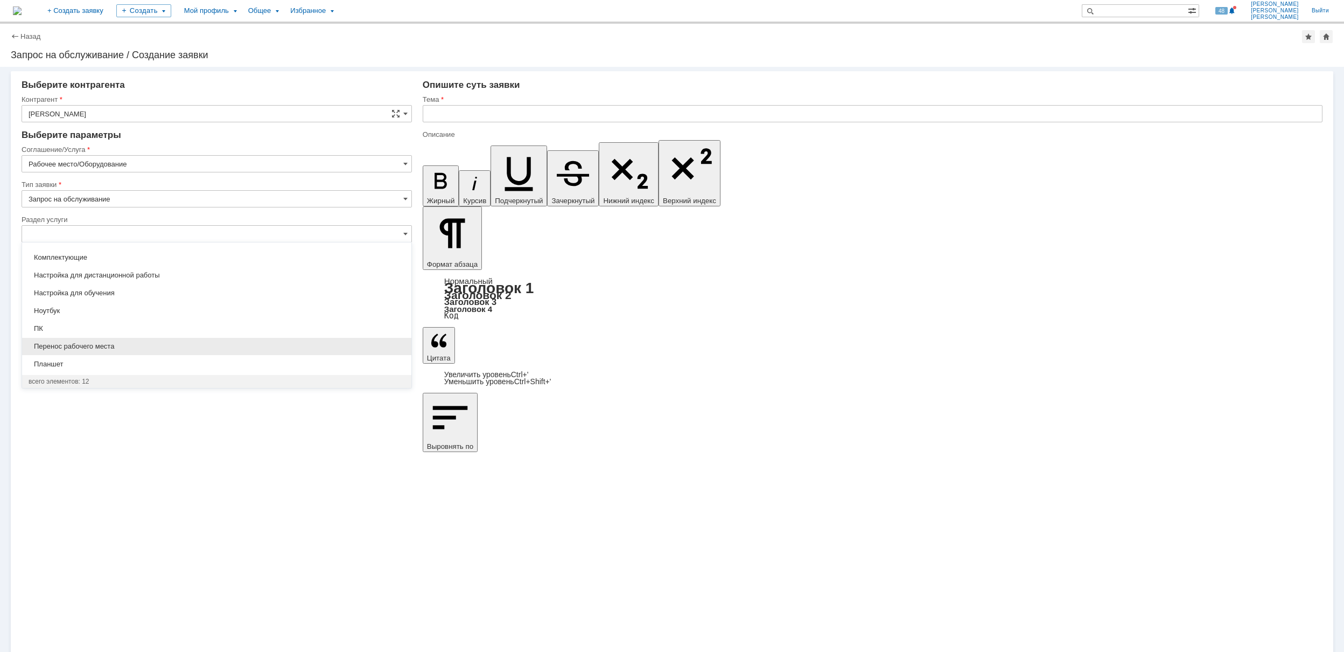
click at [169, 343] on span "Перенос рабочего места" at bounding box center [217, 346] width 377 height 9
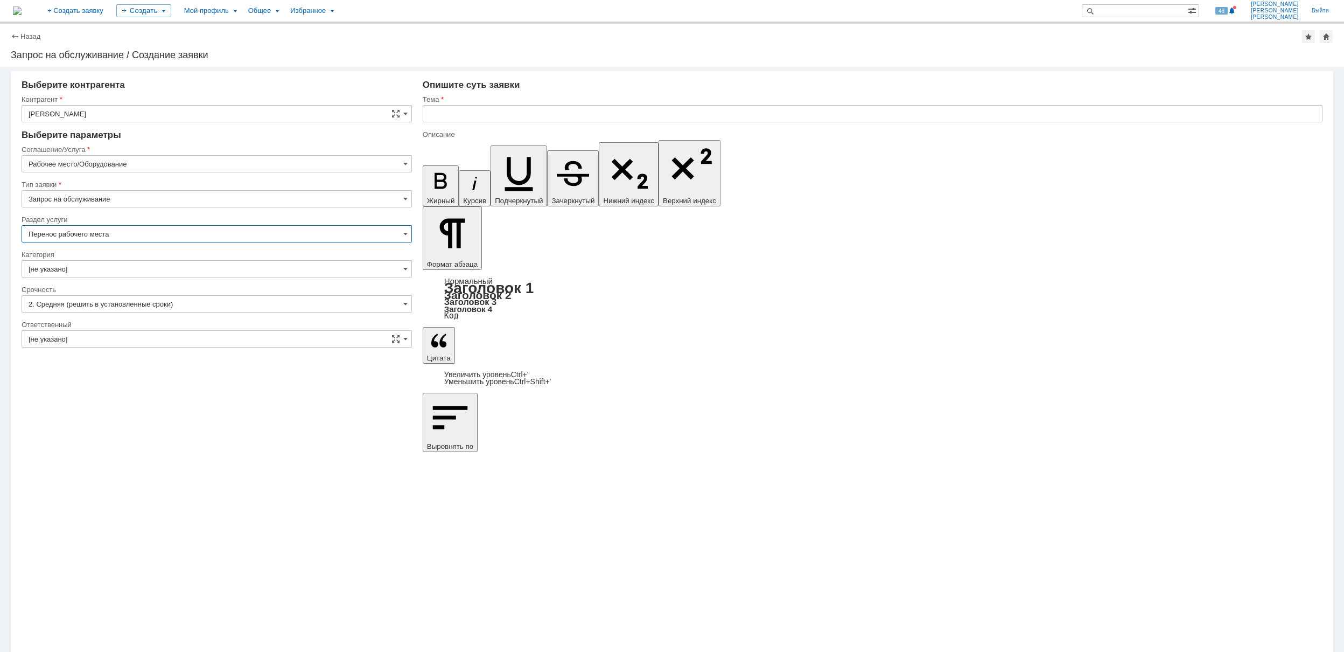
type input "Перенос рабочего места"
click at [128, 262] on input "[не указано]" at bounding box center [217, 268] width 391 height 17
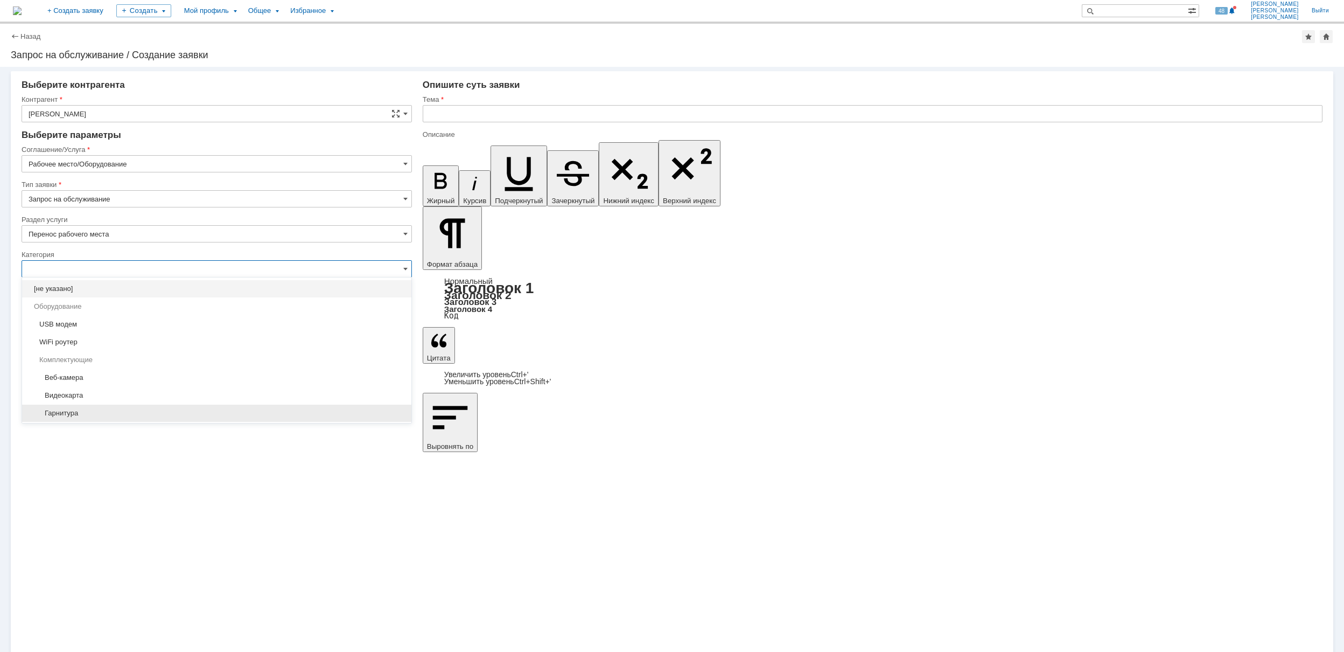
scroll to position [143, 0]
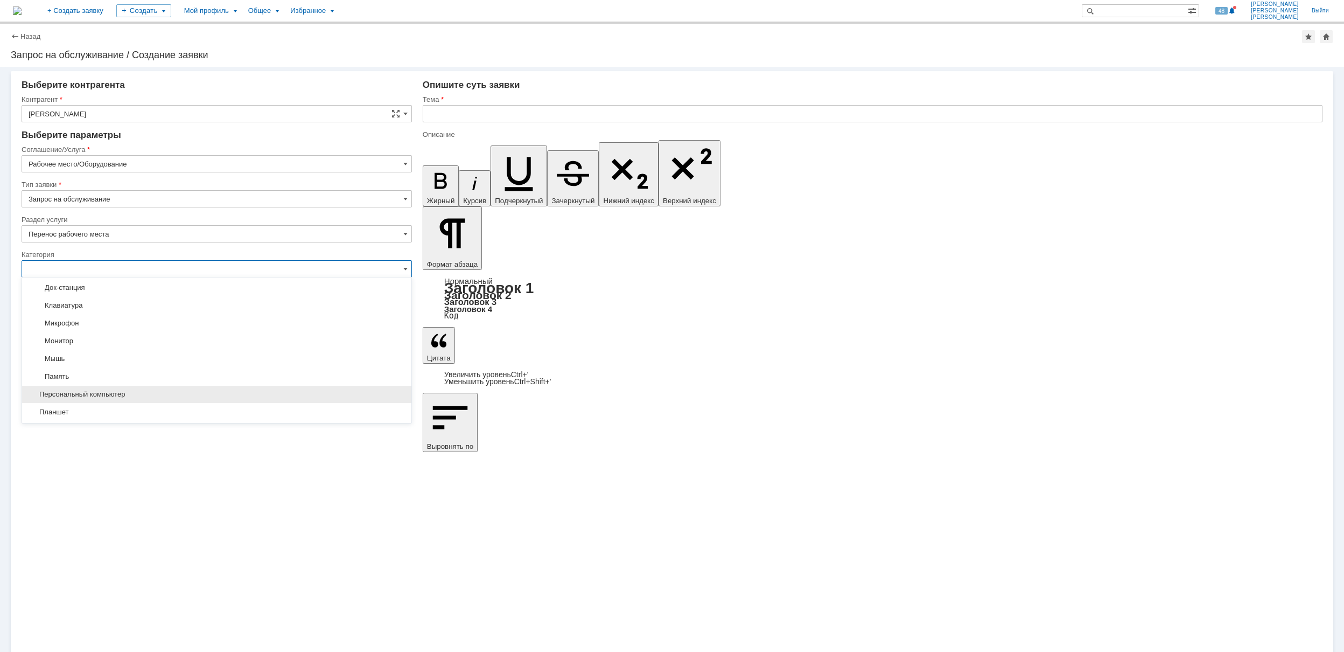
click at [168, 387] on div "Персональный компьютер" at bounding box center [216, 394] width 389 height 18
type input "Персональный компьютер"
click at [160, 335] on input "[не указано]" at bounding box center [217, 338] width 391 height 17
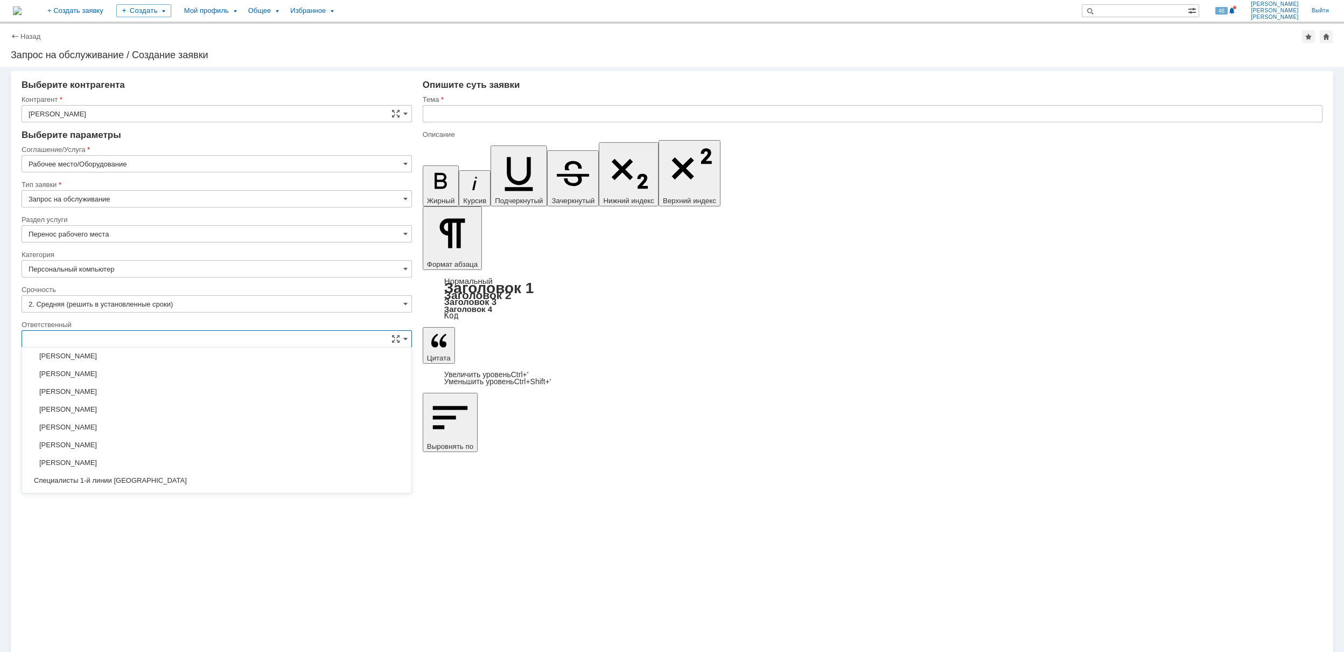
scroll to position [320, 0]
drag, startPoint x: 192, startPoint y: 408, endPoint x: 247, endPoint y: 379, distance: 61.4
click at [193, 408] on div "[PERSON_NAME]" at bounding box center [216, 411] width 389 height 17
type input "[PERSON_NAME]"
click at [468, 114] on input "text" at bounding box center [873, 113] width 900 height 17
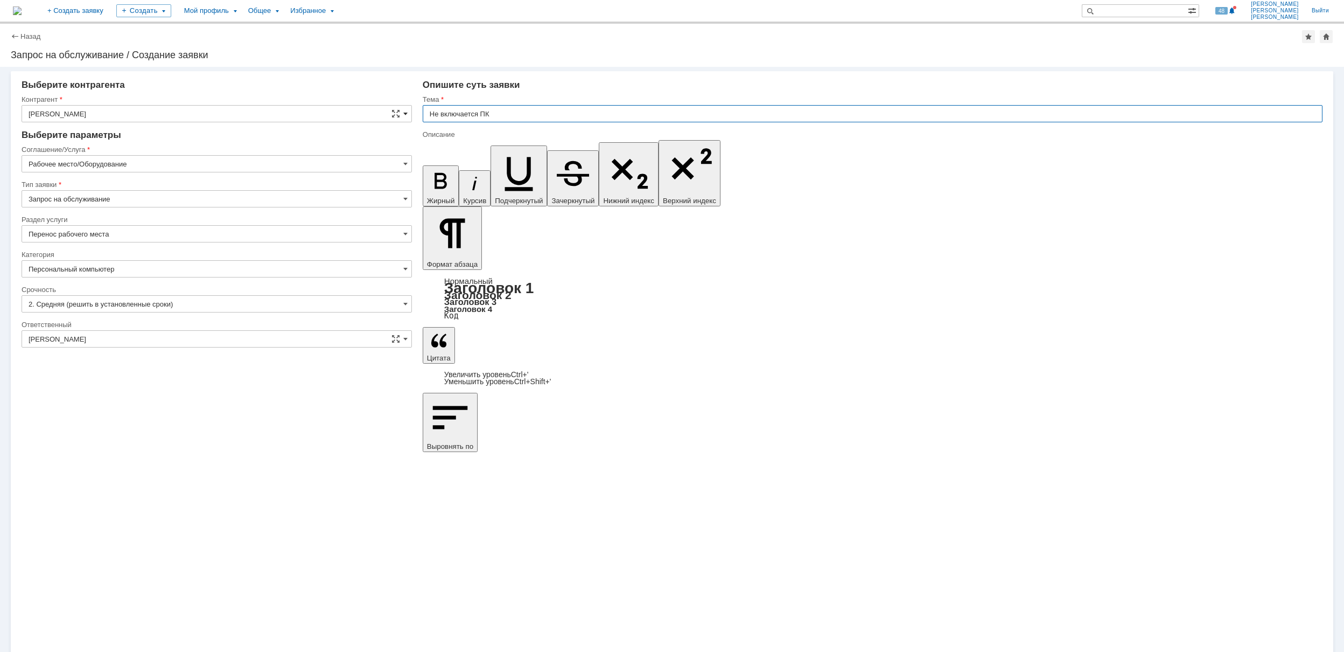
drag, startPoint x: 542, startPoint y: 112, endPoint x: 406, endPoint y: 112, distance: 136.3
type input "Не включается ПК"
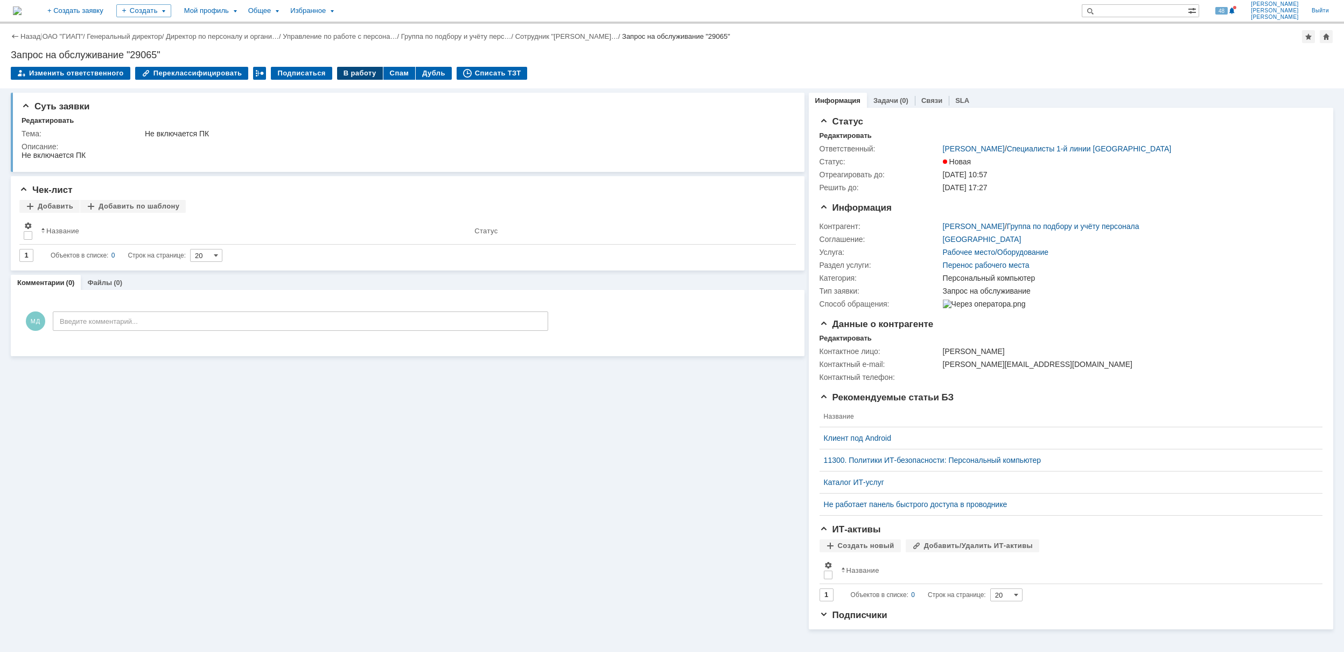
click at [343, 72] on div "В работу" at bounding box center [360, 73] width 46 height 13
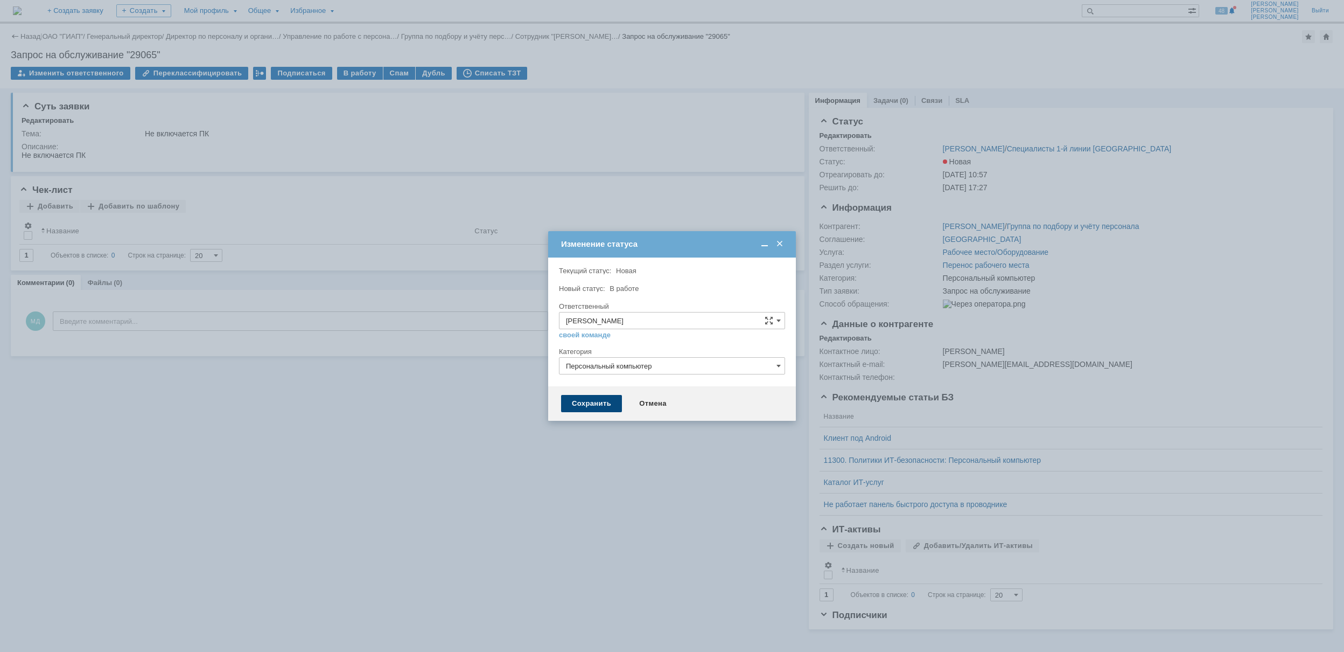
click at [607, 403] on div "Сохранить" at bounding box center [591, 403] width 61 height 17
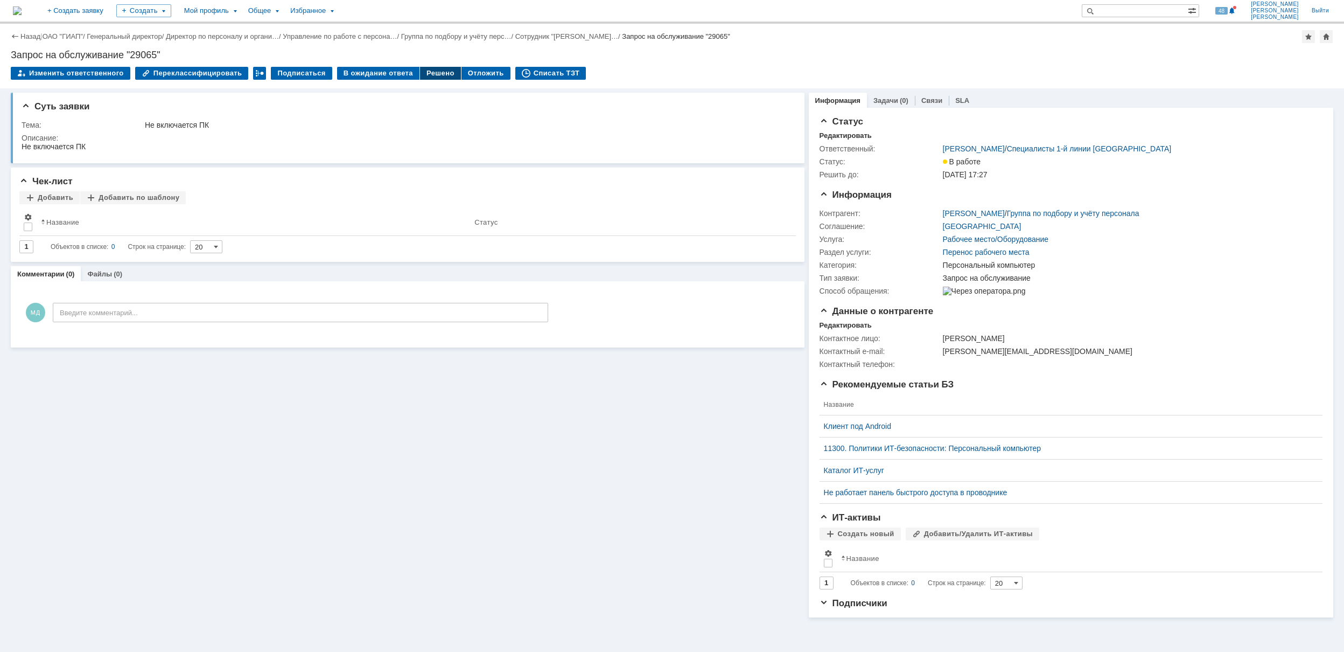
click at [421, 71] on div "Решено" at bounding box center [440, 73] width 41 height 13
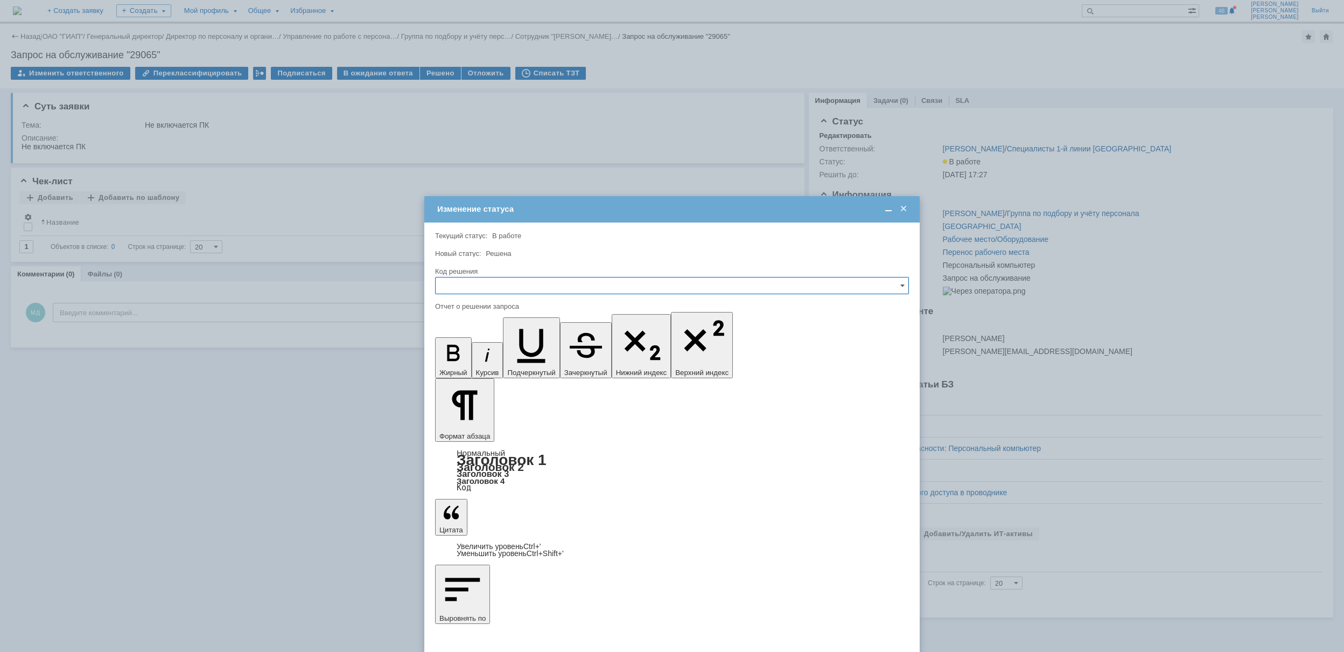
click at [554, 287] on input "text" at bounding box center [672, 285] width 474 height 17
click at [533, 363] on span "Решено" at bounding box center [672, 358] width 460 height 9
type input "Решено"
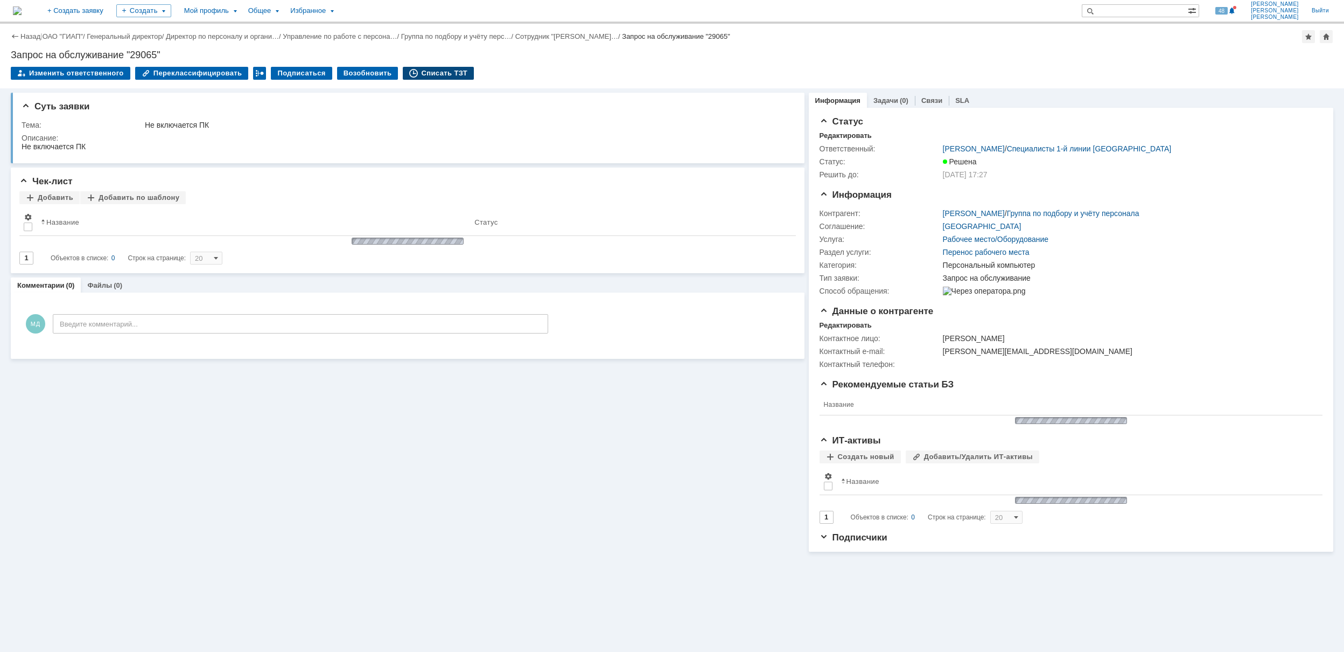
click at [441, 75] on div "Списать ТЗТ" at bounding box center [438, 73] width 71 height 13
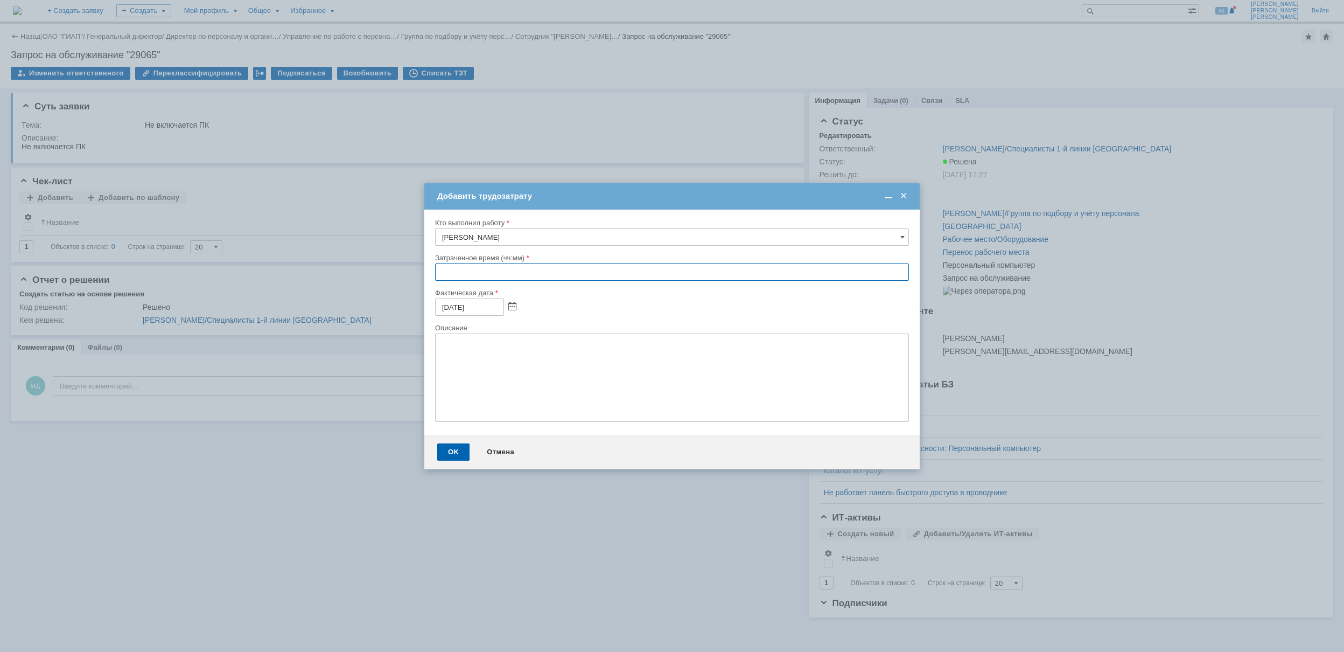
click at [442, 270] on input "text" at bounding box center [672, 271] width 474 height 17
type input "00:30"
click at [459, 445] on div "OK" at bounding box center [453, 451] width 32 height 17
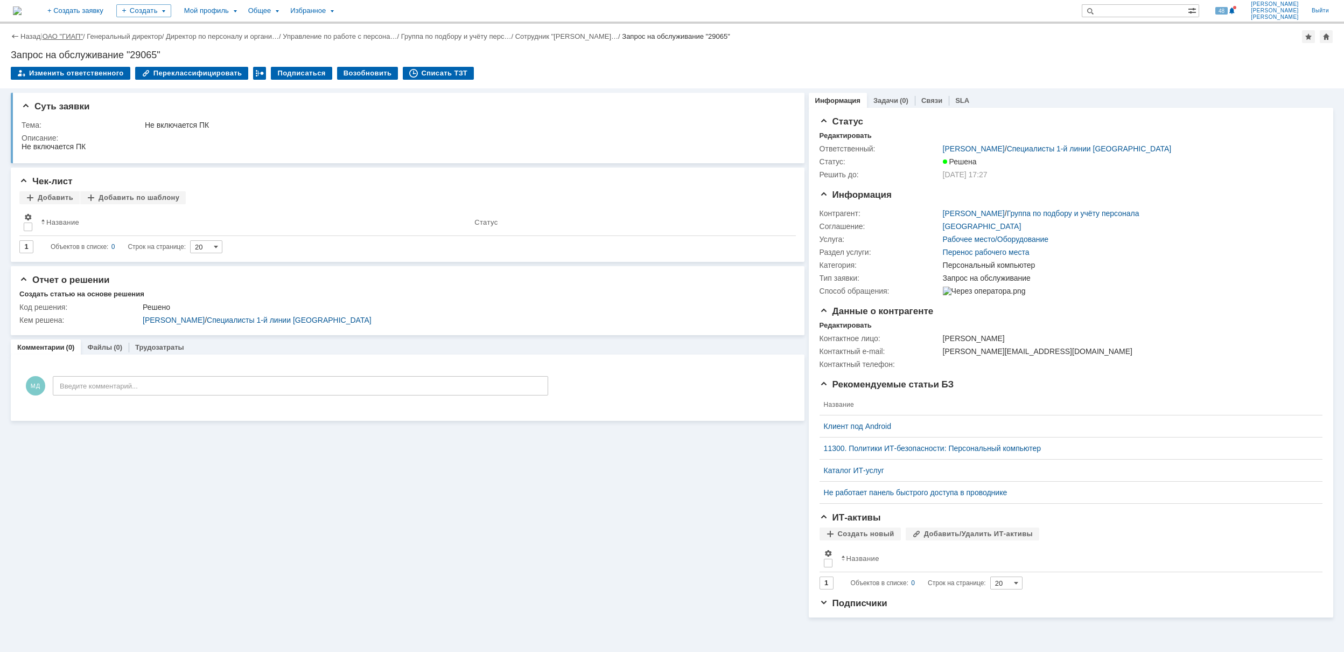
click at [61, 34] on link "ОАО "ГИАП"" at bounding box center [63, 36] width 40 height 8
